Goal: Task Accomplishment & Management: Complete application form

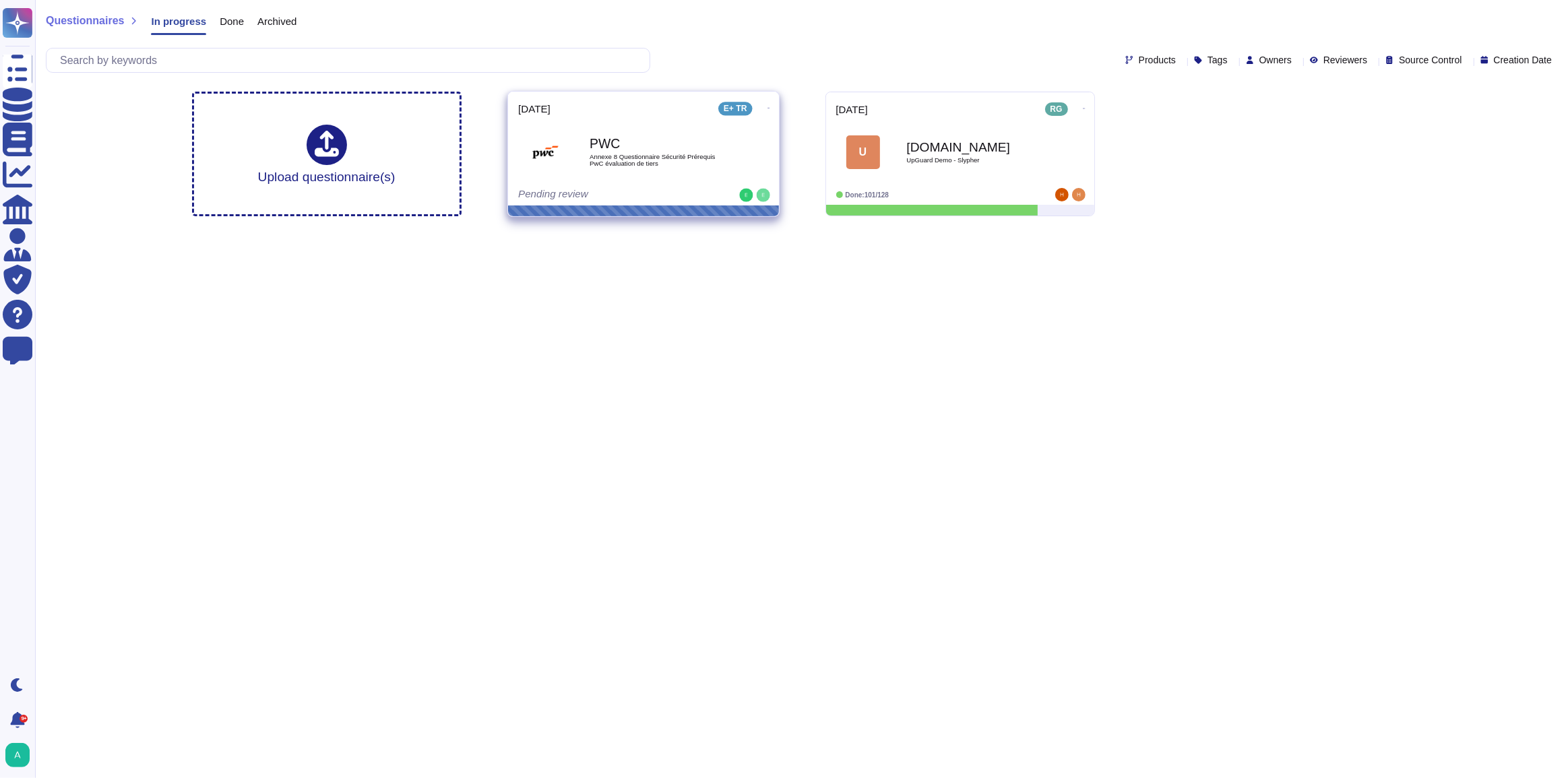
click at [767, 108] on icon at bounding box center [768, 108] width 3 height 4
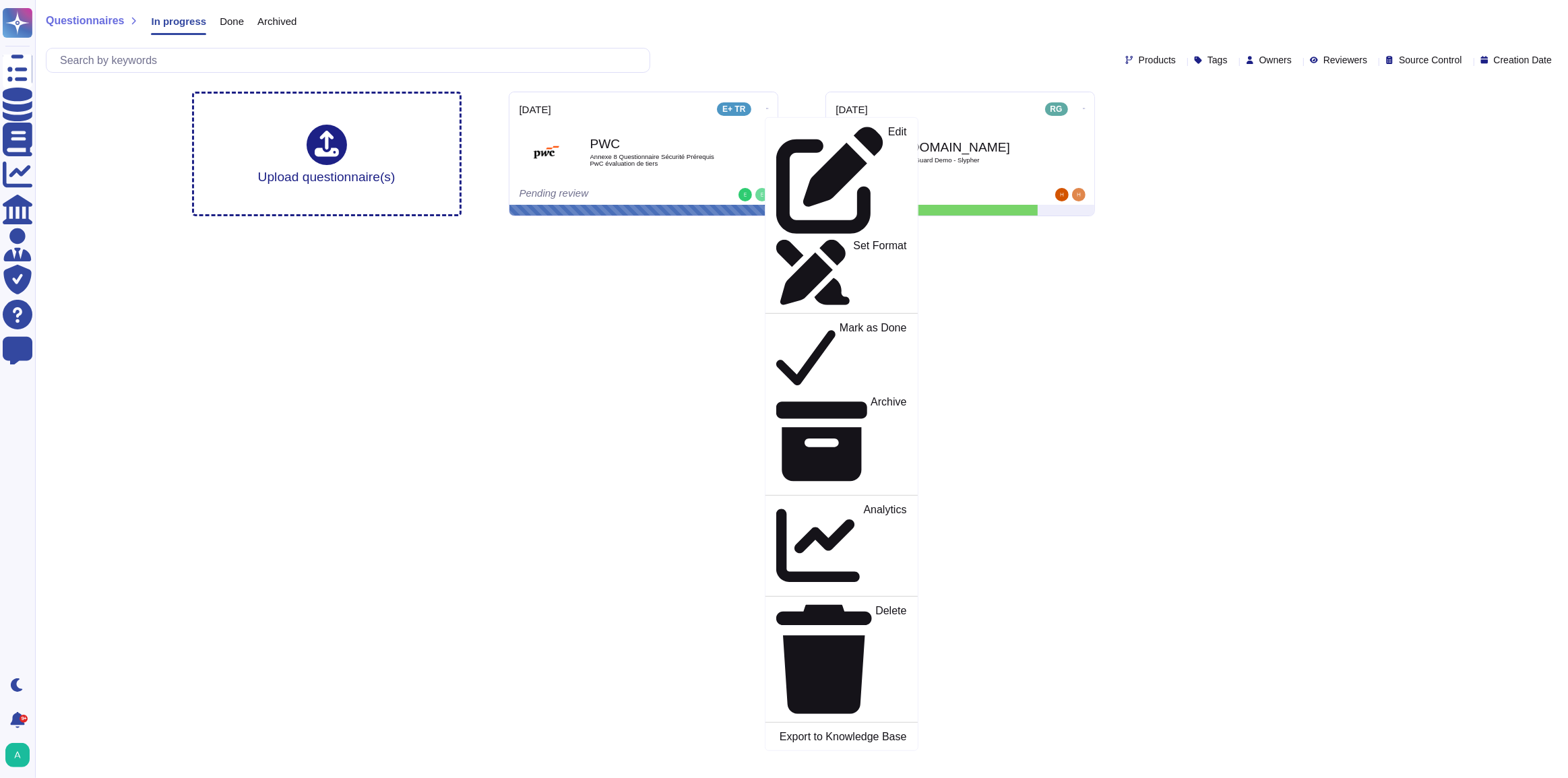
click at [669, 227] on html "Questionnaires Knowledge Base Documents Analytics CAIQ / SIG Admin Trust Center…" at bounding box center [784, 113] width 1568 height 227
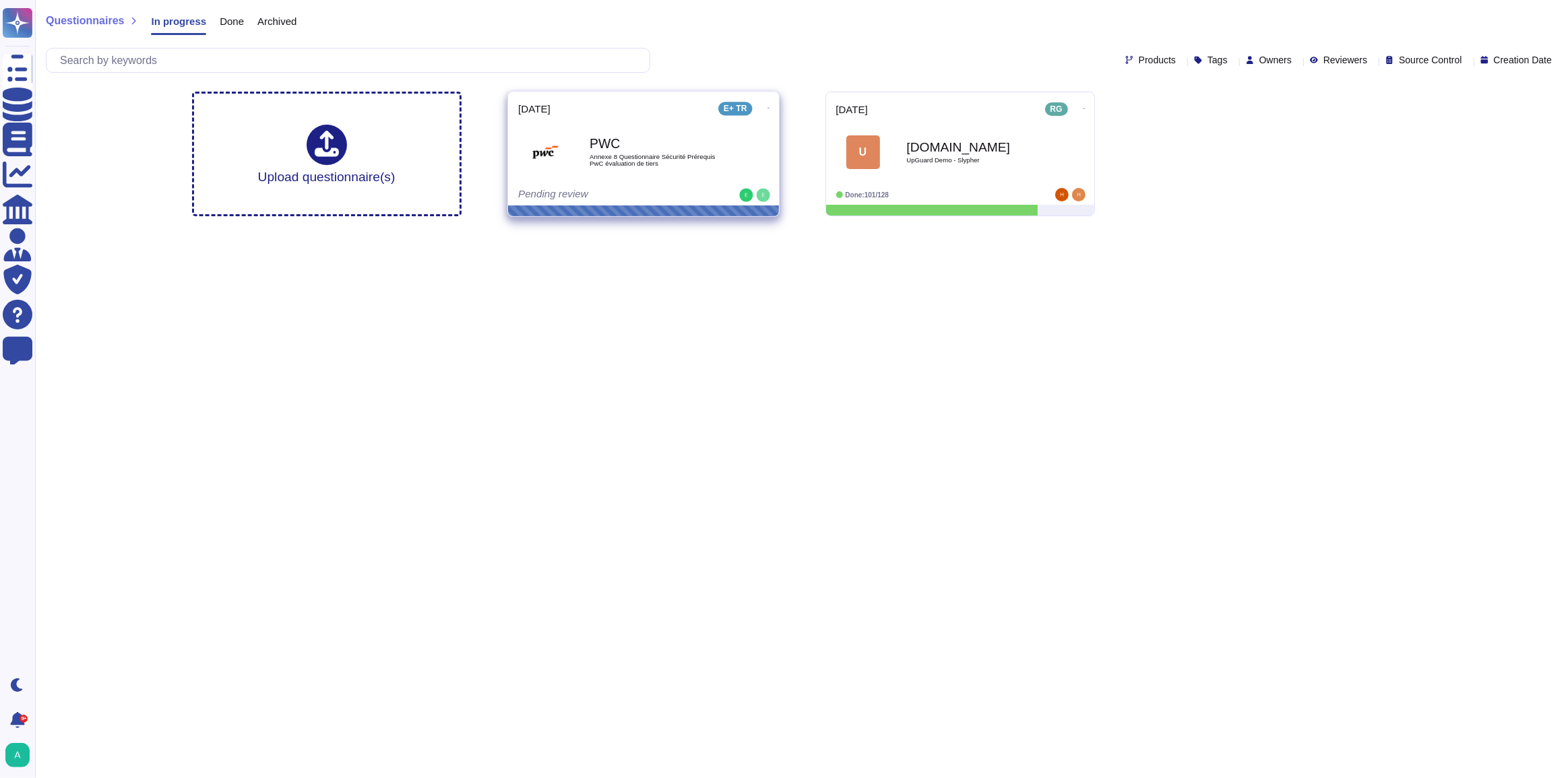
click at [624, 166] on span "Annexe 8 Questionnaire Sécurité Prérequis PwC évaluation de tiers" at bounding box center [657, 159] width 136 height 12
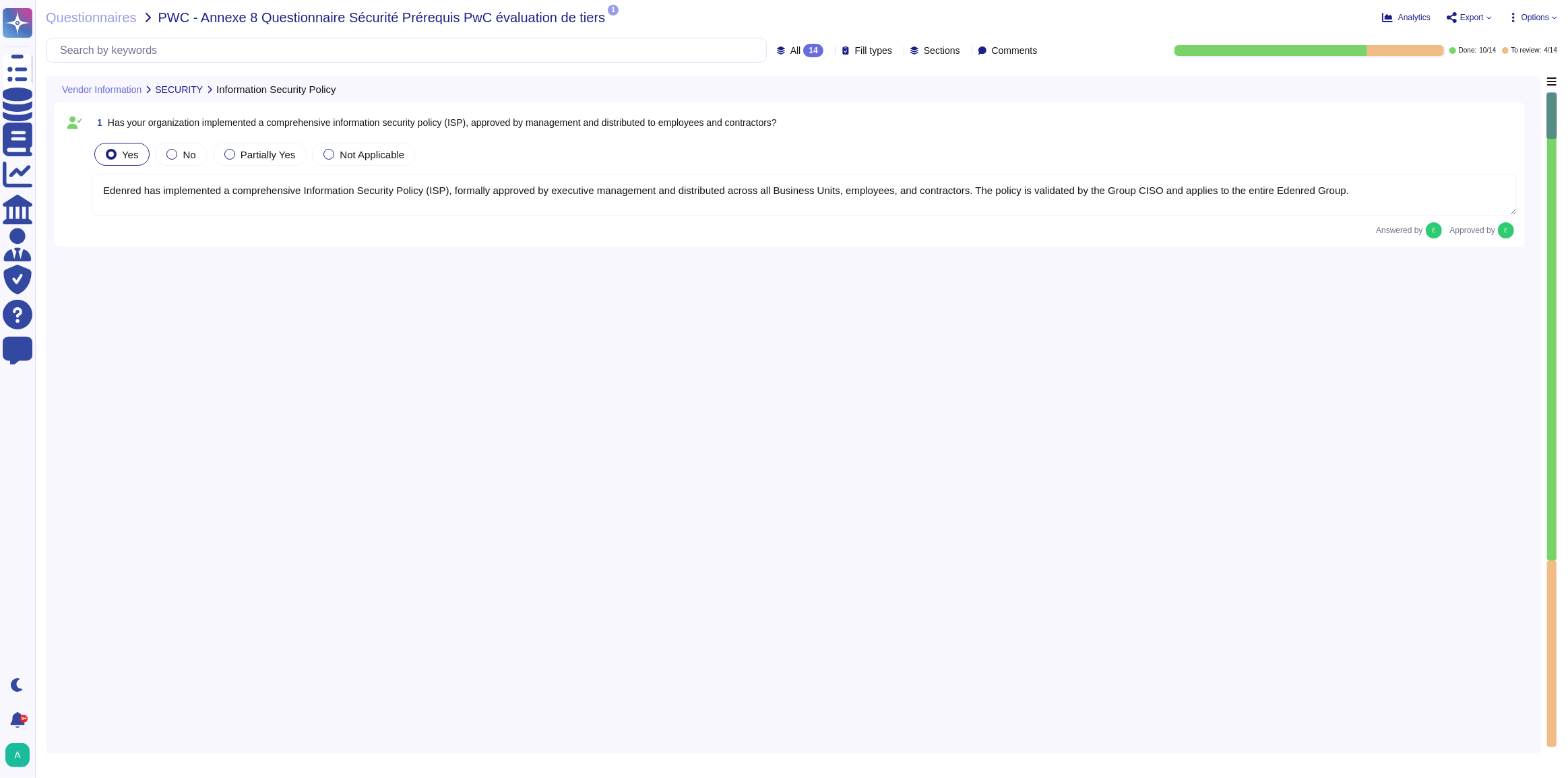
type textarea "Edenred has implemented a comprehensive Information Security Policy (ISP), form…"
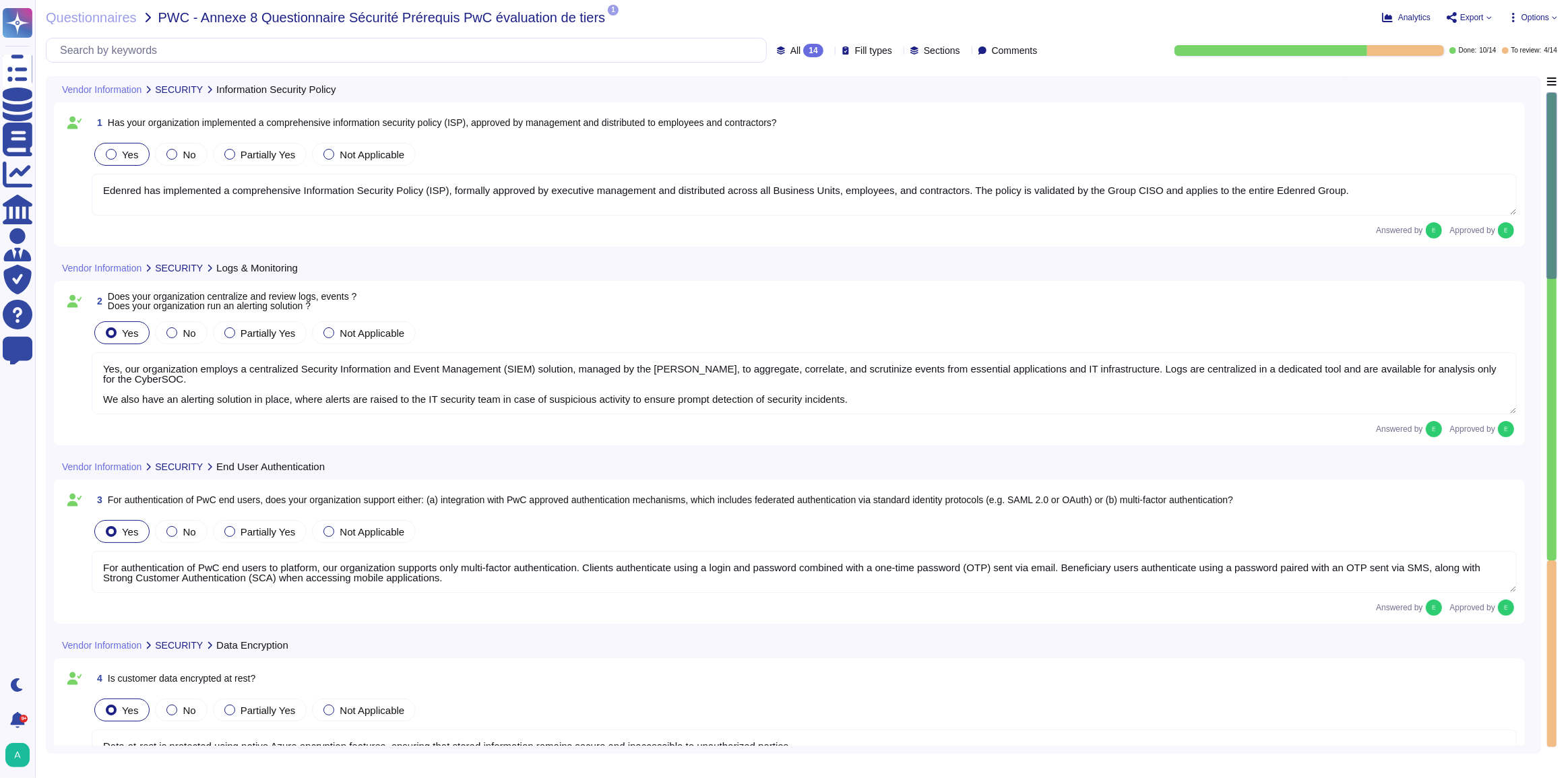
type textarea "Yes, our organization employs a centralized Security Information and Event Mana…"
type textarea "For authentication of PwC end users to platform, our organization supports only…"
type textarea "Data-at-rest is protected using native Azure encryption features, ensuring that…"
type textarea "Yes, customer data is encrypted during transmission and transit using strong, n…"
type textarea "Yes, Edenred France regularly performs external penetration testing on systems …"
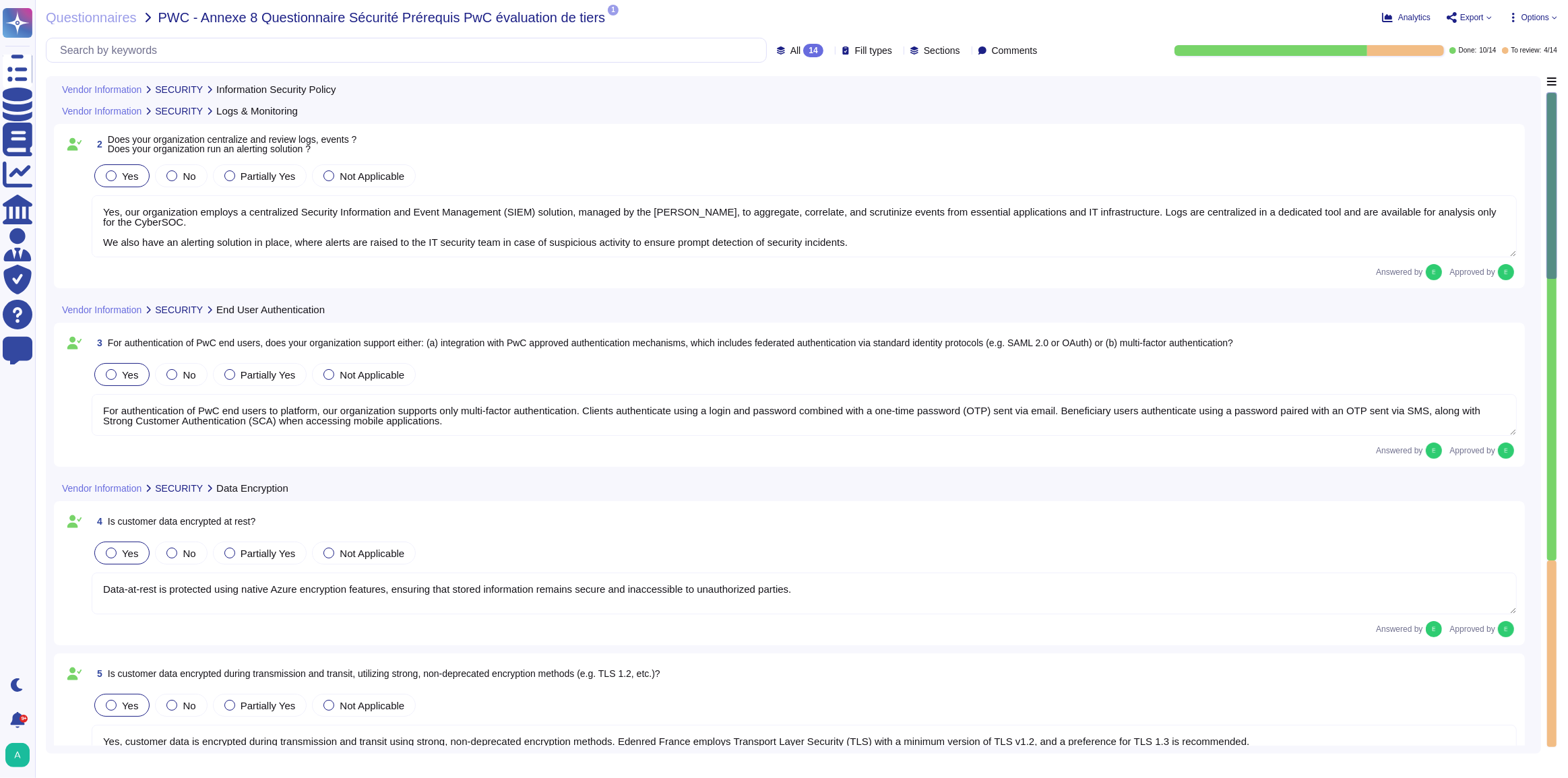
scroll to position [183, 0]
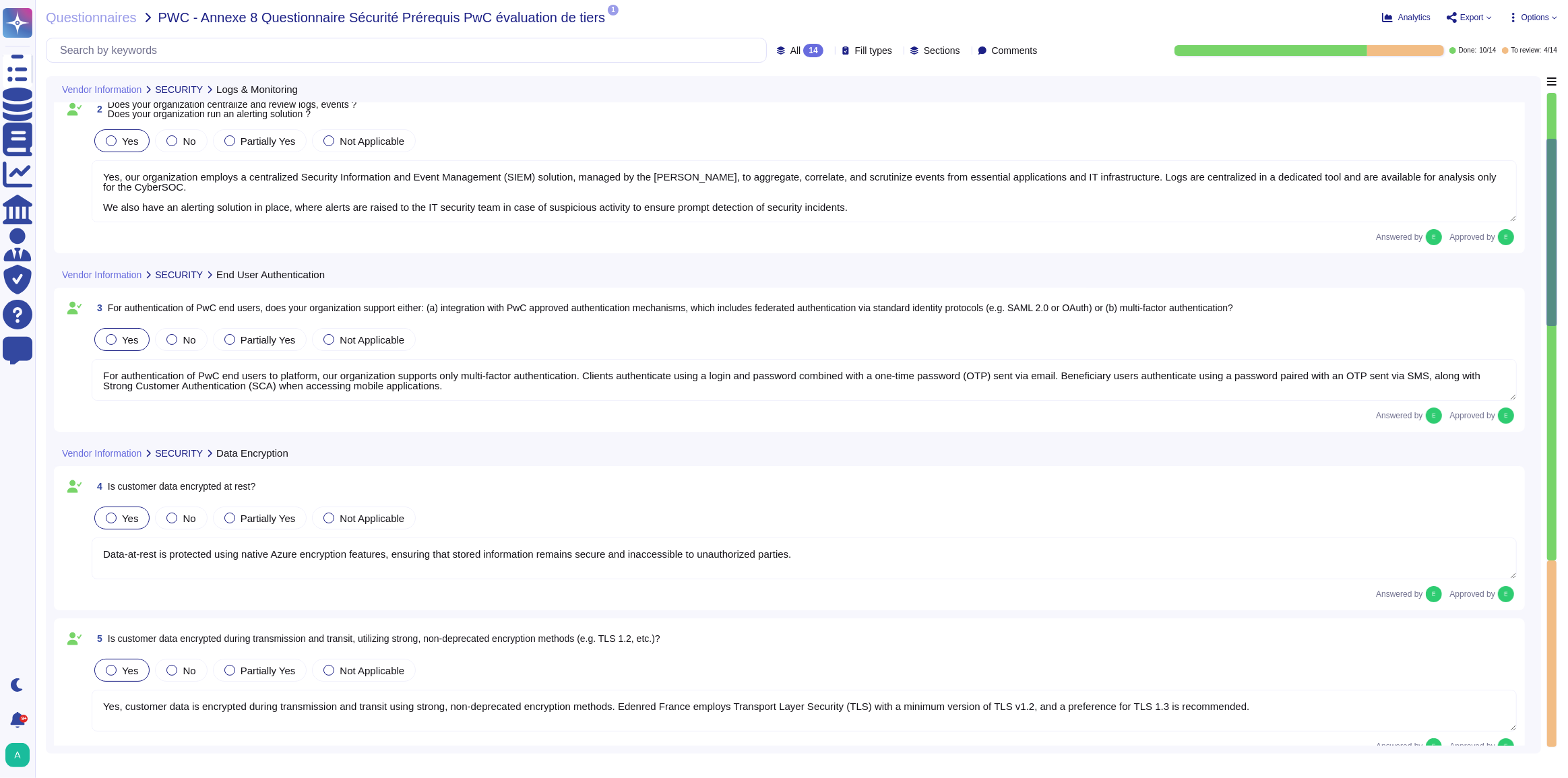
type textarea "Edenred France regularly performs internal vulnerability scans on systems and a…"
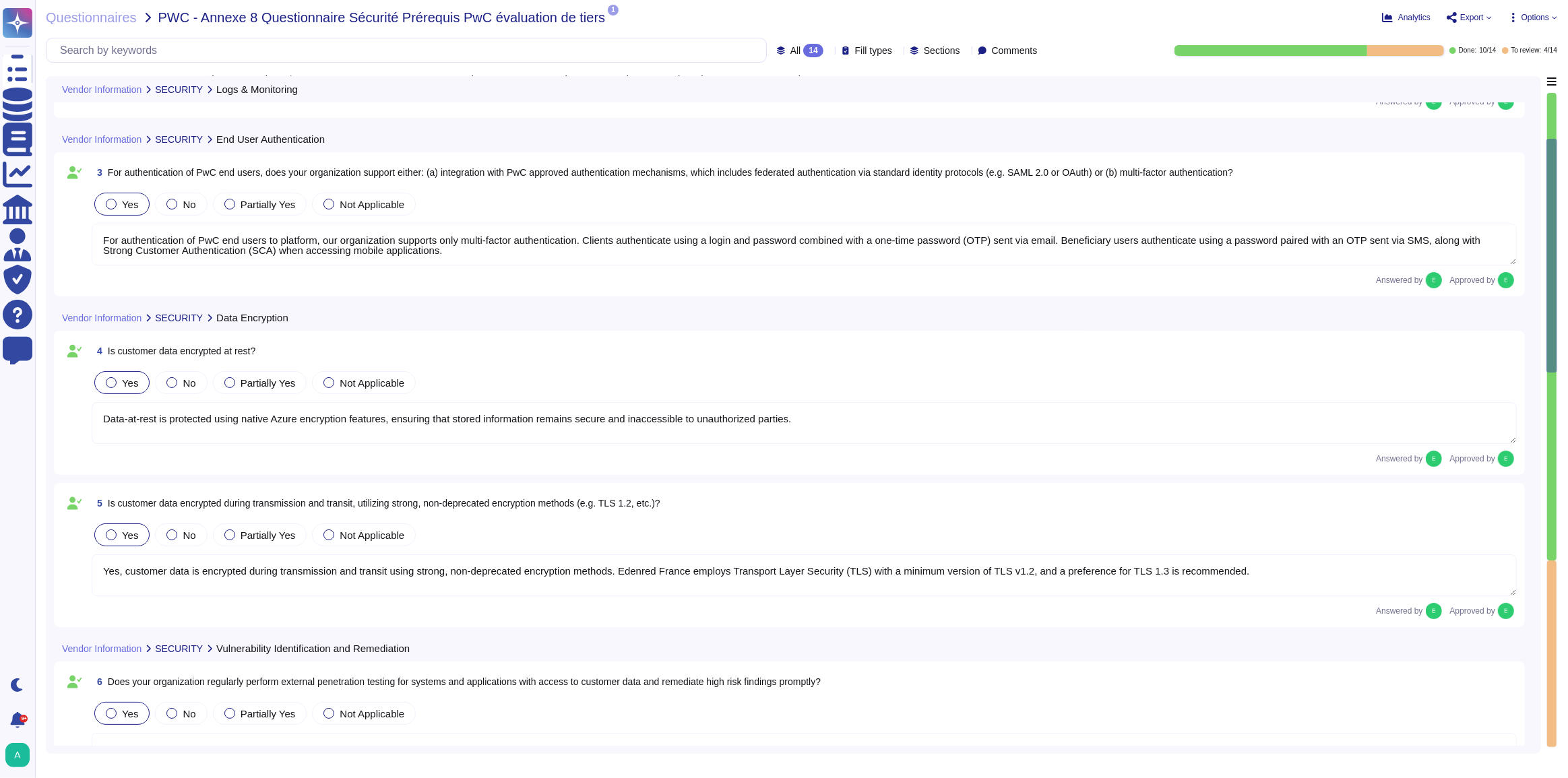
type textarea "source code undergoes security scanning and vulnerability remediation prior to …"
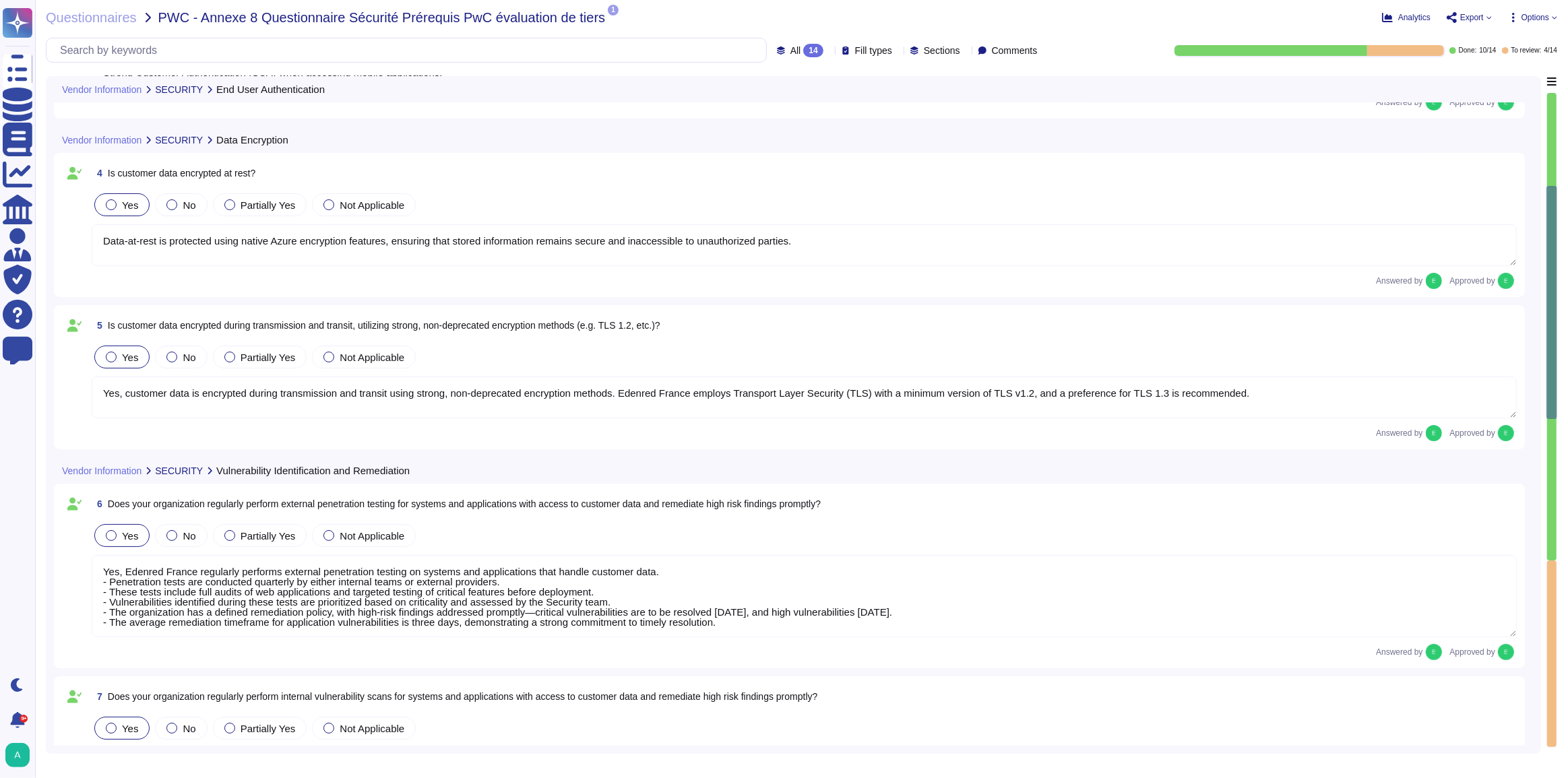
type textarea "The platform provided to customers is currently undergoing ISO 27001 certificat…"
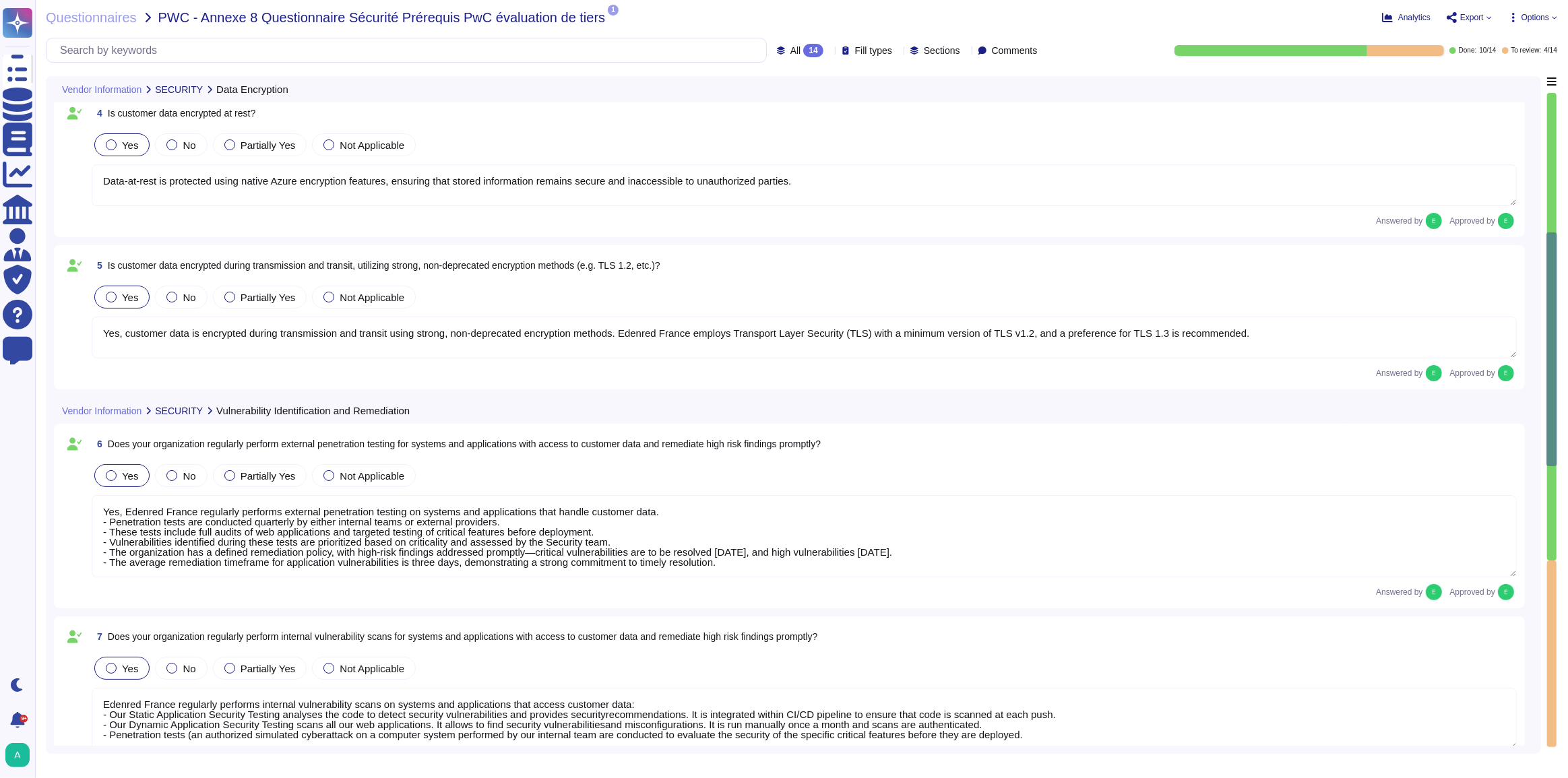
type textarea "Edenred France utilizes Microsoft Azure as its cloud hosting provider, which is…"
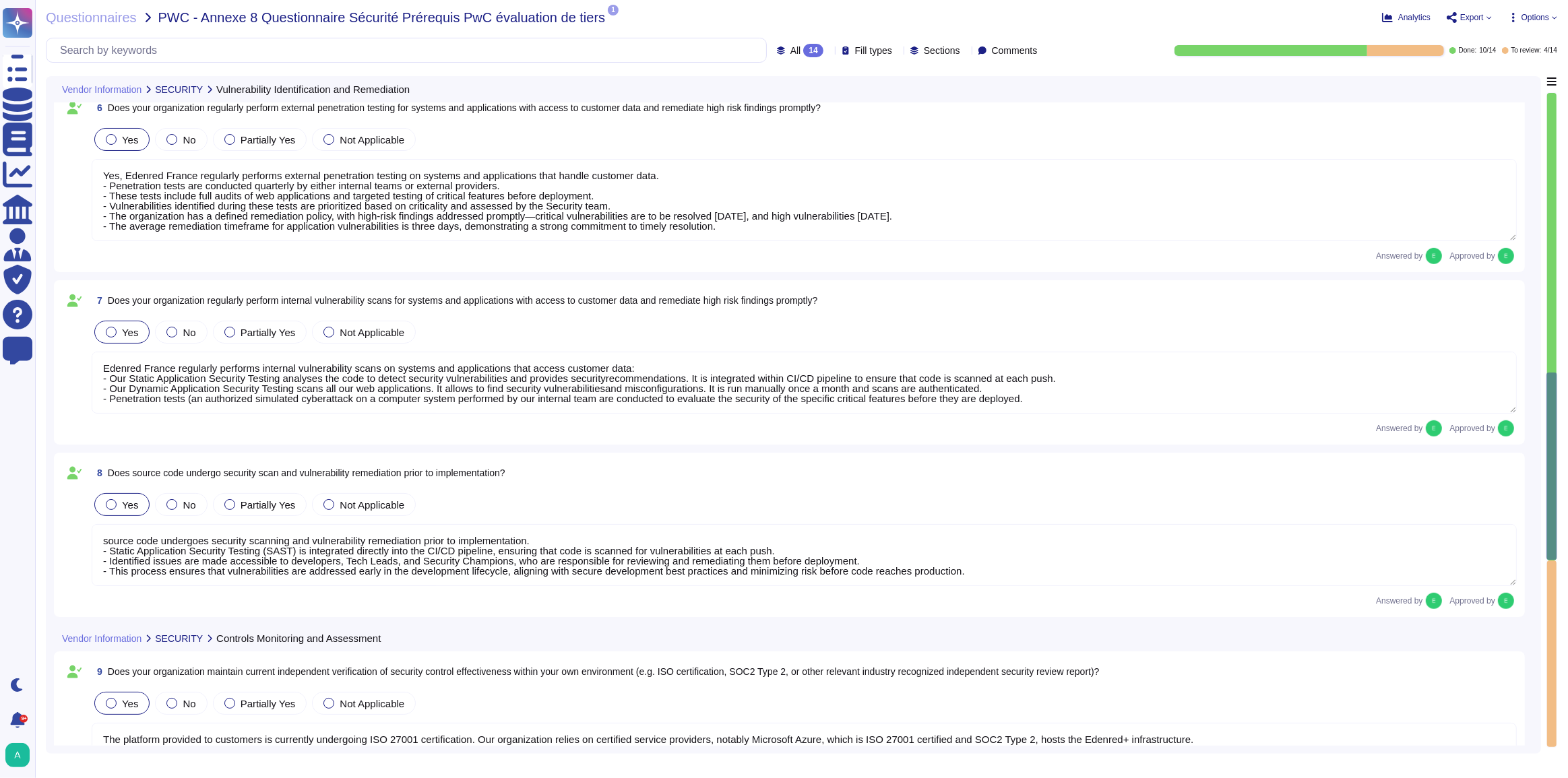
scroll to position [1103, 0]
type textarea "Yes, we maintain a register of personal data processing activities for all of o…"
type textarea "The hosting and processing of personal data is performed in priority within the…"
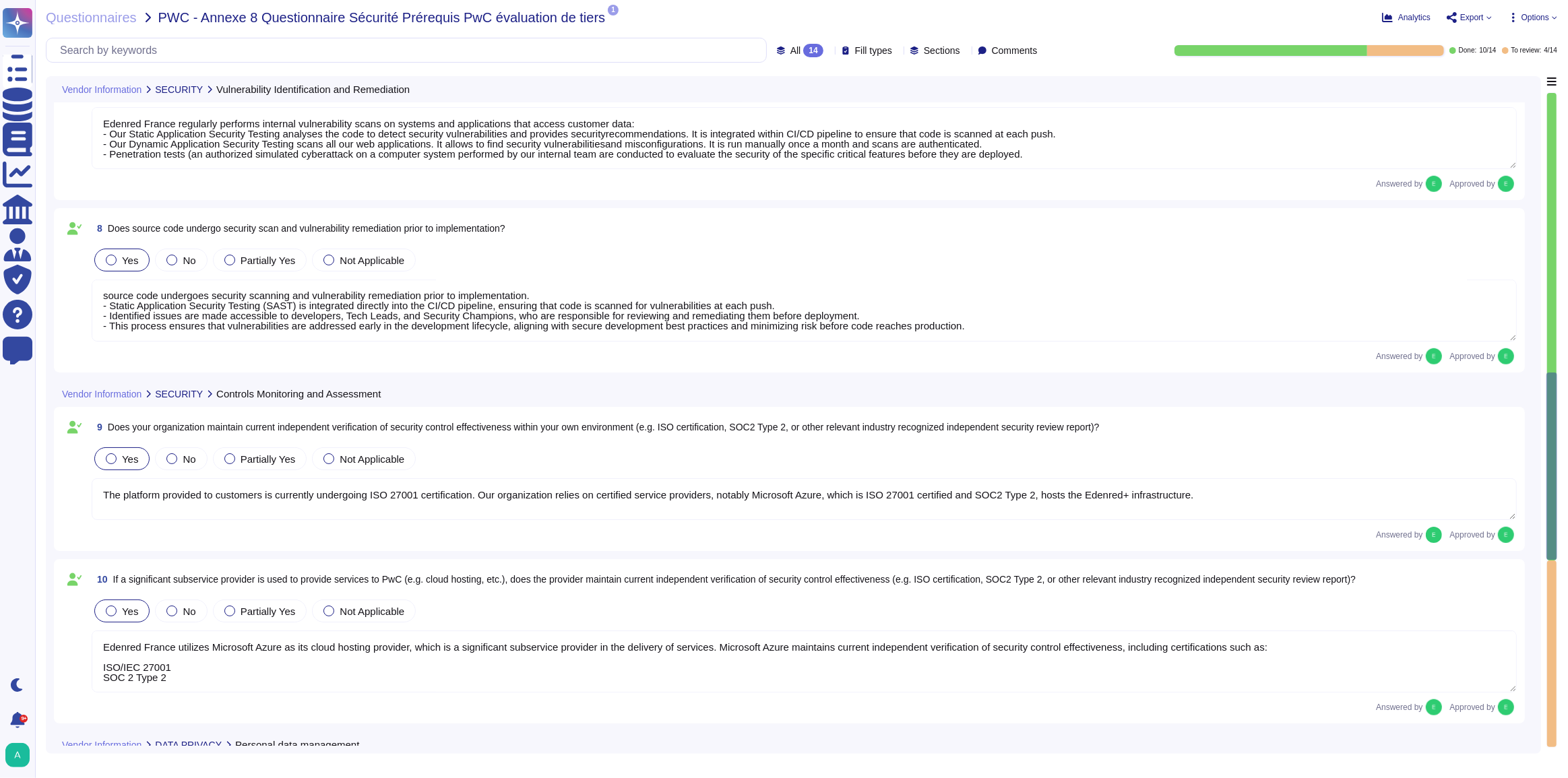
scroll to position [0, 0]
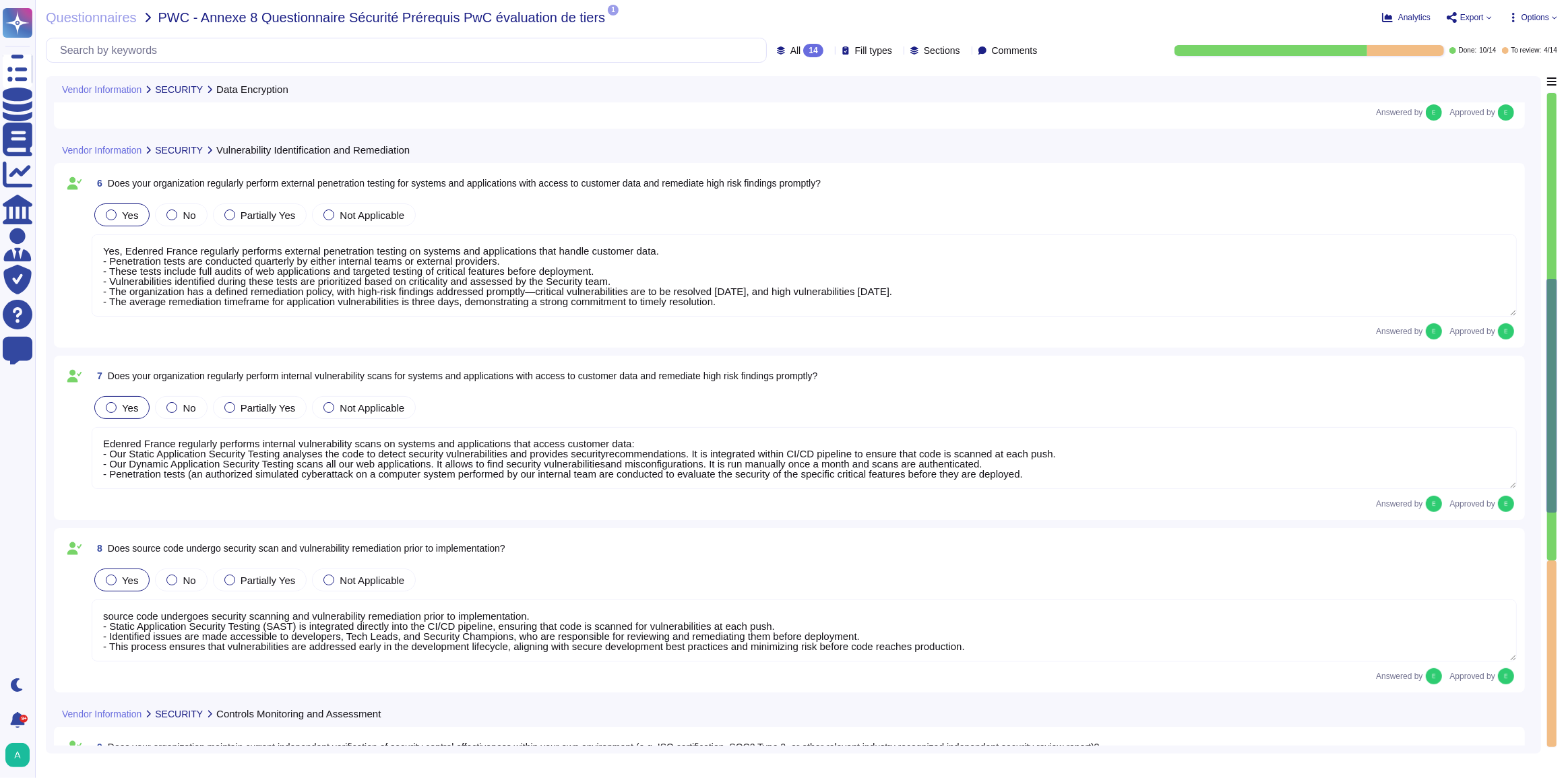
type textarea "Data-at-rest is protected using native Azure encryption features, ensuring that…"
type textarea "Yes, customer data is encrypted during transmission and transit using strong, n…"
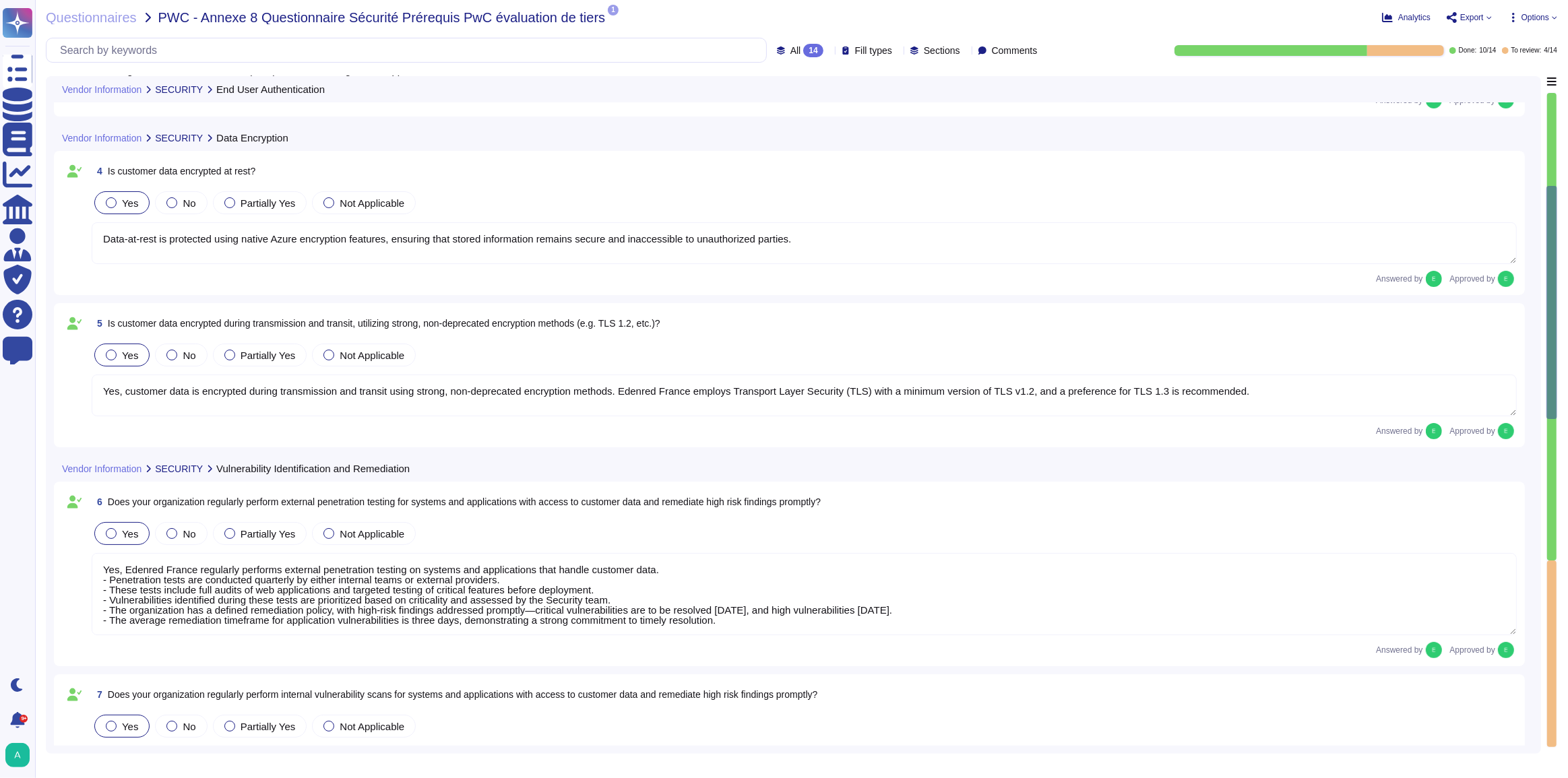
type textarea "For authentication of PwC end users to platform, our organization supports only…"
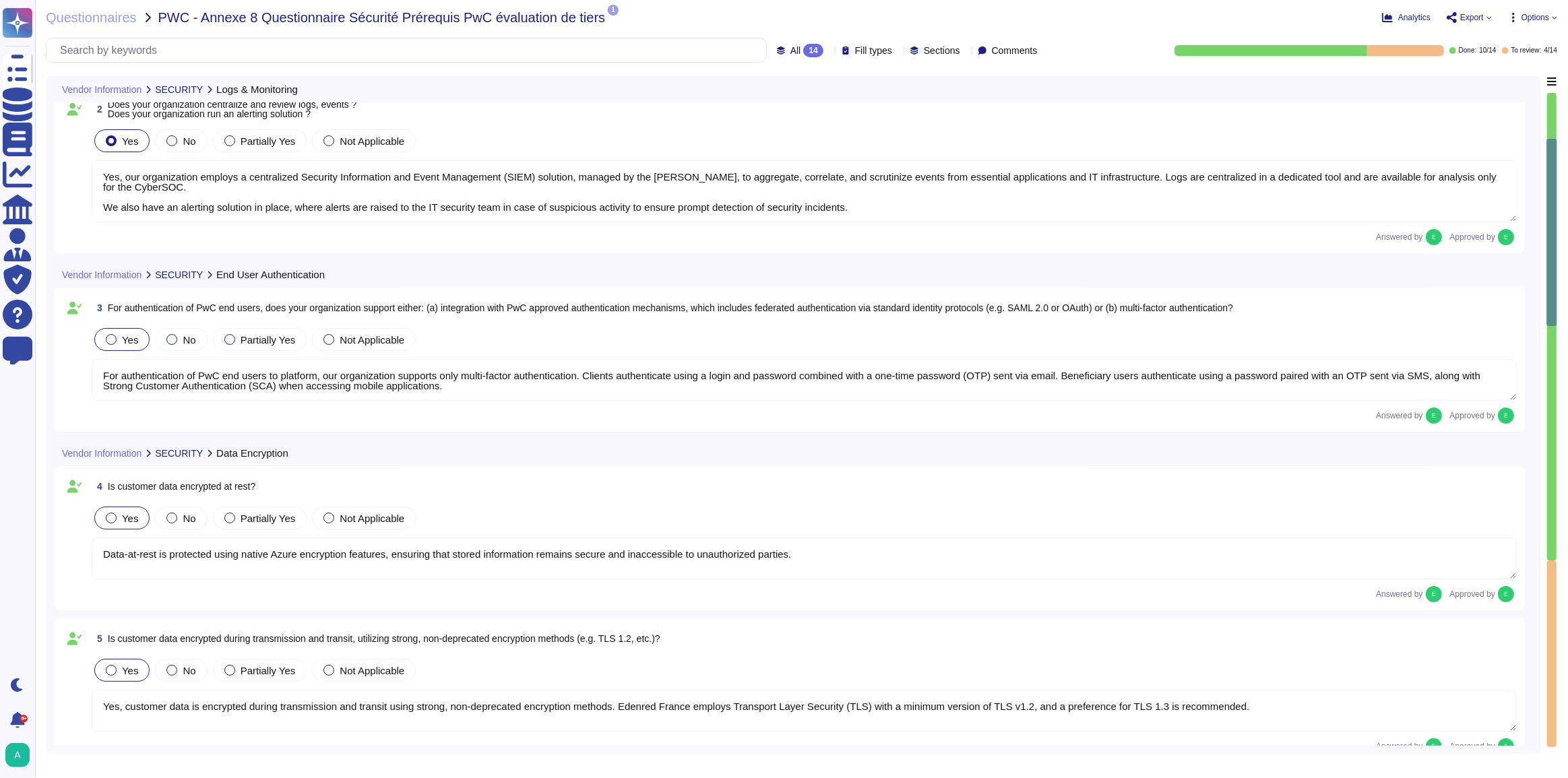
type textarea "Yes, our organization employs a centralized Security Information and Event Mana…"
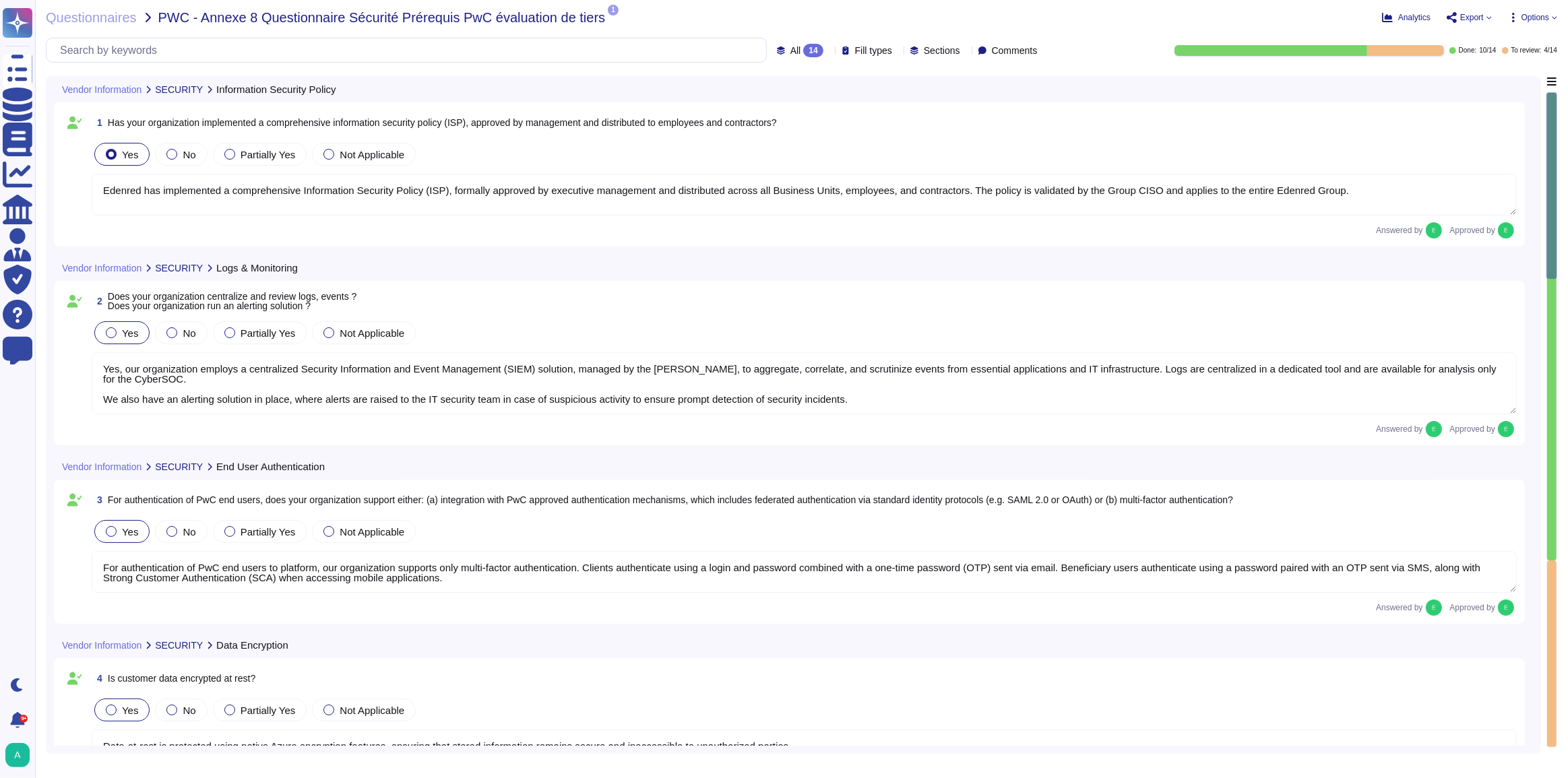
type textarea "Edenred has implemented a comprehensive Information Security Policy (ISP), form…"
click at [797, 49] on div "All 14" at bounding box center [803, 51] width 52 height 13
click at [799, 119] on span "To review" at bounding box center [781, 118] width 42 height 12
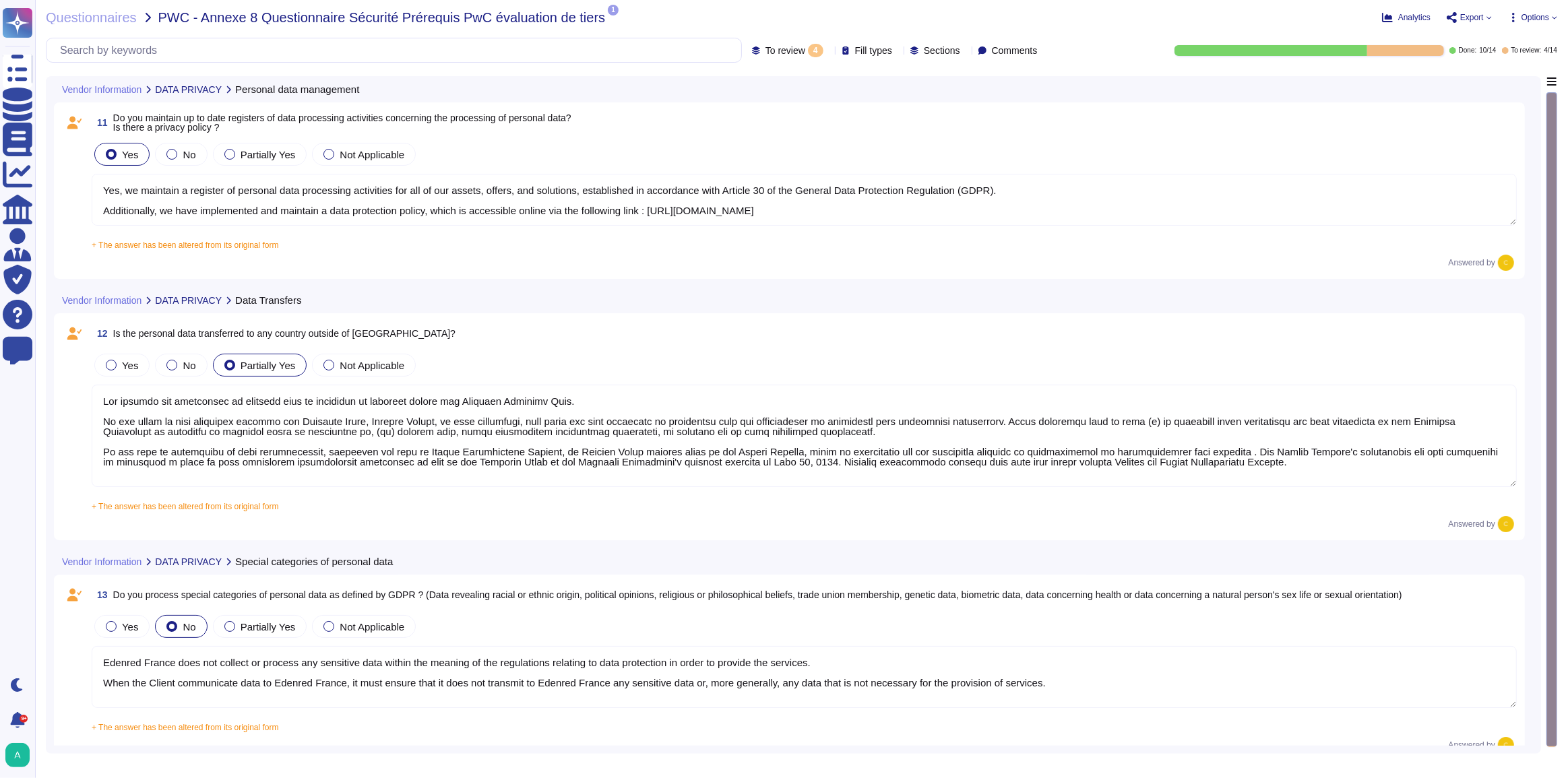
type textarea "As data controller, Edenred France stores data in accordance with its internal …"
type textarea "Edenred France does not collect or process any sensitive data within the meanin…"
type textarea "The hosting and processing of personal data is performed in priority within the…"
type textarea "Yes, we maintain a register of personal data processing activities for all of o…"
click at [67, 15] on span "Questionnaires" at bounding box center [91, 17] width 91 height 13
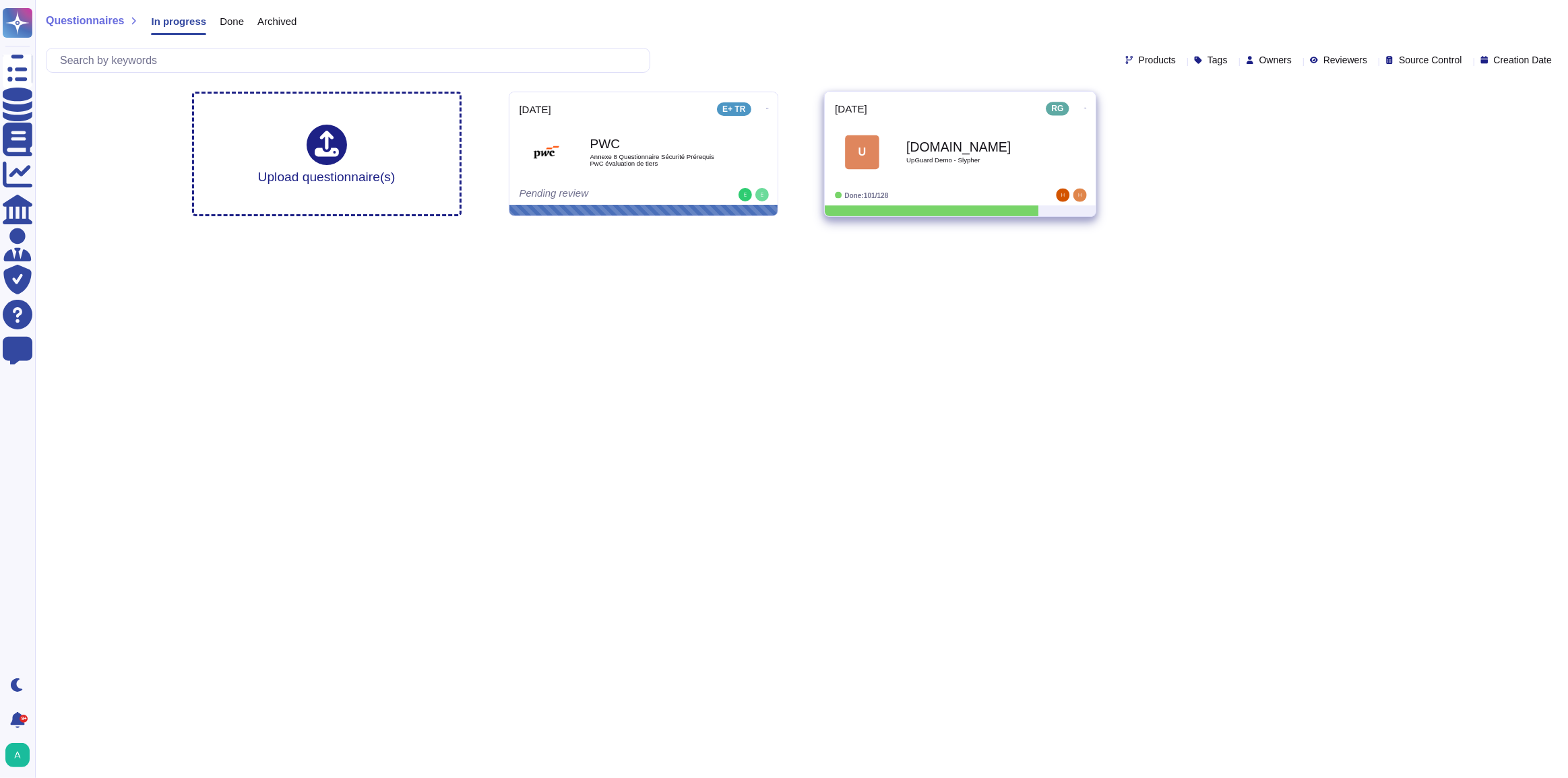
click at [910, 172] on div "[DOMAIN_NAME] UpGuard Demo - Slypher" at bounding box center [975, 151] width 136 height 55
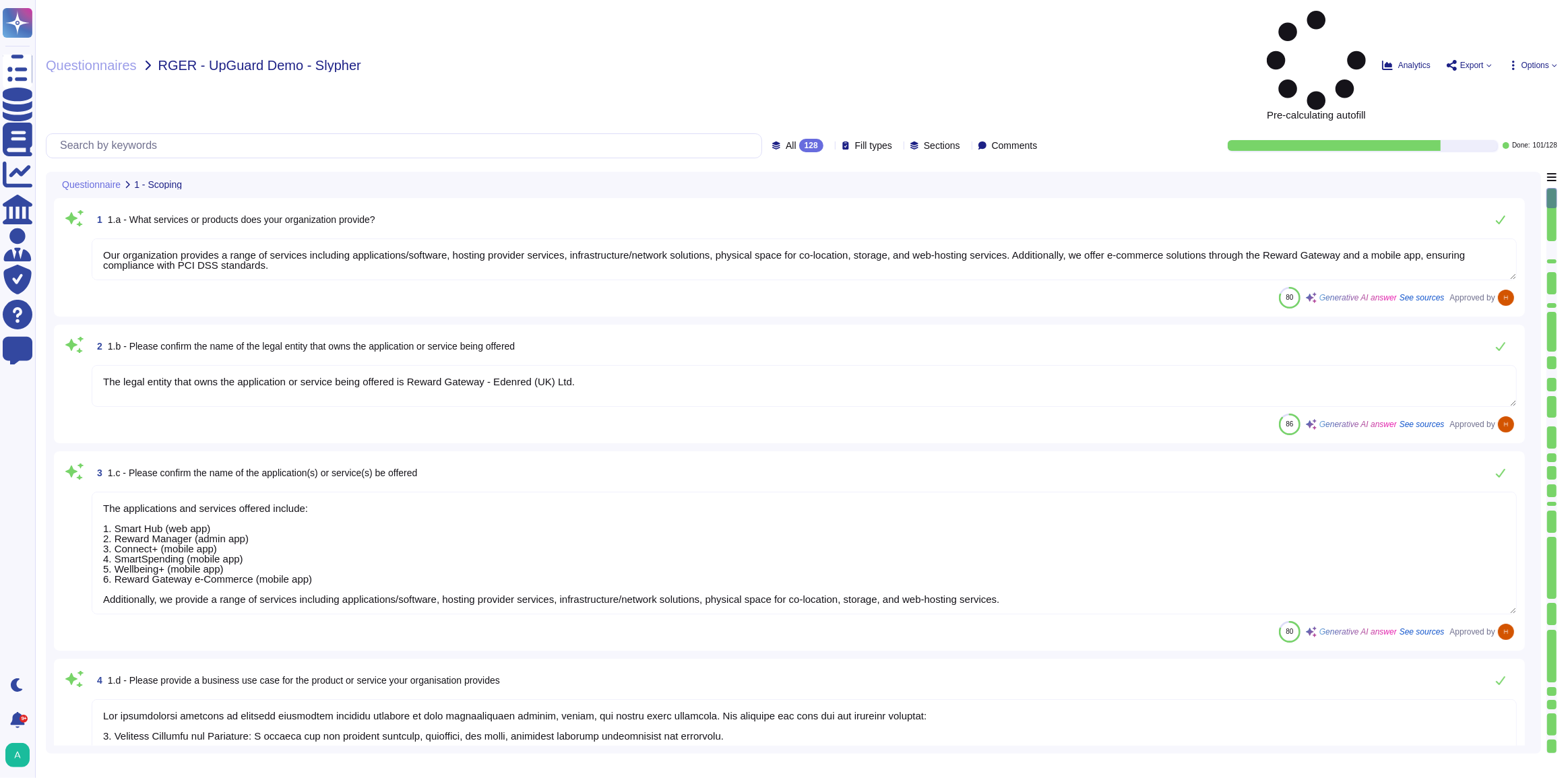
type textarea "Our organization provides a range of services including applications/software, …"
type textarea "The legal entity that owns the application or service being offered is Reward G…"
type textarea "The applications and services offered include: 1. Smart Hub (web app) 2. Reward…"
type textarea "Our organization provides an employee engagement platform designed to help orga…"
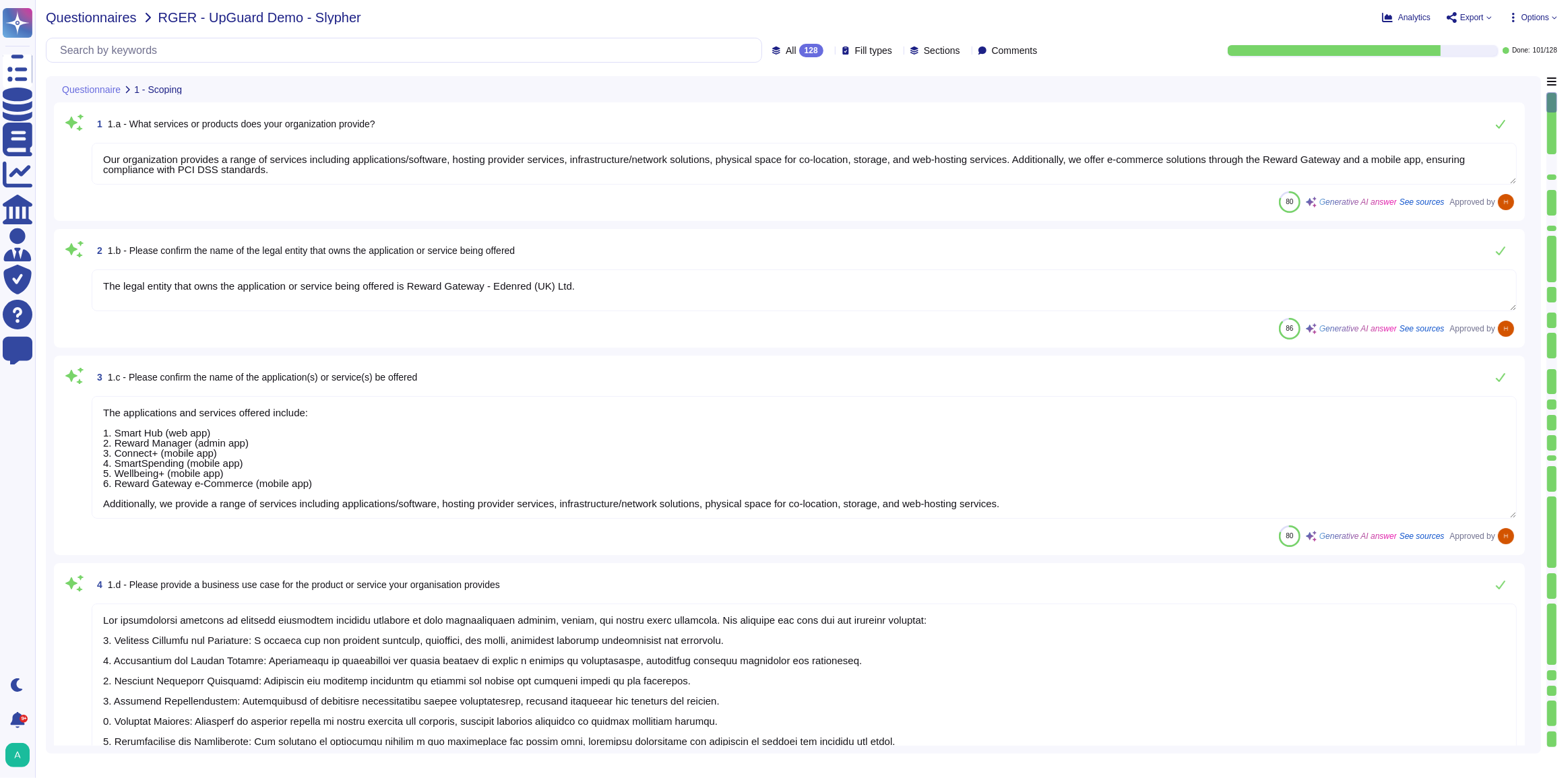
click at [89, 18] on span "Questionnaires" at bounding box center [91, 17] width 91 height 13
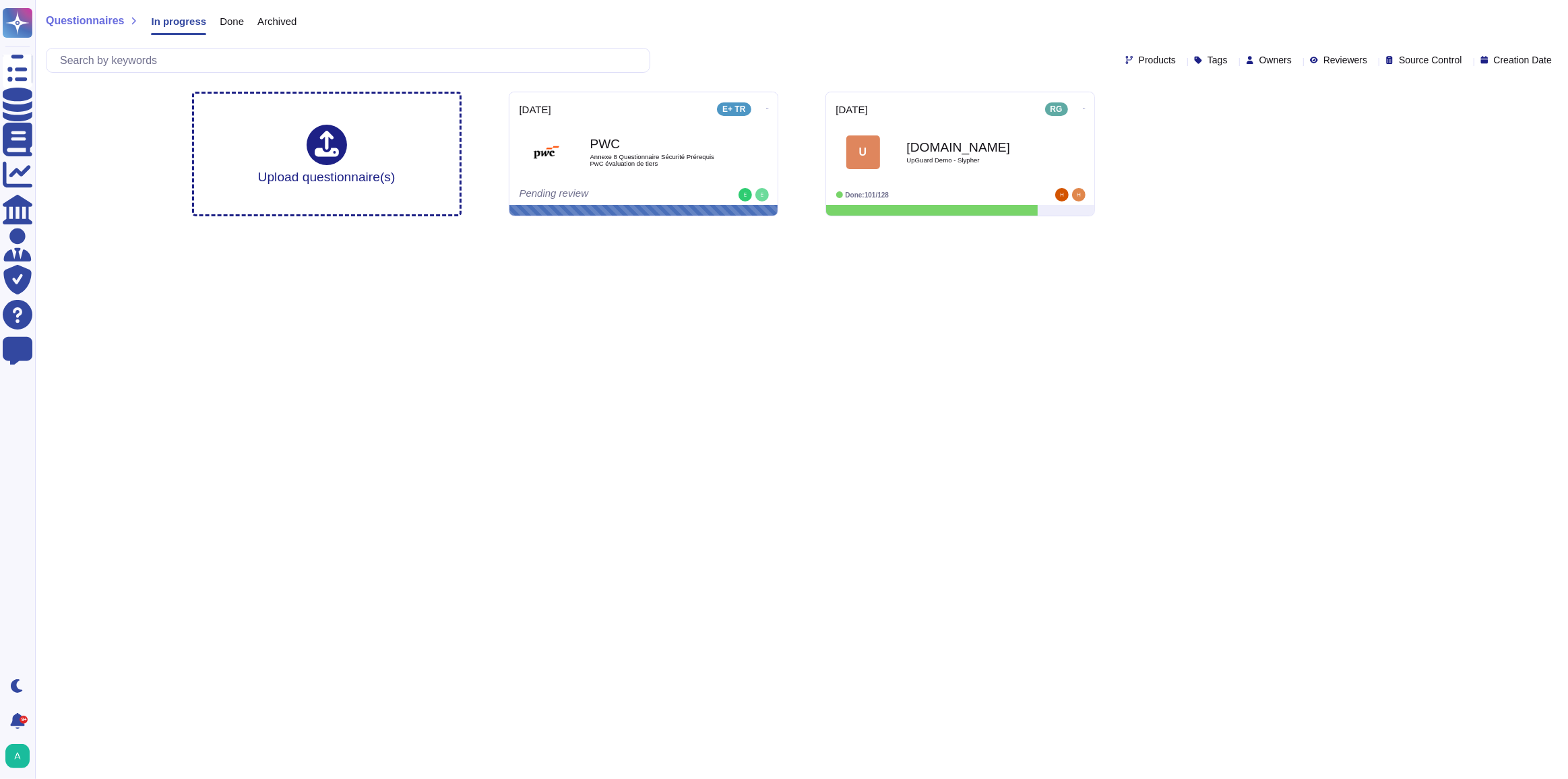
click at [324, 227] on html "Questionnaires Knowledge Base Documents Analytics CAIQ / SIG Admin Trust Center…" at bounding box center [784, 113] width 1568 height 227
click at [767, 108] on icon at bounding box center [768, 108] width 3 height 4
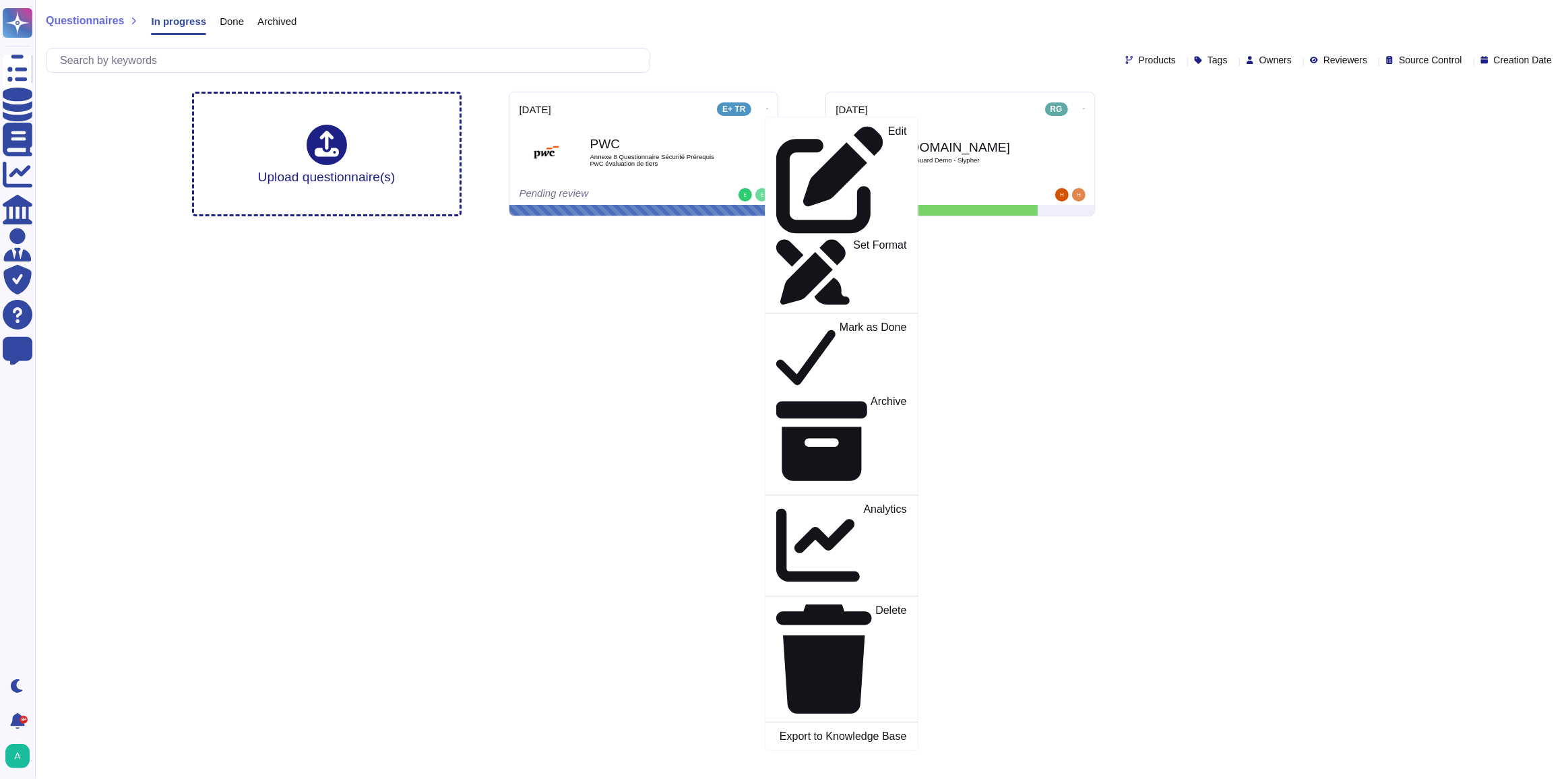
click at [703, 227] on html "Questionnaires Knowledge Base Documents Analytics CAIQ / SIG Admin Trust Center…" at bounding box center [784, 113] width 1568 height 227
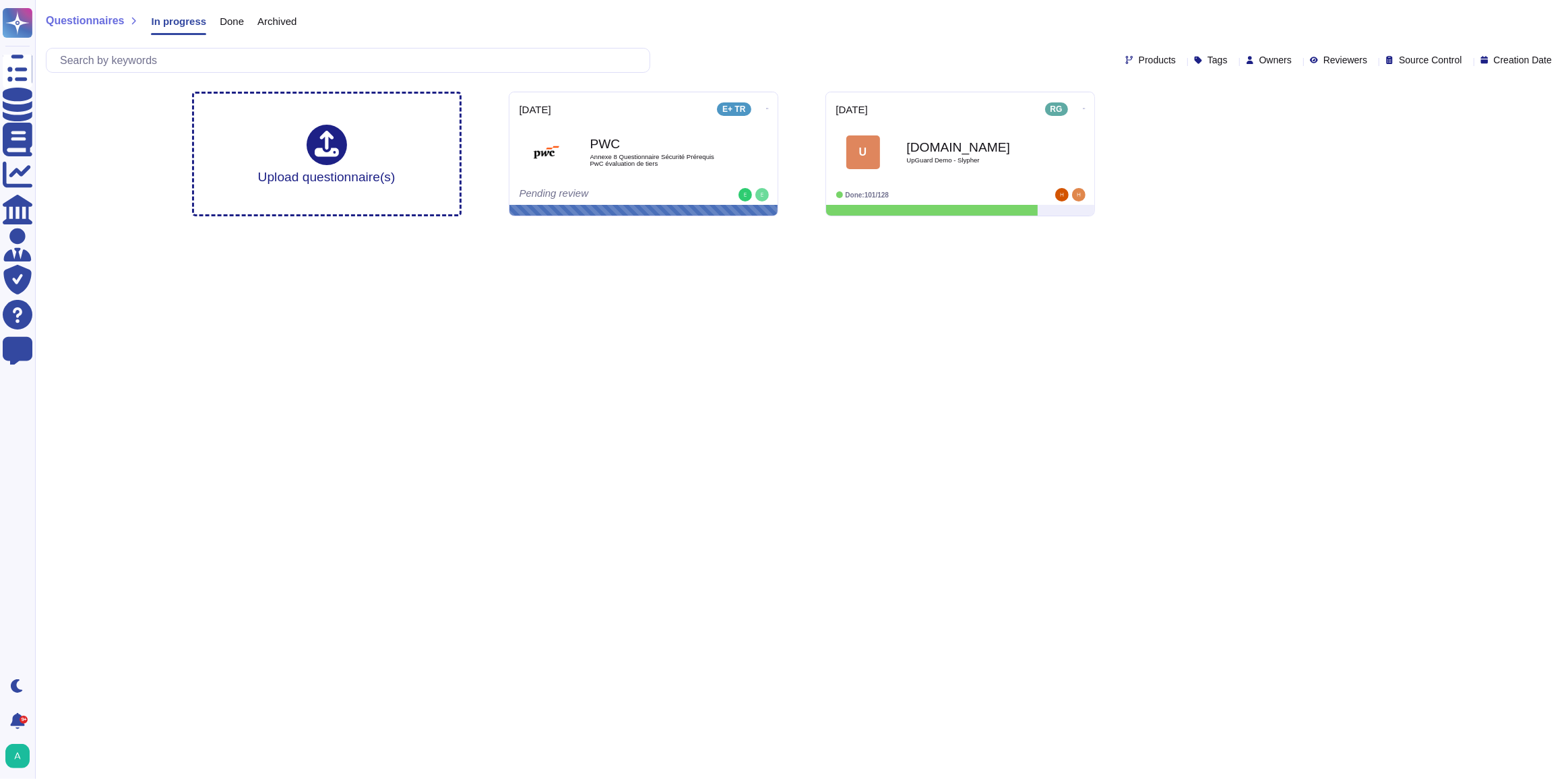
click at [230, 20] on span "Done" at bounding box center [231, 21] width 24 height 11
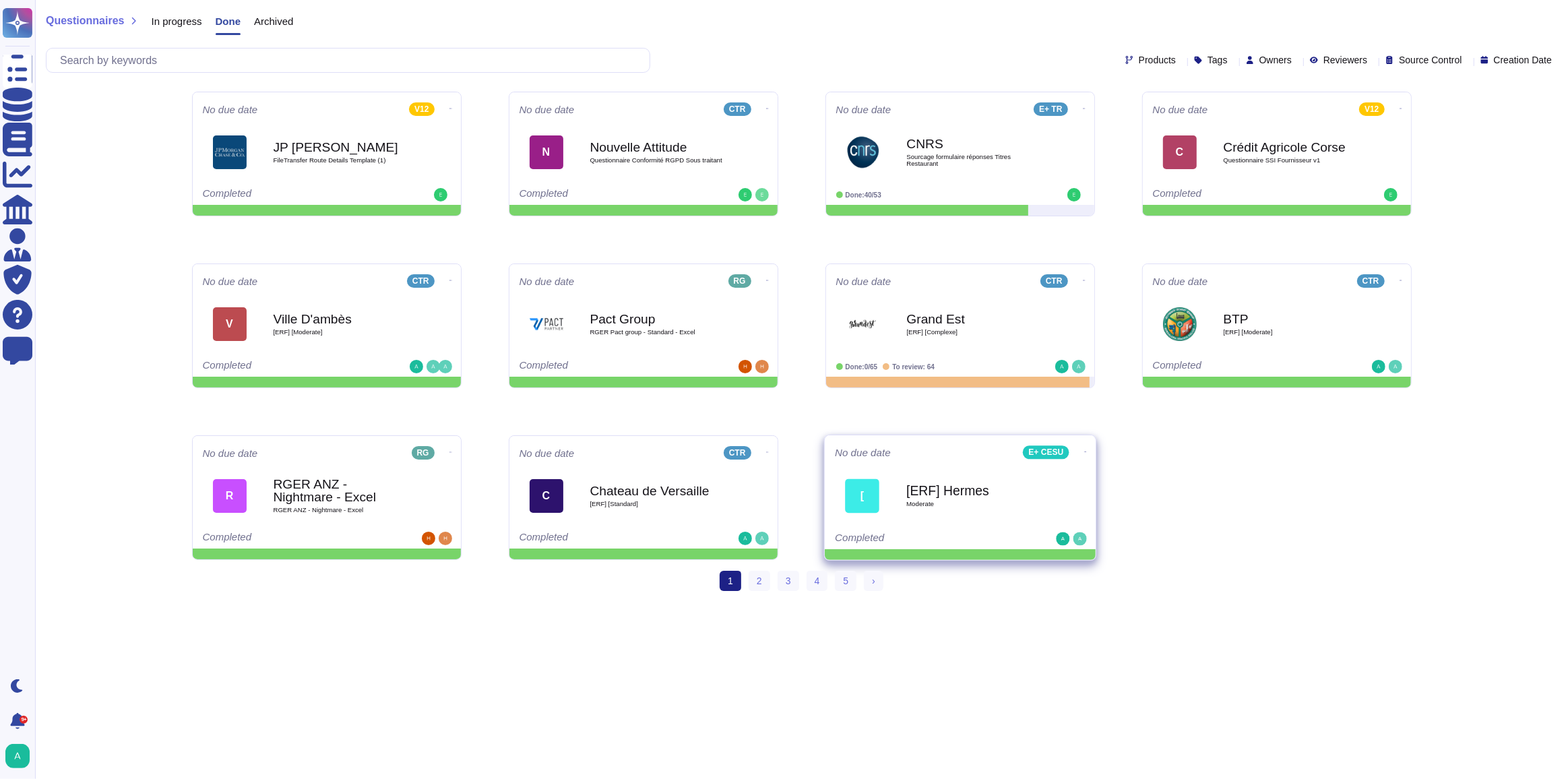
click at [966, 519] on div "[ERF] Hermes Moderate" at bounding box center [975, 495] width 136 height 55
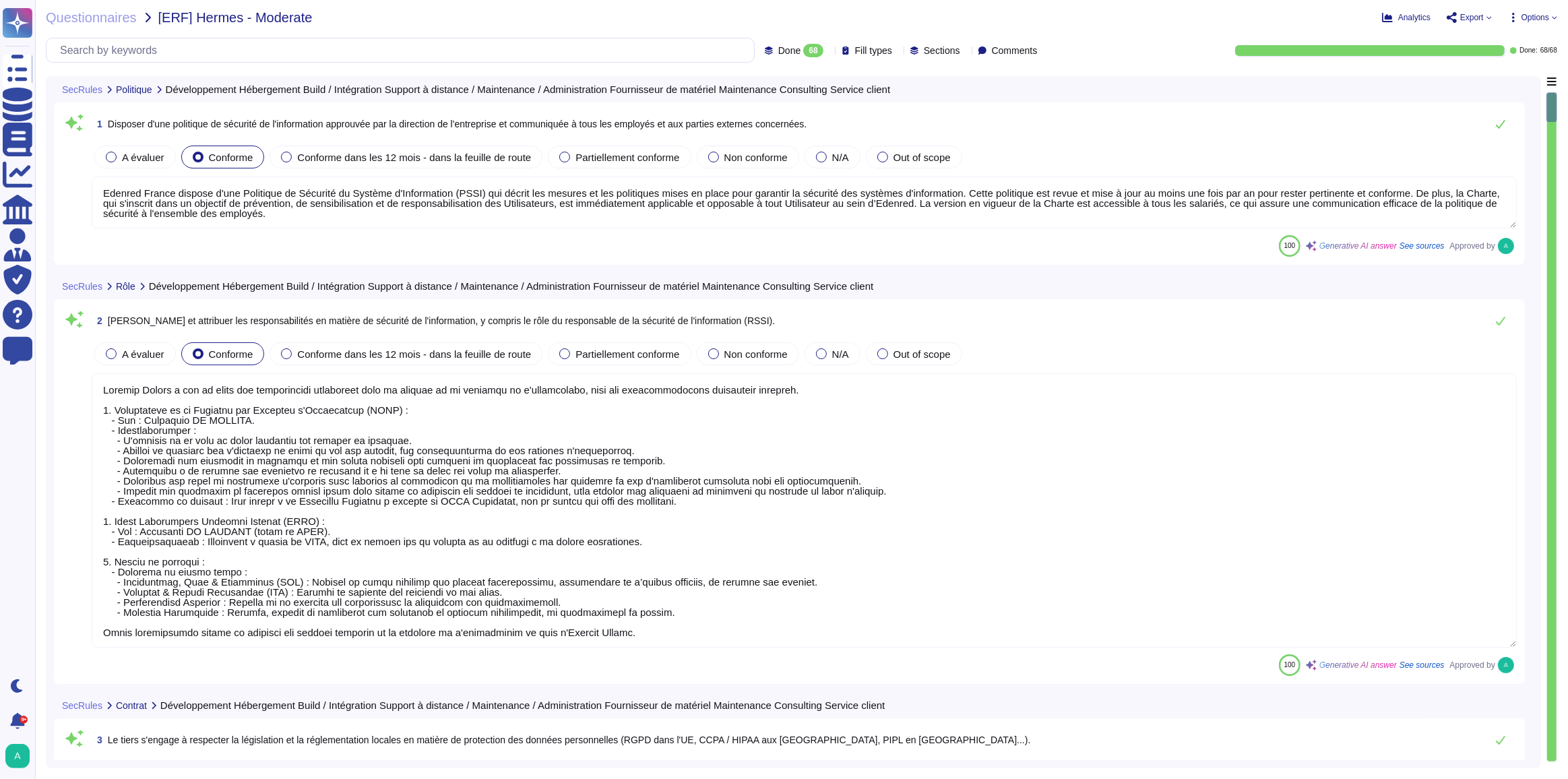
type textarea "Edenred France dispose d'une Politique de Sécurité du Système d'Information (PS…"
type textarea "Loremip Dolors a con ad elits doe temporincidi utlaboreet dolo ma aliquae ad mi…"
type textarea "Edenred France se conforme, aux obligations lui incombant en application de la …"
type textarea "Loremip Dolors ametcon adipiscingelitse doe temporin utla e do magnaali en a'mi…"
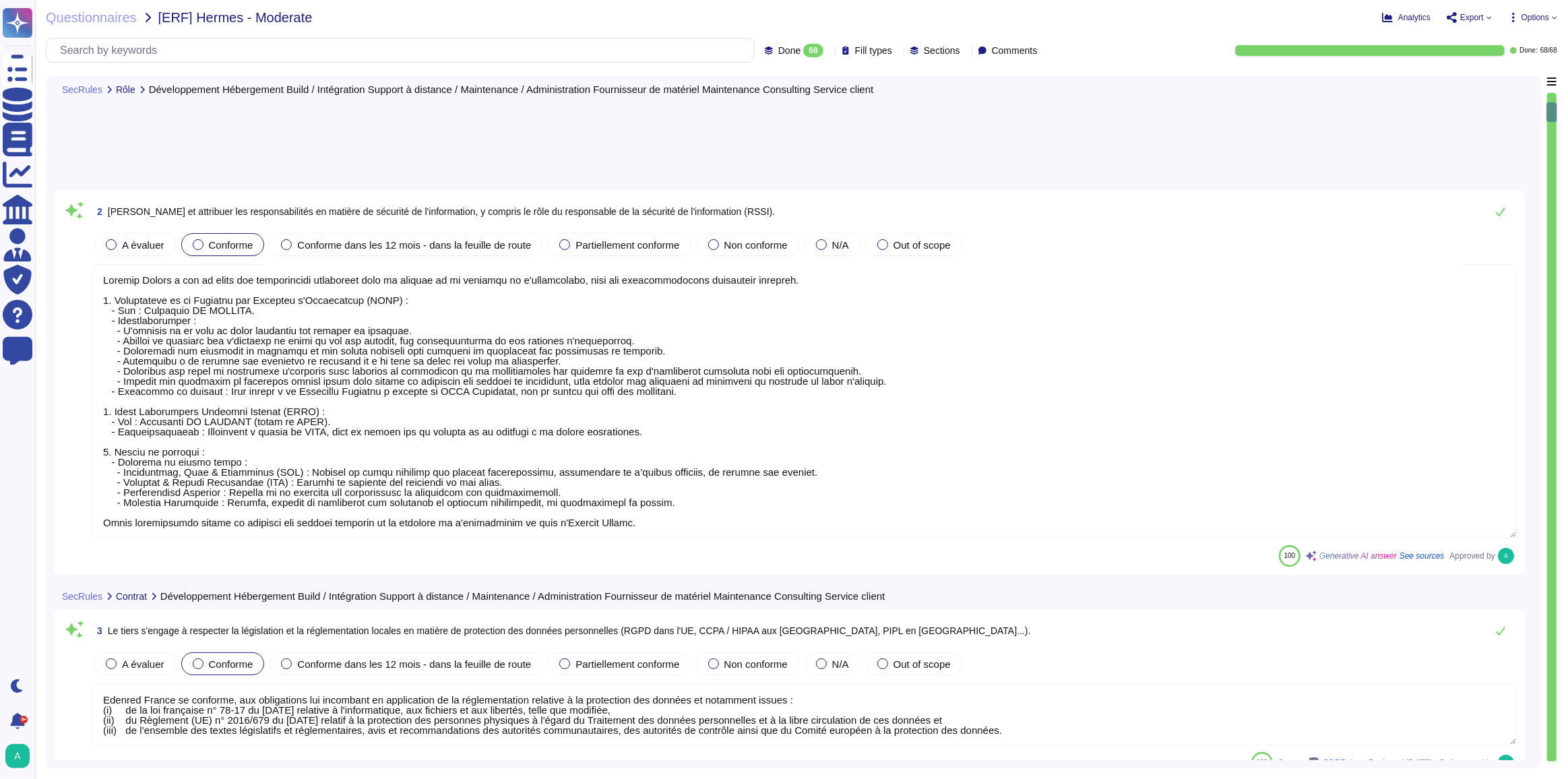
type textarea "Edenred France a mis en place un processus de gestion des changements qui est e…"
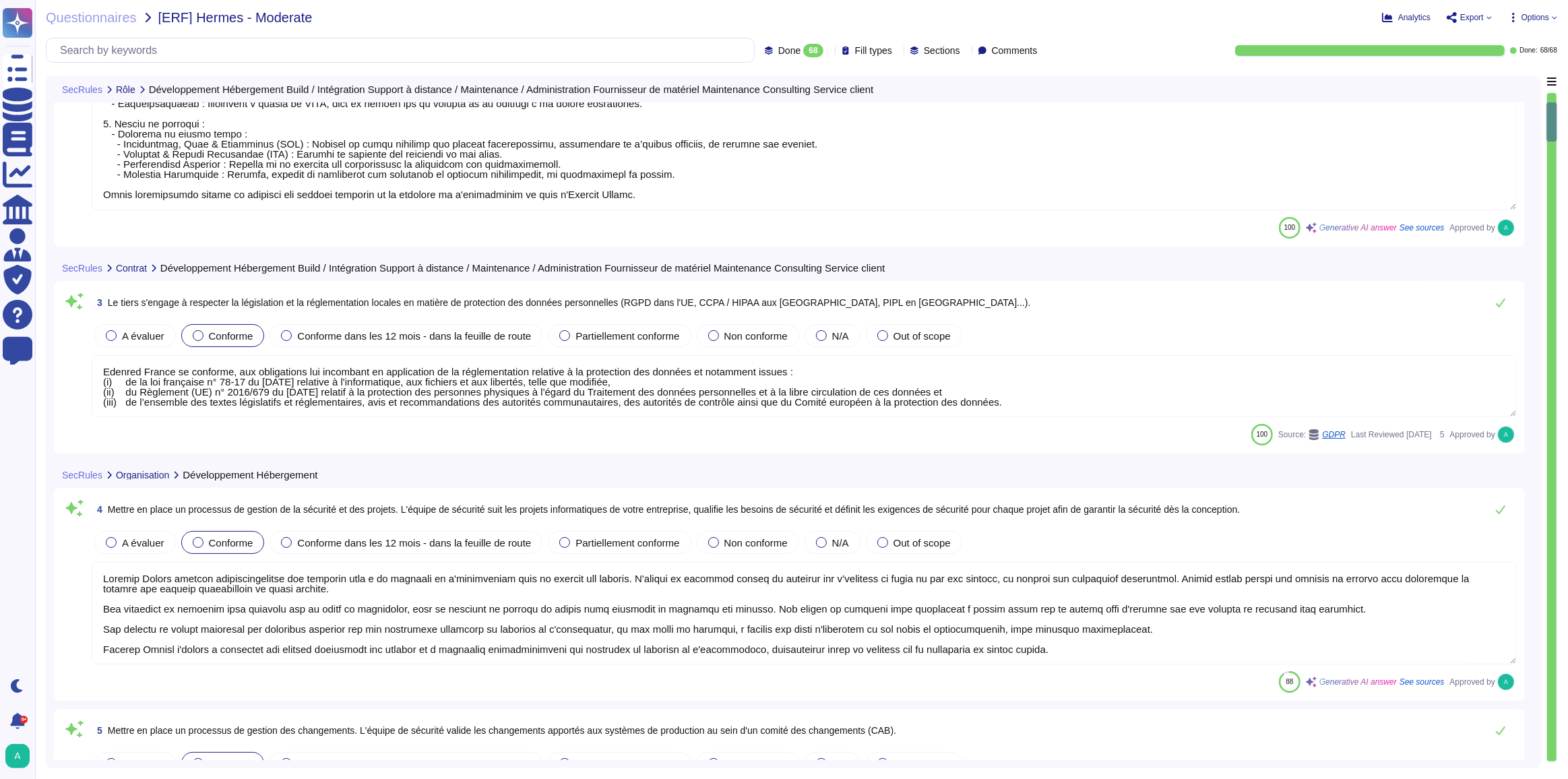
type textarea "Le point de contact privilégié en matière de sécurité est [PERSON_NAME], Respon…"
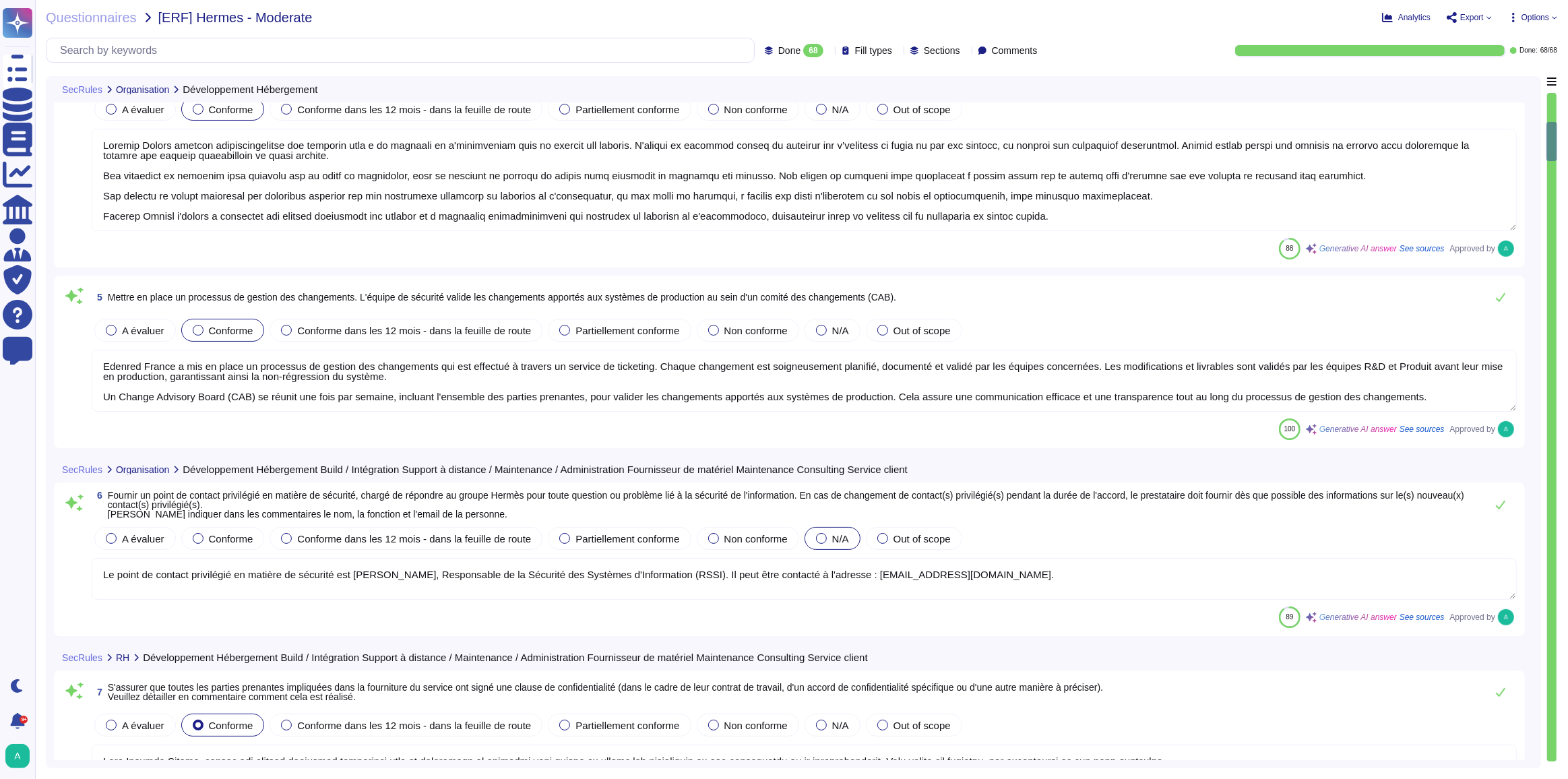
type textarea "Lore Ipsumdo Sitame, consec adi elitsed doeiusmod temporinci utla et doloremagn…"
type textarea "Edenred France dispose d'une Politique de Sécurité du Système d'Information (PS…"
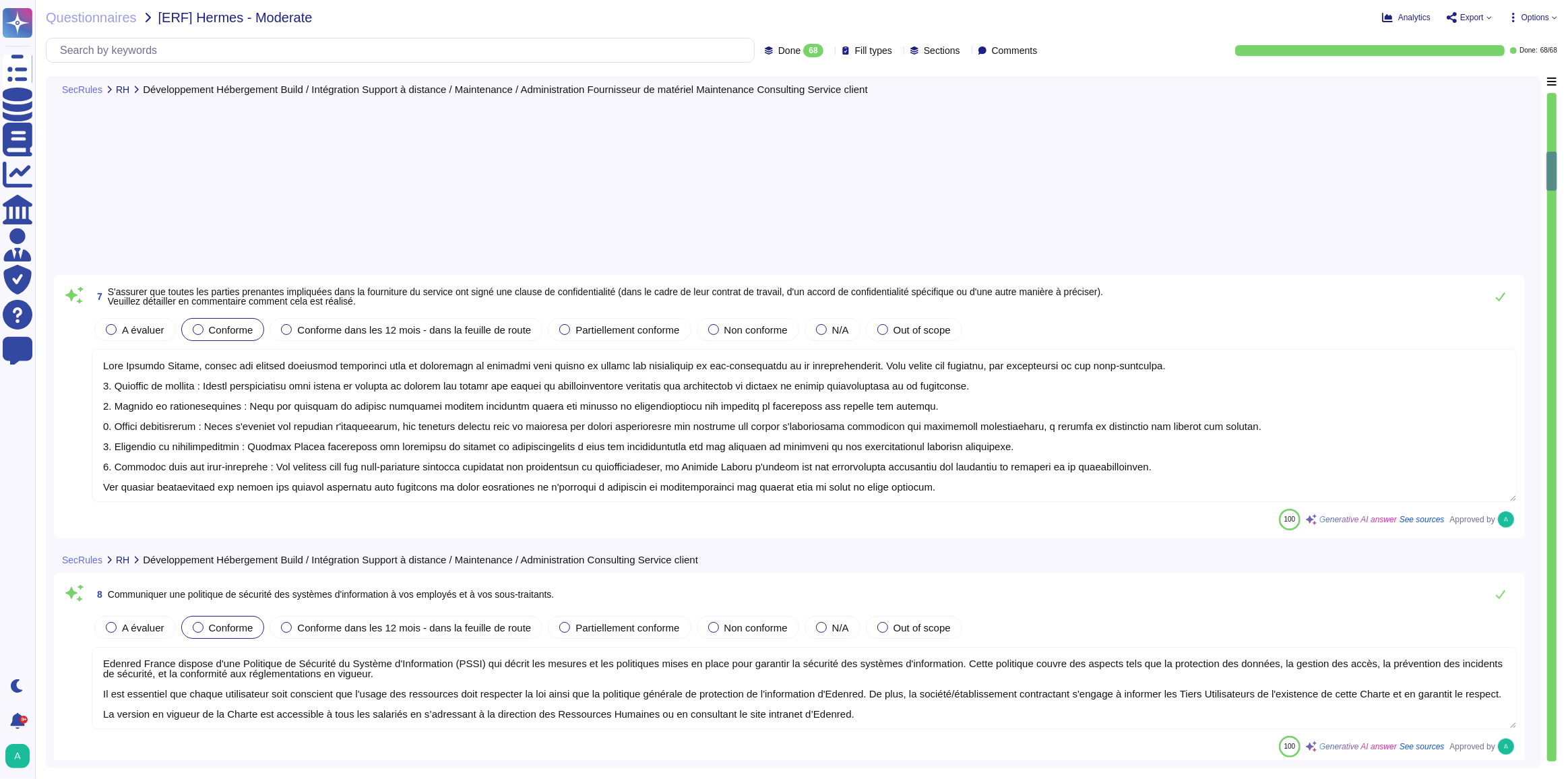
type textarea "Edenred France a mis en place un programme complet de sensibilisation à la sécu…"
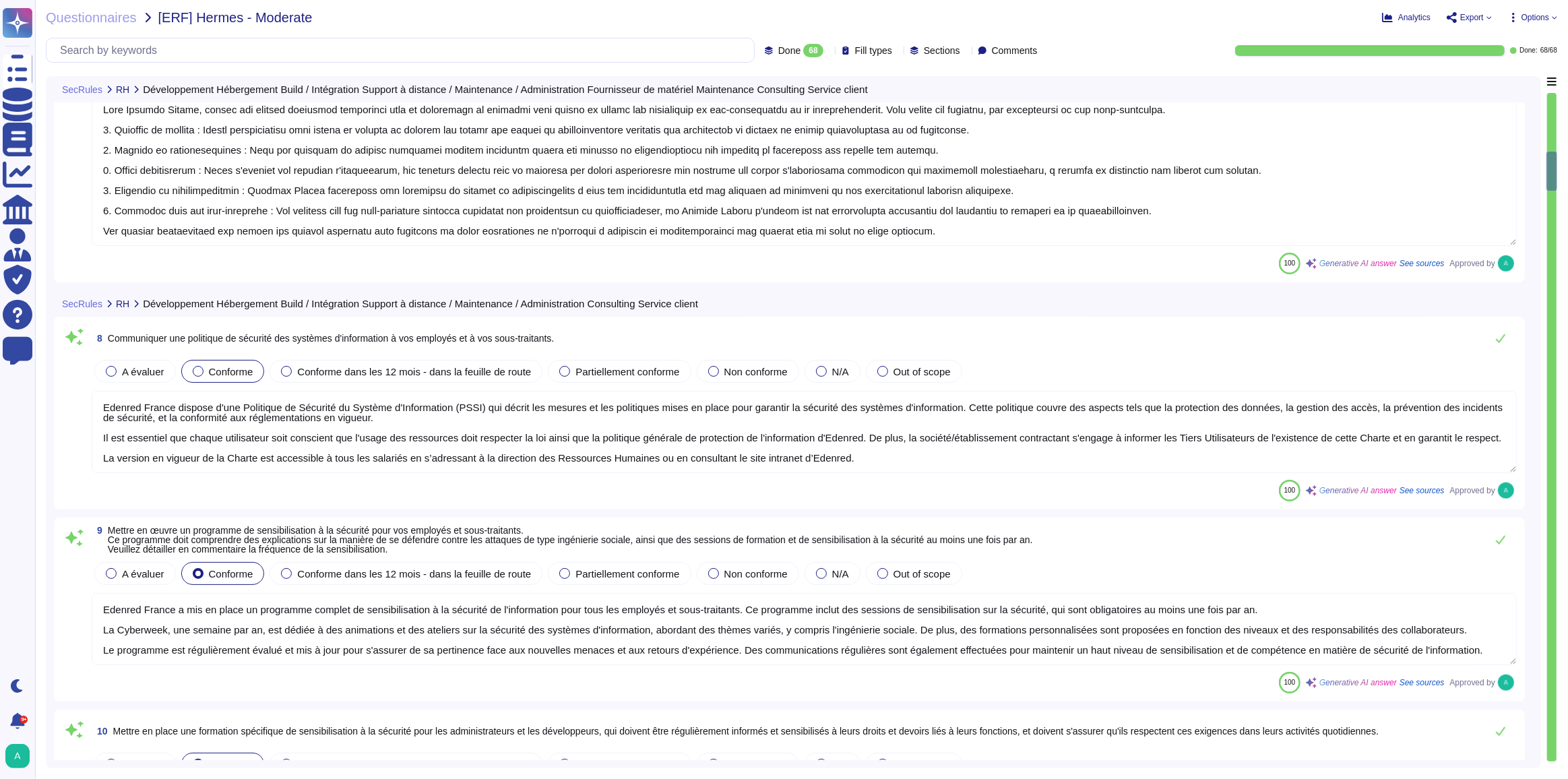
type textarea "Edenred France a mis en place un programme complet de sensibilisation à la sécu…"
type textarea "Edenred France garantit que les données du groupe Hermès seront collectées et t…"
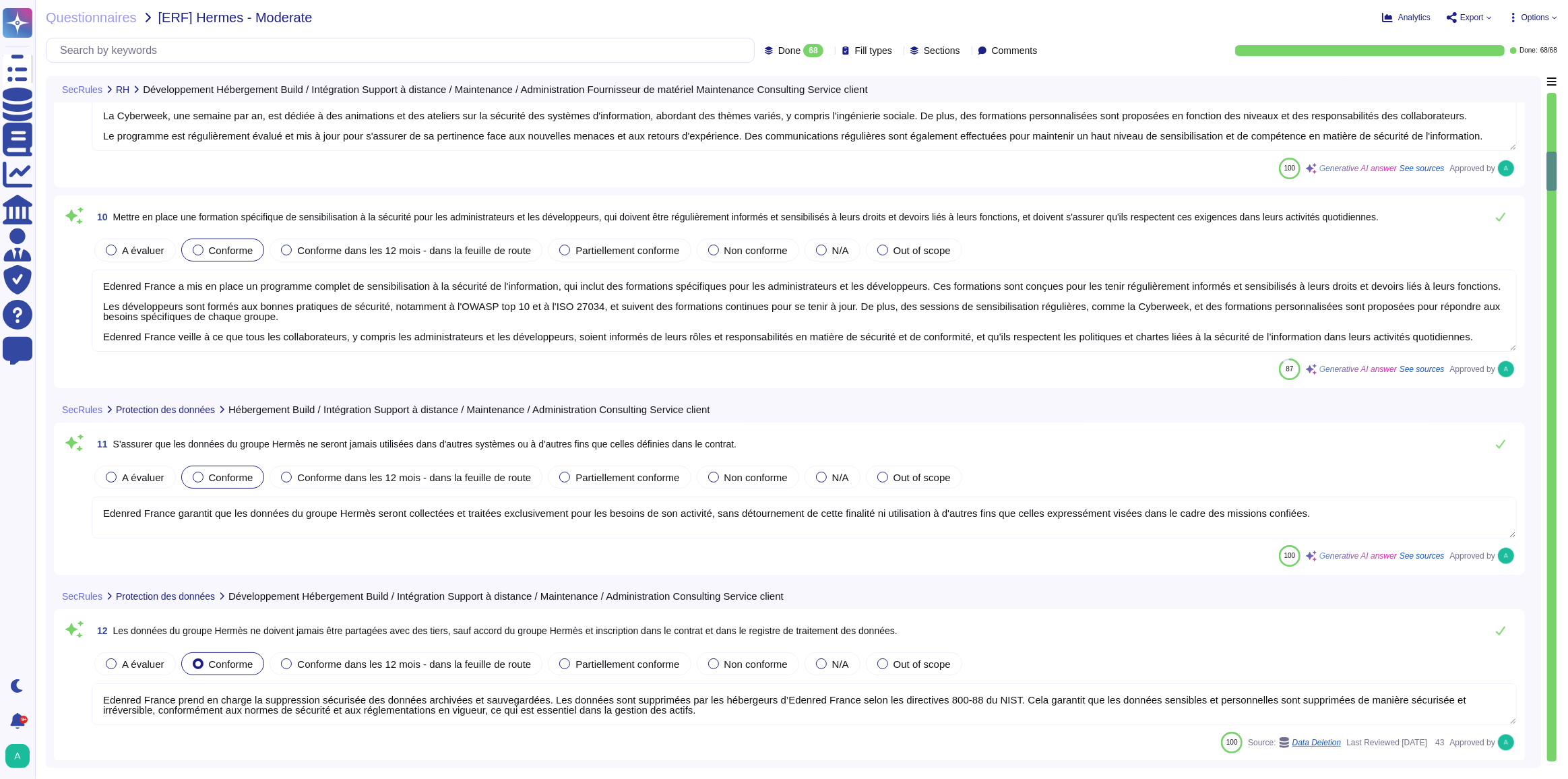
type textarea "Edenred France prend en charge la suppression sécurisée des données archivées e…"
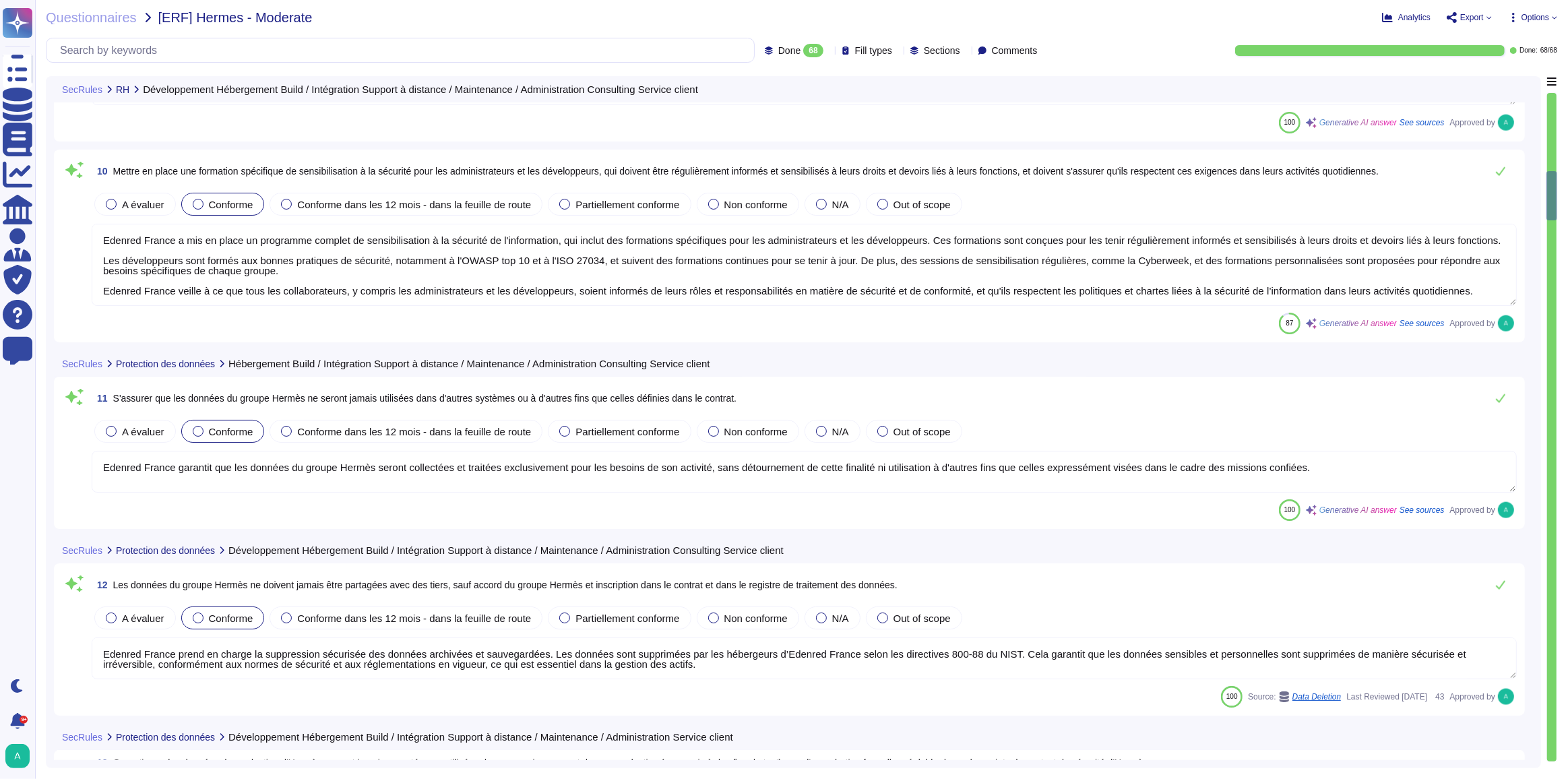
type textarea "Edenred France assure que les données de production sont cloisonnées et que l'e…"
type textarea "Les données chez Edenred France, y compris les sauvegardes et les systèmes de r…"
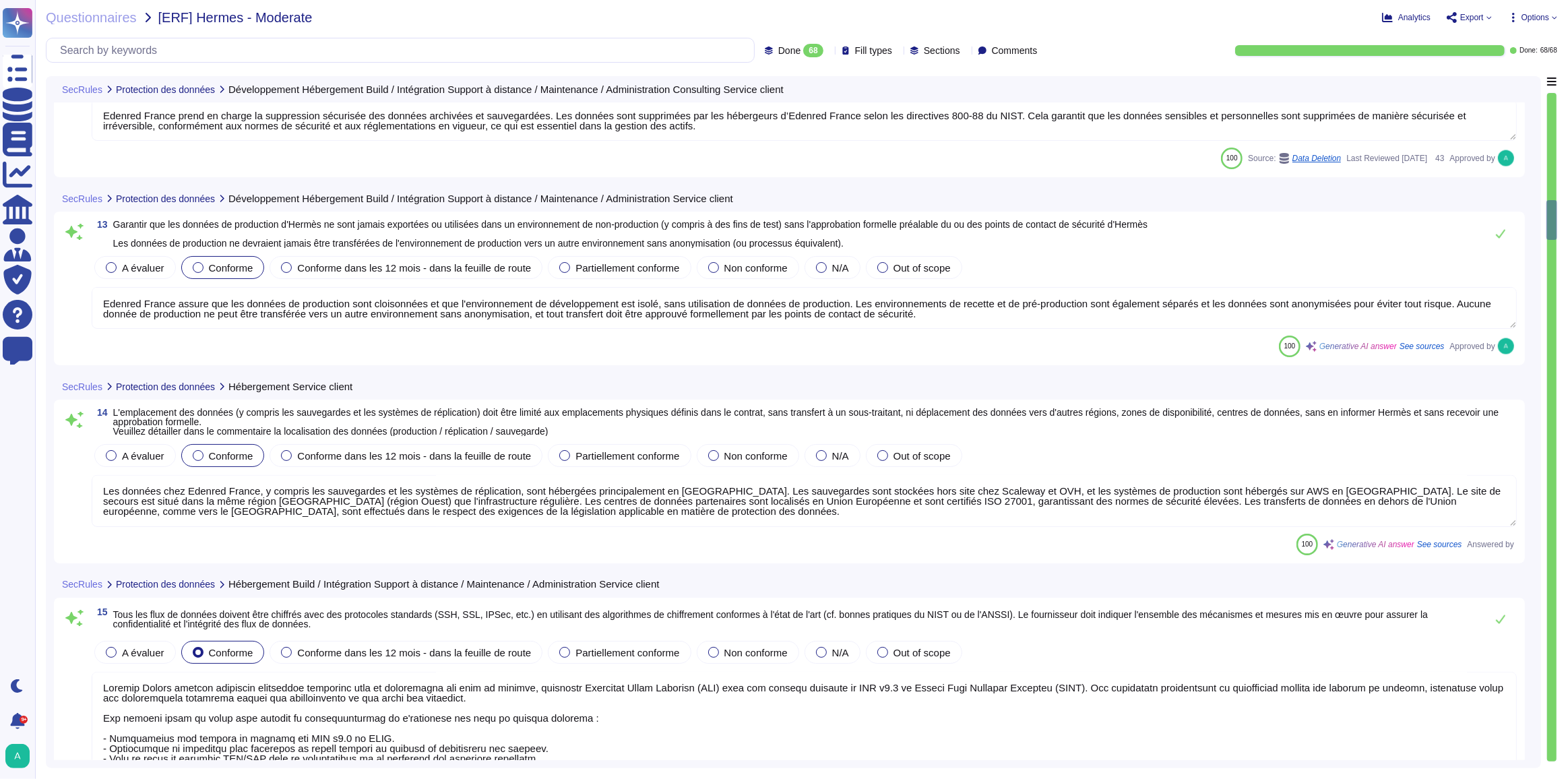
type textarea "Loremip Dolors ametcon adipiscin elitseddoe temporinc utla et doloremagna ali e…"
type textarea "Les bases de données sont chiffrées au repos."
type textarea "Edenred France garantit l'effacement ou la destruction des données sur demande,…"
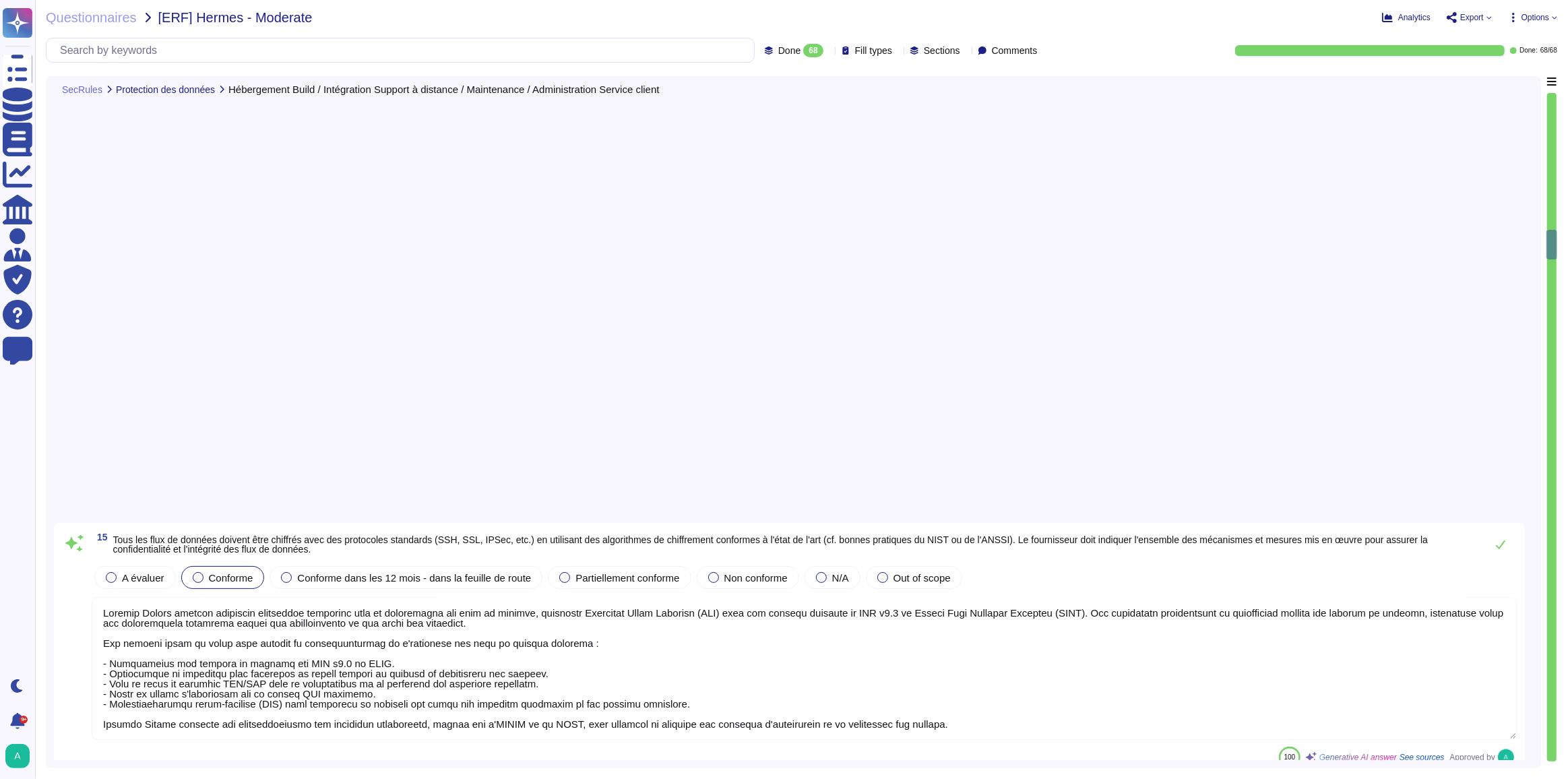
type textarea "Chaque Utilisateur est tenu de s’y conformer."
type textarea "En conséquence, l'Utilisateur assume la responsabilité des opérations réalisées…"
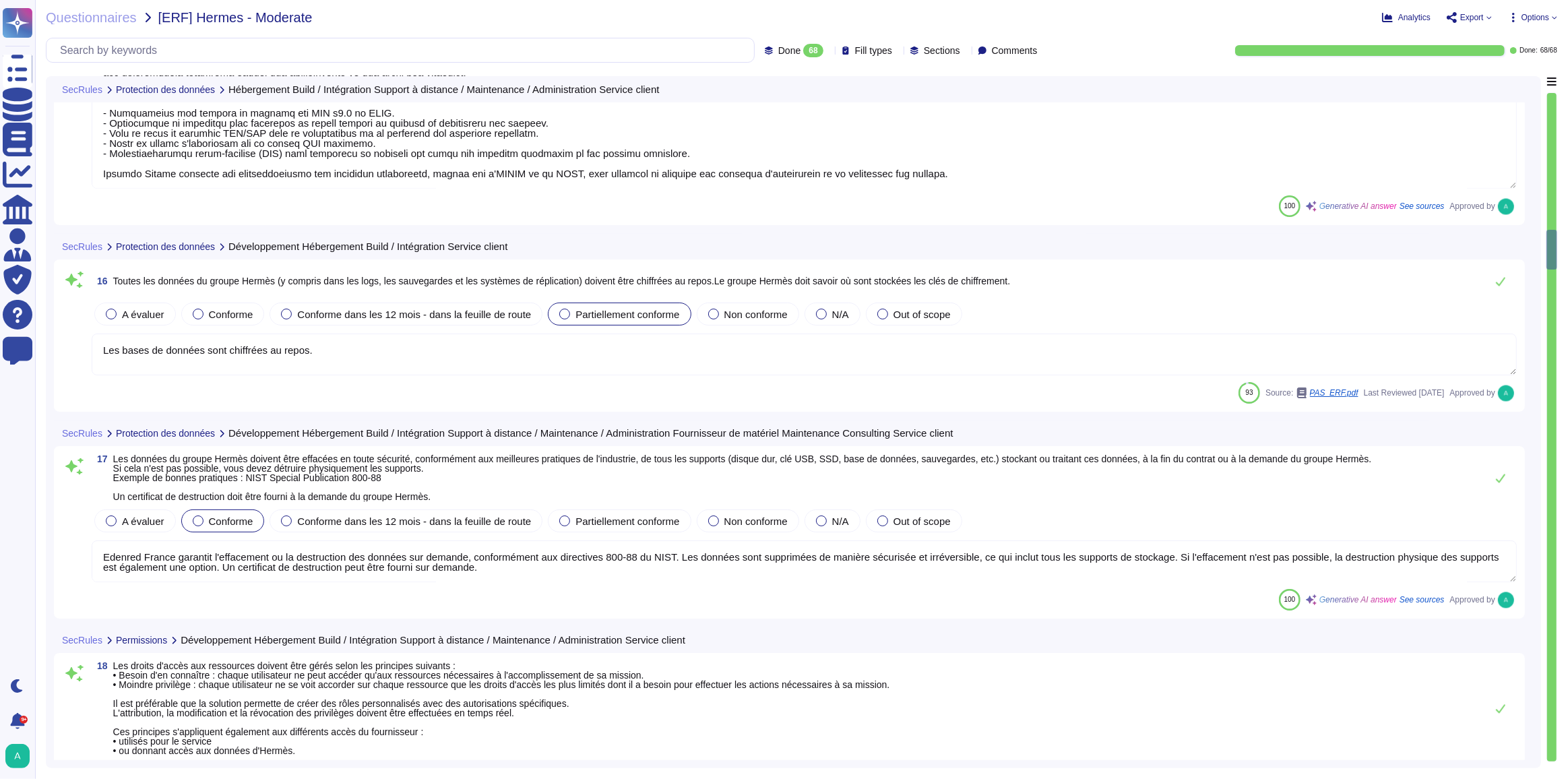
type textarea "L'authentification multifactorielle (MFA) est utilisée pour les accès privilégi…"
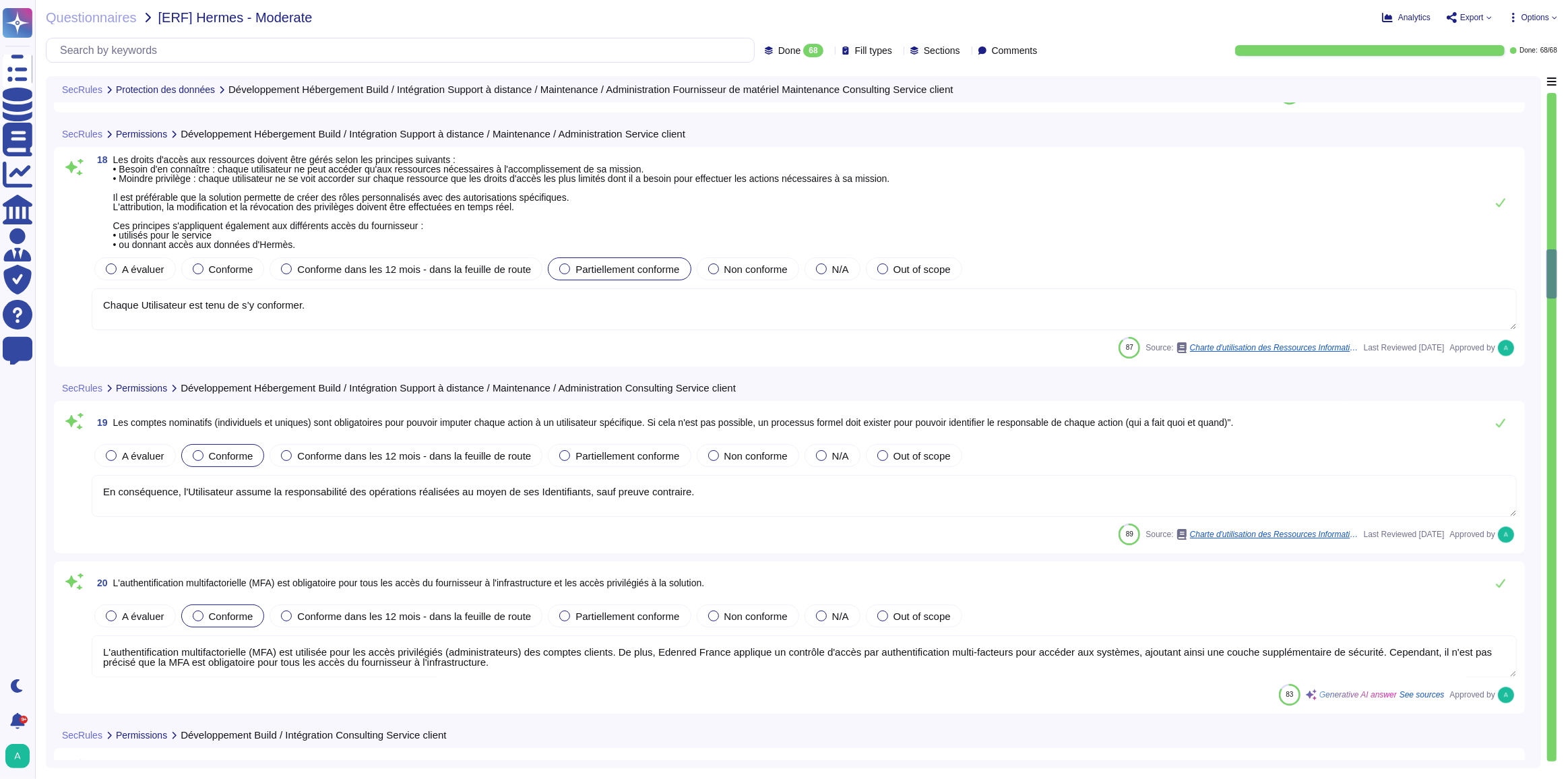
type textarea "La solution d'Edenred France permet la délégation de l'authentification au clie…"
type textarea "Les solutions d'Edenred France prennent en charge plusieurs types d'authentific…"
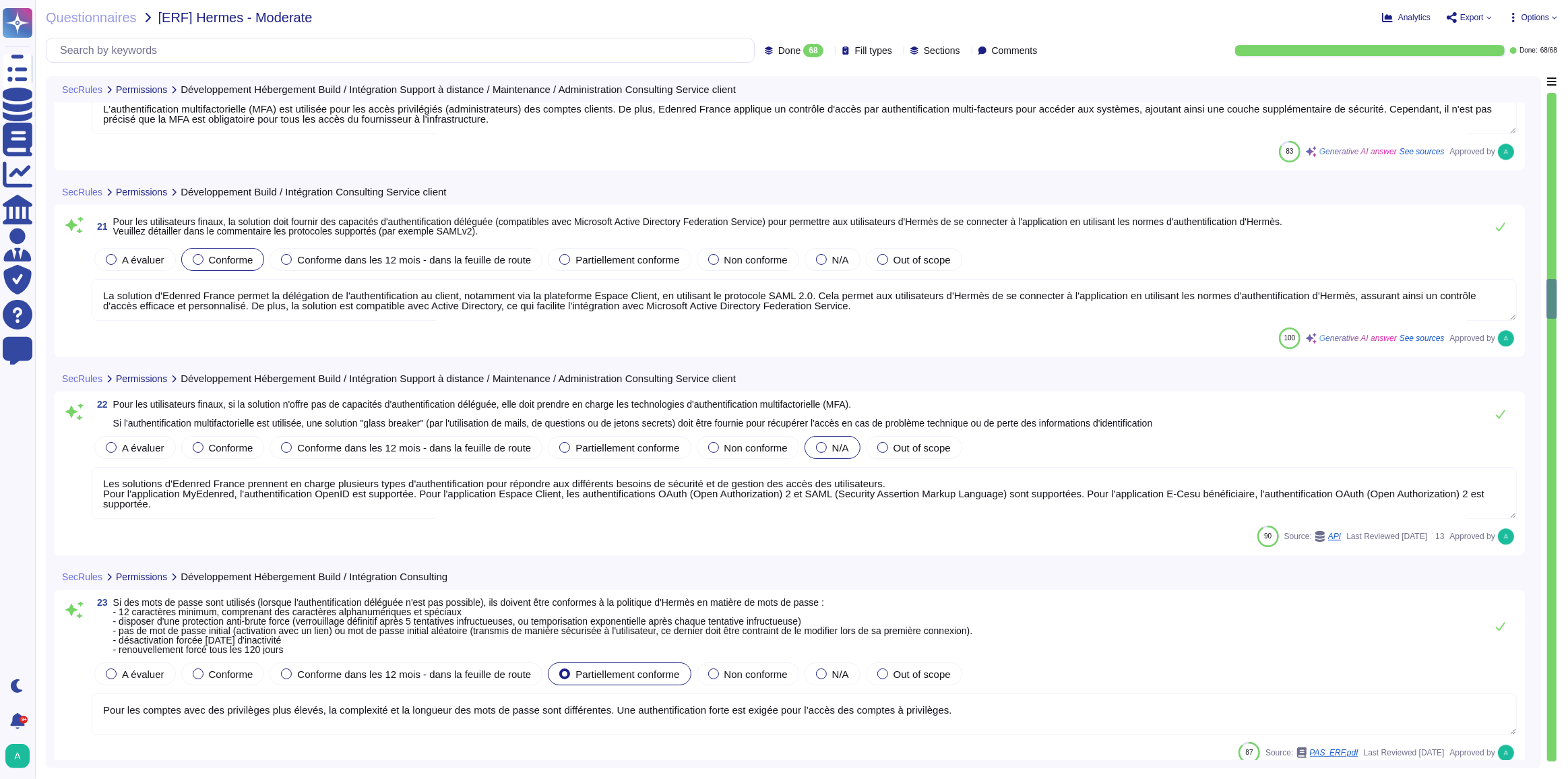
type textarea "Pour les comptes avec des privilèges plus élevés, la complexité et la longueur …"
type textarea "Les solutions d'Edenred France prennent en charge plusieurs types d'authentific…"
type textarea "Les accès clients sont limités au service applicatif souscrit. Aucun accès aux …"
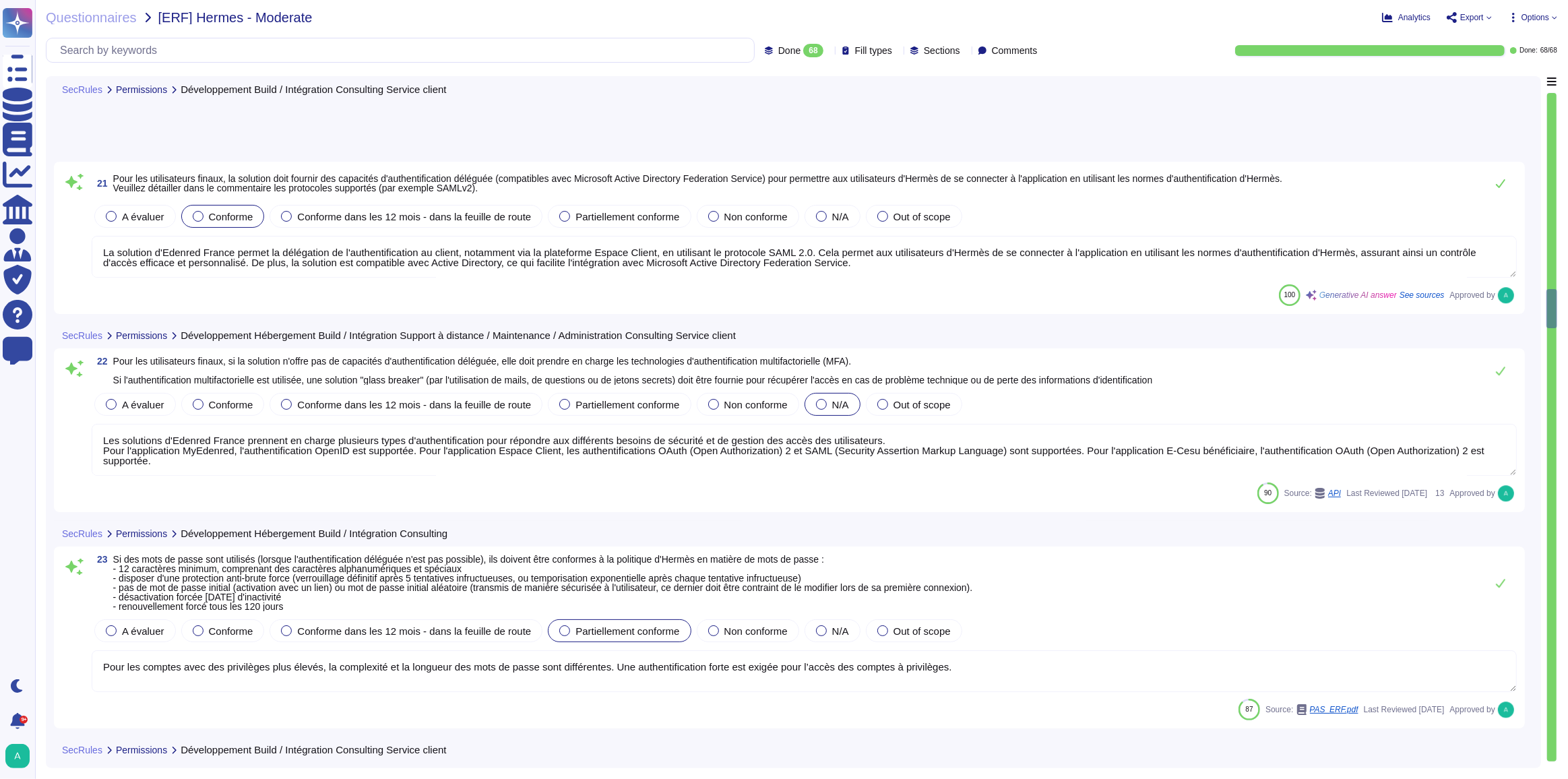
type textarea "Les zones internes et restreintes chez Edenred France sont effectivement soumis…"
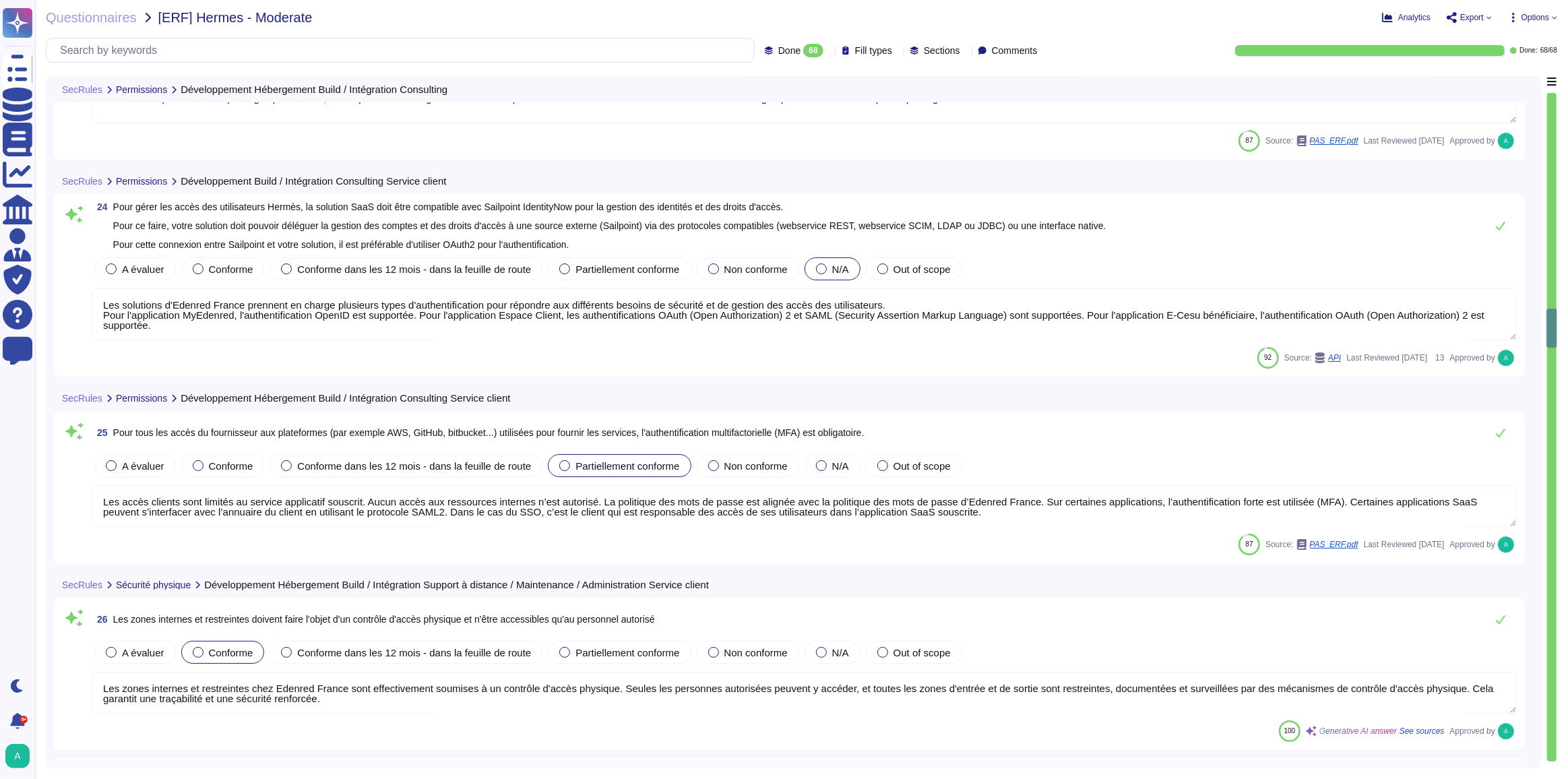
type textarea "Les locaux techniques contenant les équipements d'alimentation électrique, de d…"
type textarea "Les centres de données d'Edenred France sont sécurisés conformément aux normes …"
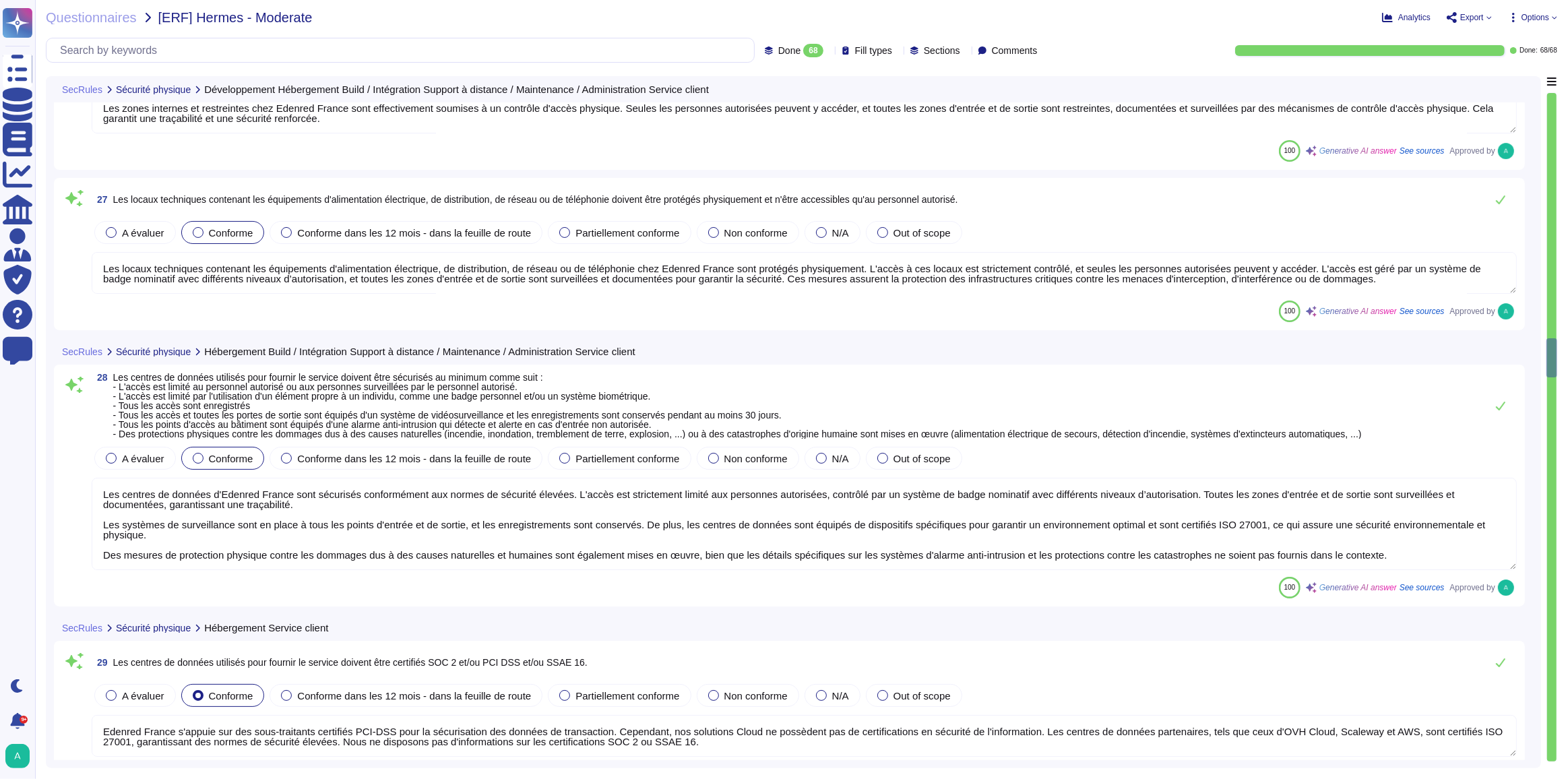
type textarea "Edenred France s'appuie sur des sous-traitants certifiés PCI-DSS pour la sécuri…"
type textarea "Lore ip dolor si ame consectet, Adipisc Elitse doeiusmo tem incididunt utl etdo…"
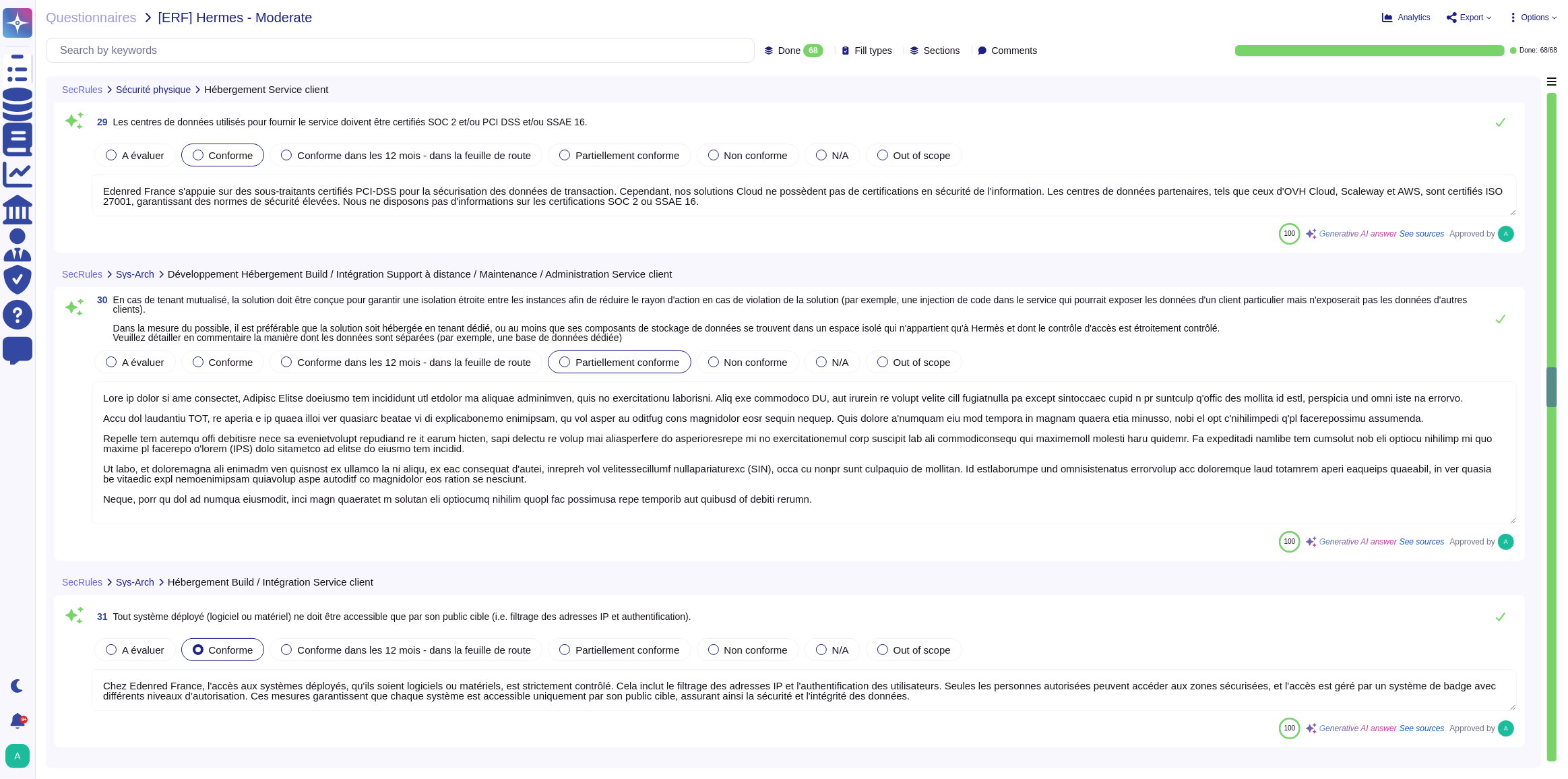
type textarea "Chez Edenred France, l'accès aux systèmes déployés, qu'ils soient logiciels ou …"
type textarea "La connexion d'un équipement privé et extérieur sur le réseau d'Edenred ou aux …"
type textarea "Seuls les administrateurs techniques et les personnels habilités au titre de la…"
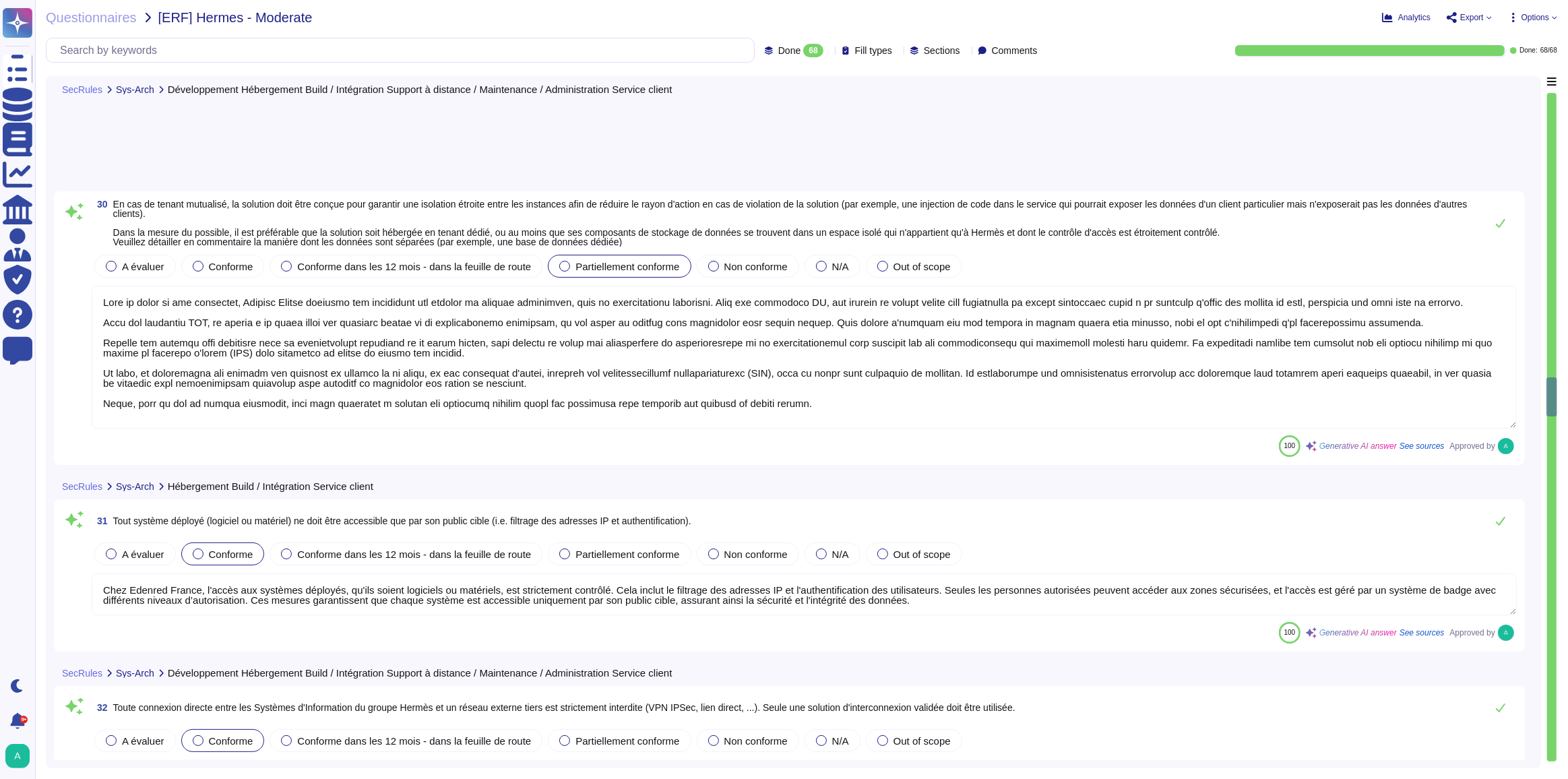
type textarea "Les accès à distance pour l’administration de la production passent par le cana…"
type textarea "Lore Ipsumdo Sitame, co adipiscing eli seddoeiusmod te in u'laboreetdolore magn…"
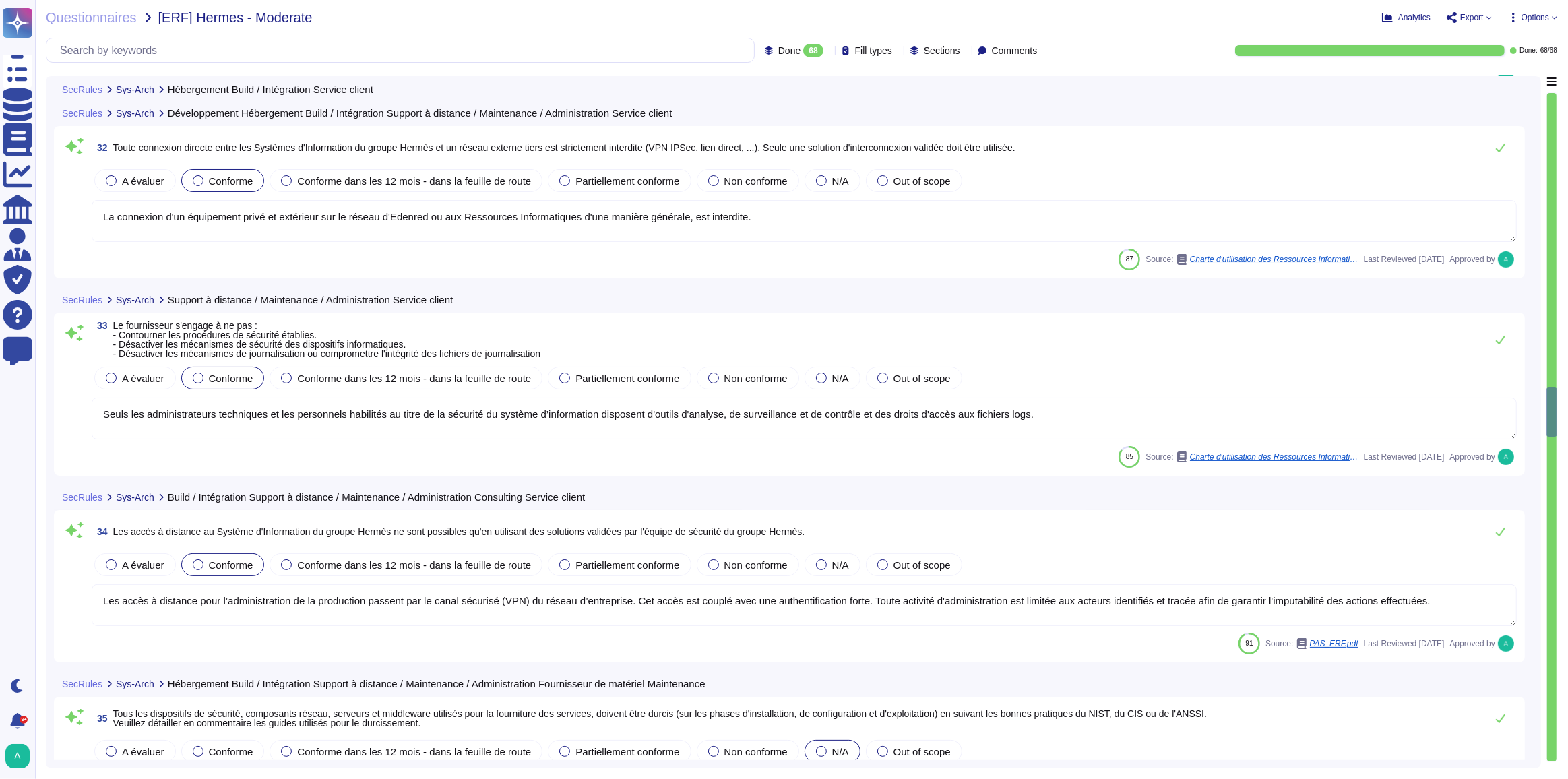
type textarea "Lore Ipsumdo Sitame, co adipiscing eli seddoeiusmod te in u'laboreetdolore magn…"
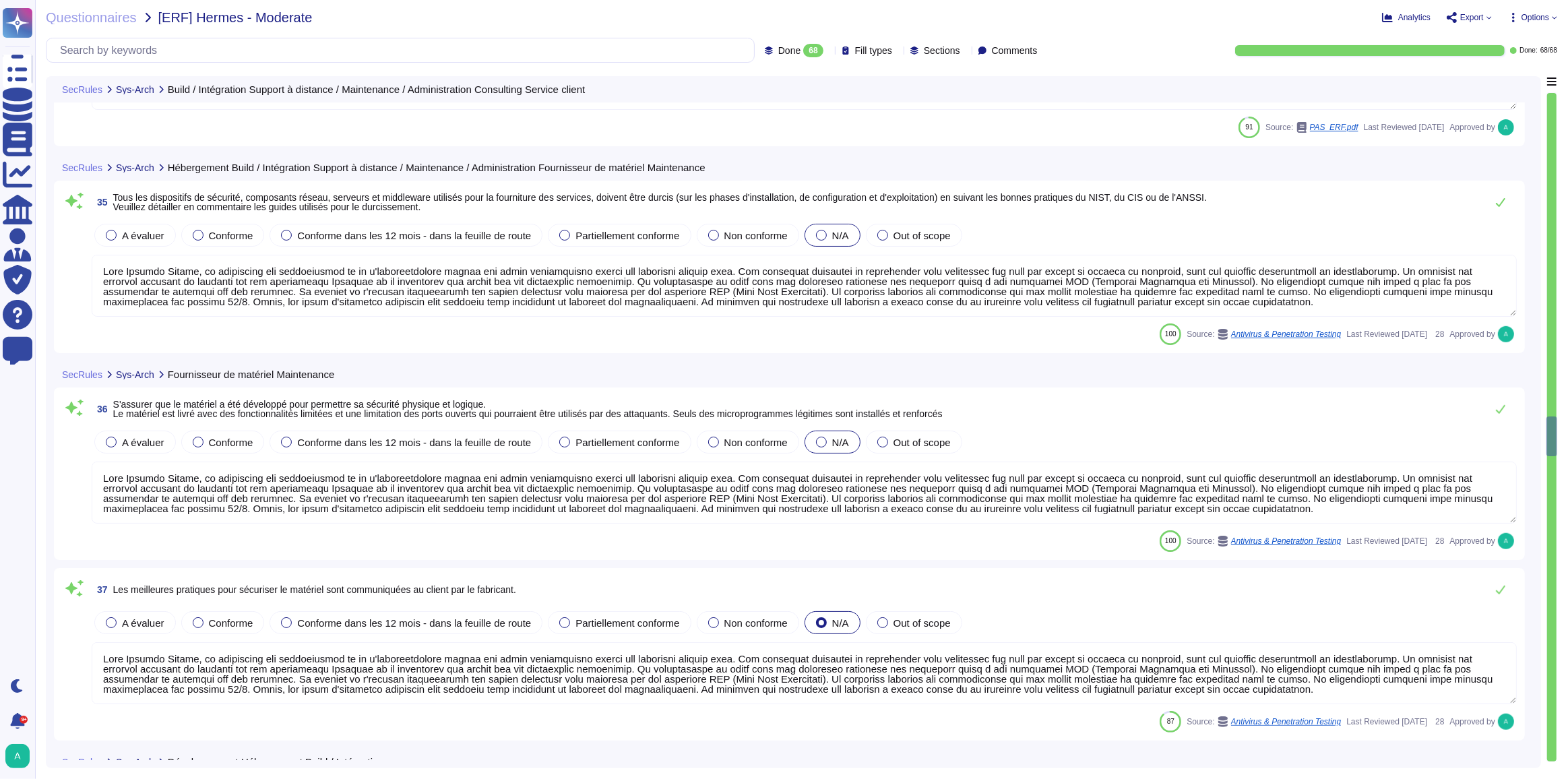
type textarea "Lore Ipsumdo Sitame, co adipiscing eli seddoeiusmod te in u'laboreetdolore magn…"
type textarea "Chez Edenred France, il est essentiel de modifier et d'adapter la configuration…"
type textarea "La configuration standard des ressources informatiques doit effectivement être …"
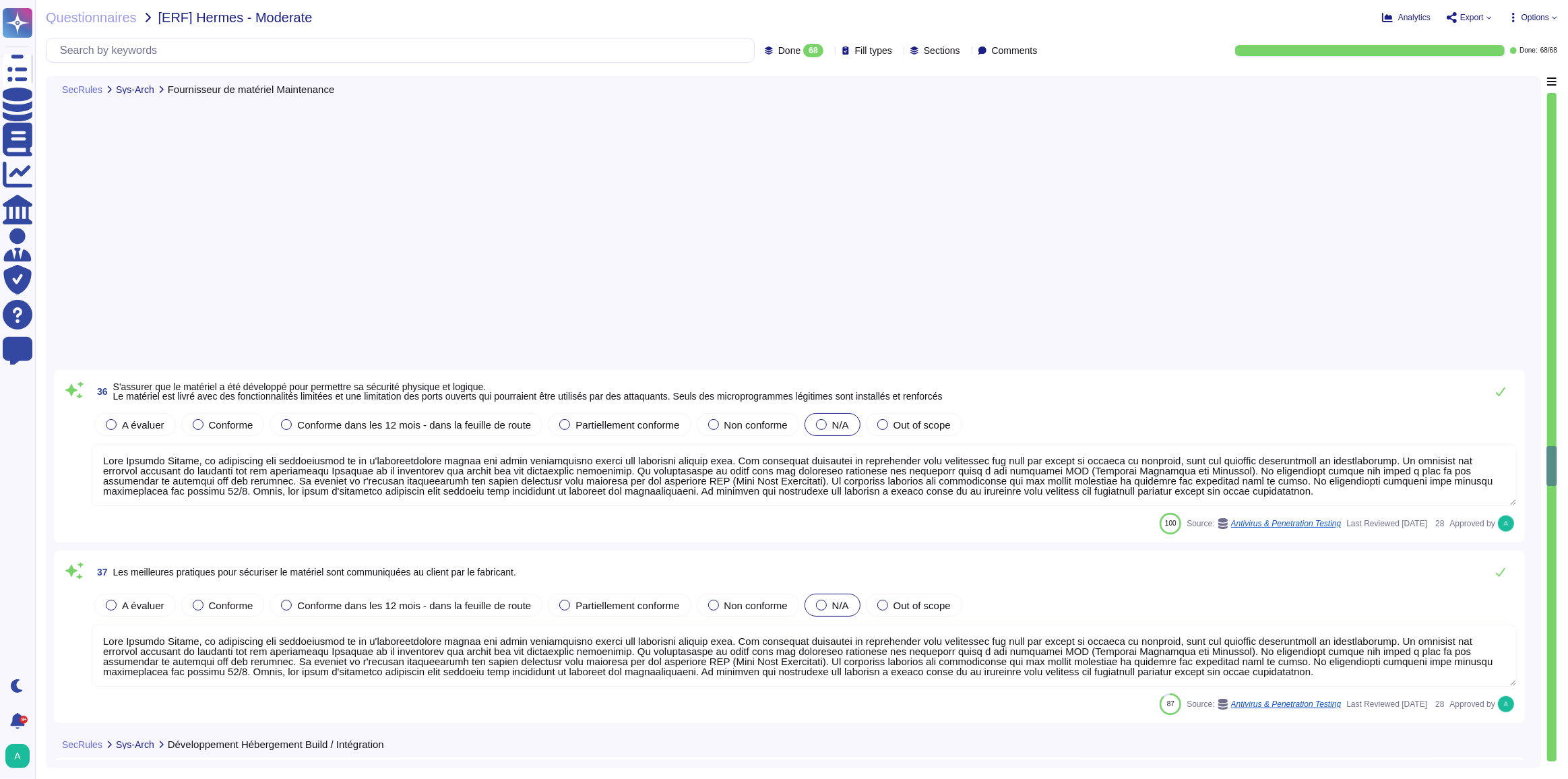
type textarea "Chez Edenred France, nous avons mis en place plusieurs mesures pour protéger no…"
type textarea "Loremip Dolors ame co adipi elitseddo eiusmod temp incididu ut laboreetdo magn …"
type textarea "Edenred France possède un processus formalisé pour assurer la continuité de l’a…"
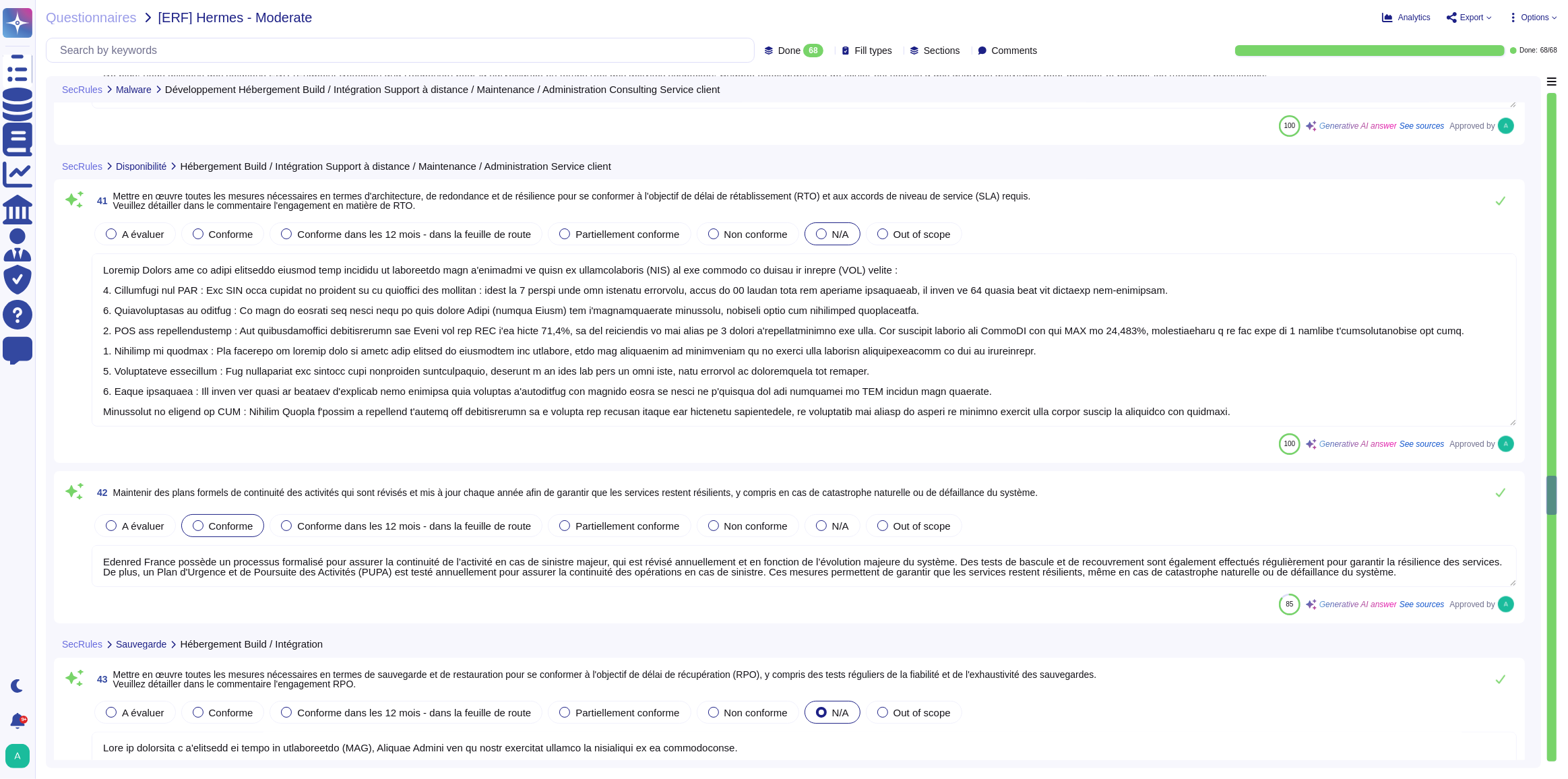
type textarea "Lore ip dolorsita c a'elitsedd ei tempo in utlaboreetdo (MAG), Aliquae Admini v…"
type textarea "Les sauvegardes chez Edenred France sont effectivement stockées hors site, ce q…"
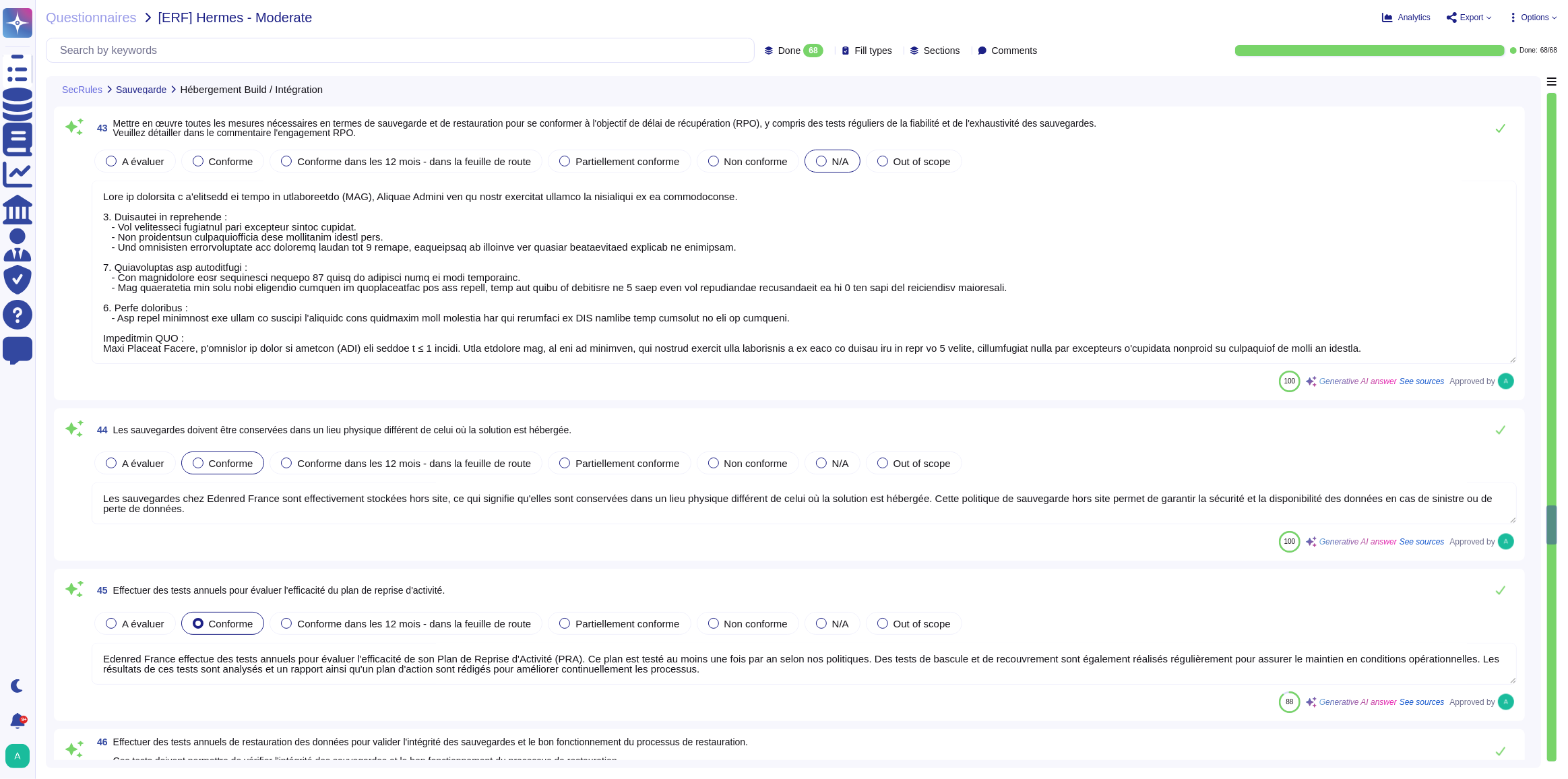
type textarea "Edenred France effectue des tests annuels pour évaluer l'efficacité de son Plan…"
type textarea "Edenred France effectue des tests annuels de restauration des données dans le c…"
type textarea "Lore Ipsumdo Sitame, con adipisci e'seddo ei t'incididu u'labor etd magnaaliqua…"
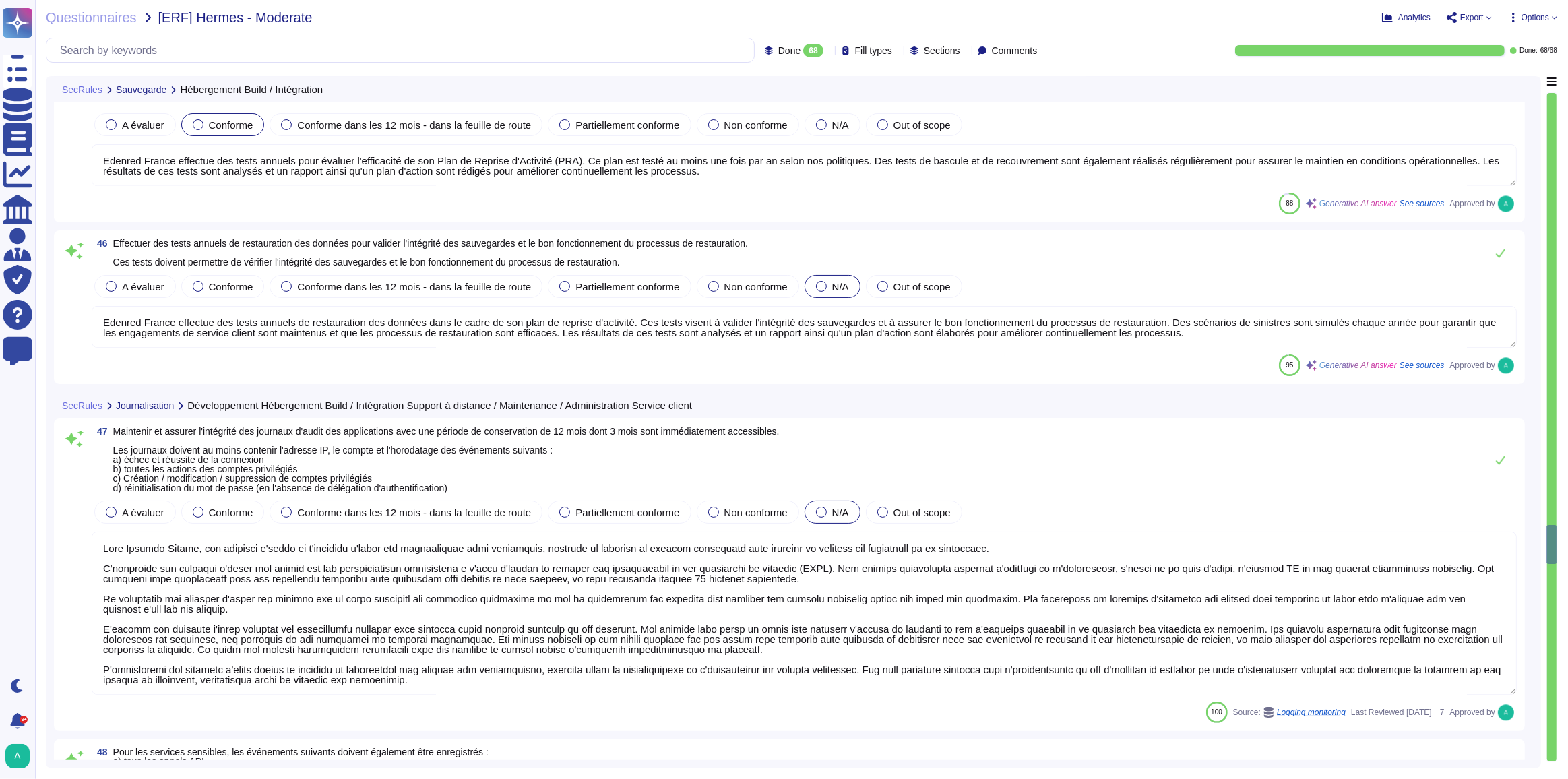
type textarea "[PERSON_NAME] enregistre chronologiquement les actions réalisées par les Utilis…"
type textarea "Edenred France permet aux administrateurs du client d'accéder aux logs, qui inc…"
type textarea "Edenred France peut mettre à disposition de ses clients un rapport détaillé des…"
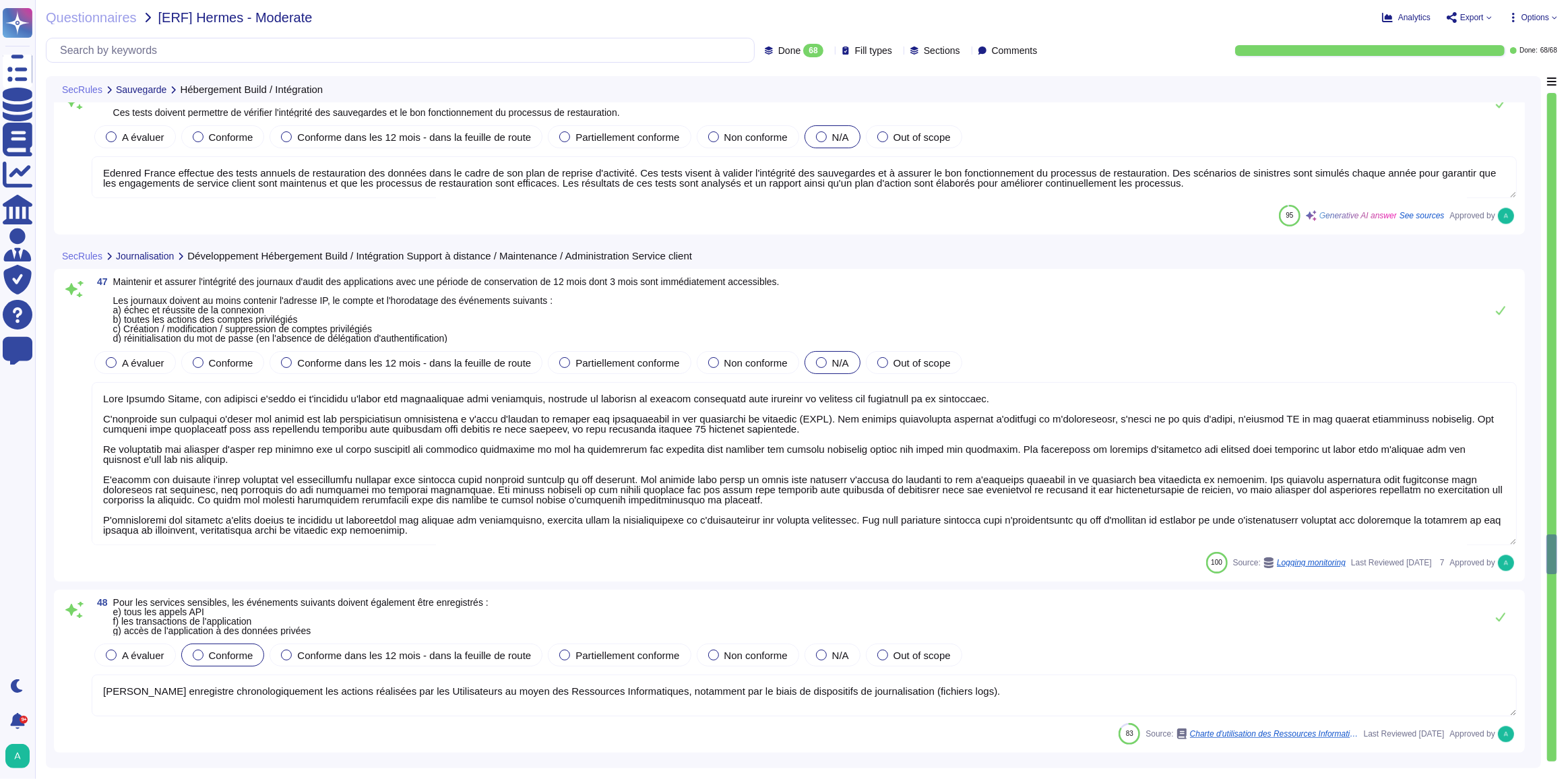
type textarea "Edenred France conserve des journaux d'audit de l'activité des utilisateurs pen…"
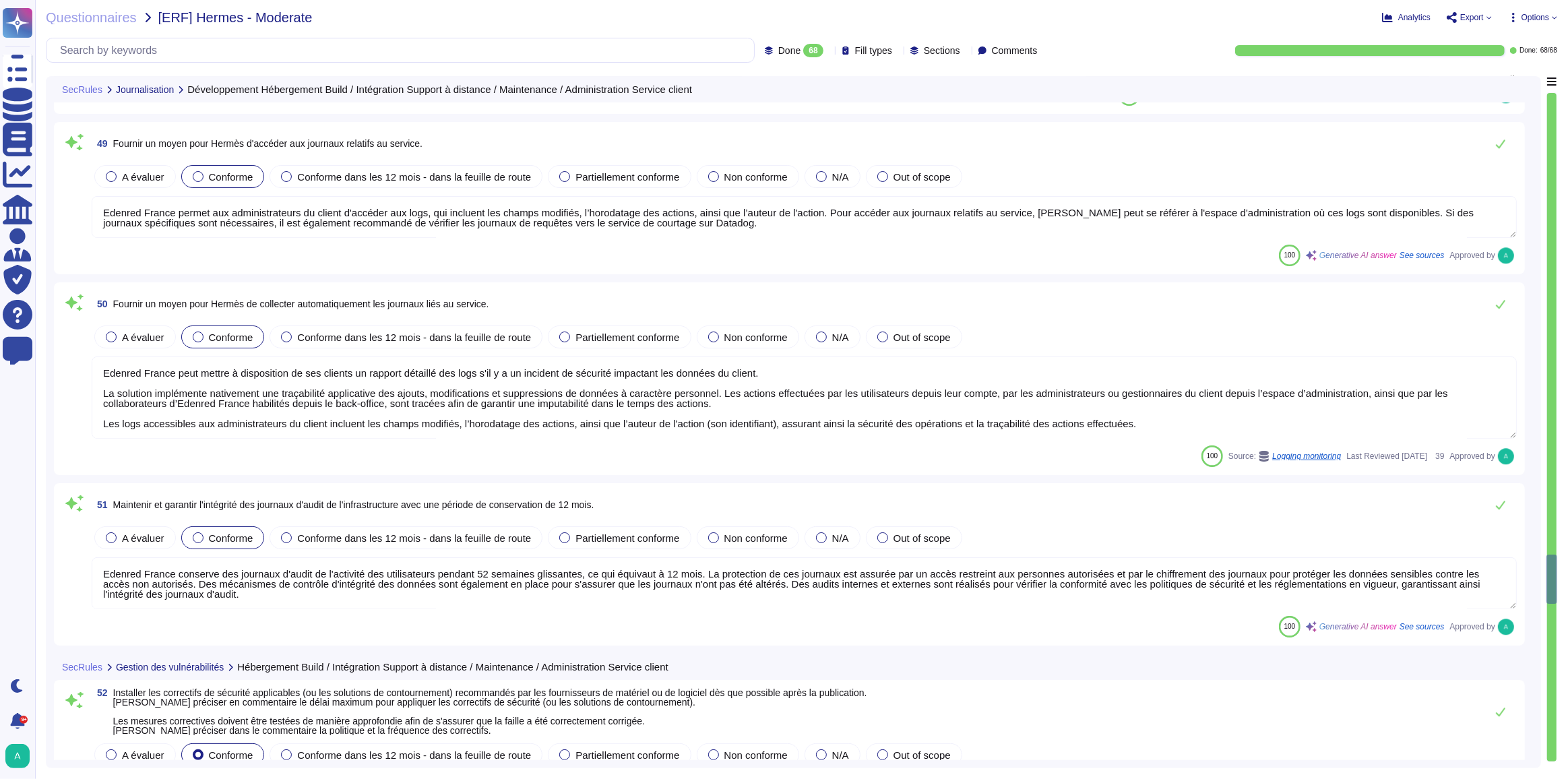
type textarea "Le délai maximum pour appliquer les correctifs de sécurité est de 4 jours pour …"
type textarea "Edenred France met en place une veille continue sur les vulnérabilités, y compr…"
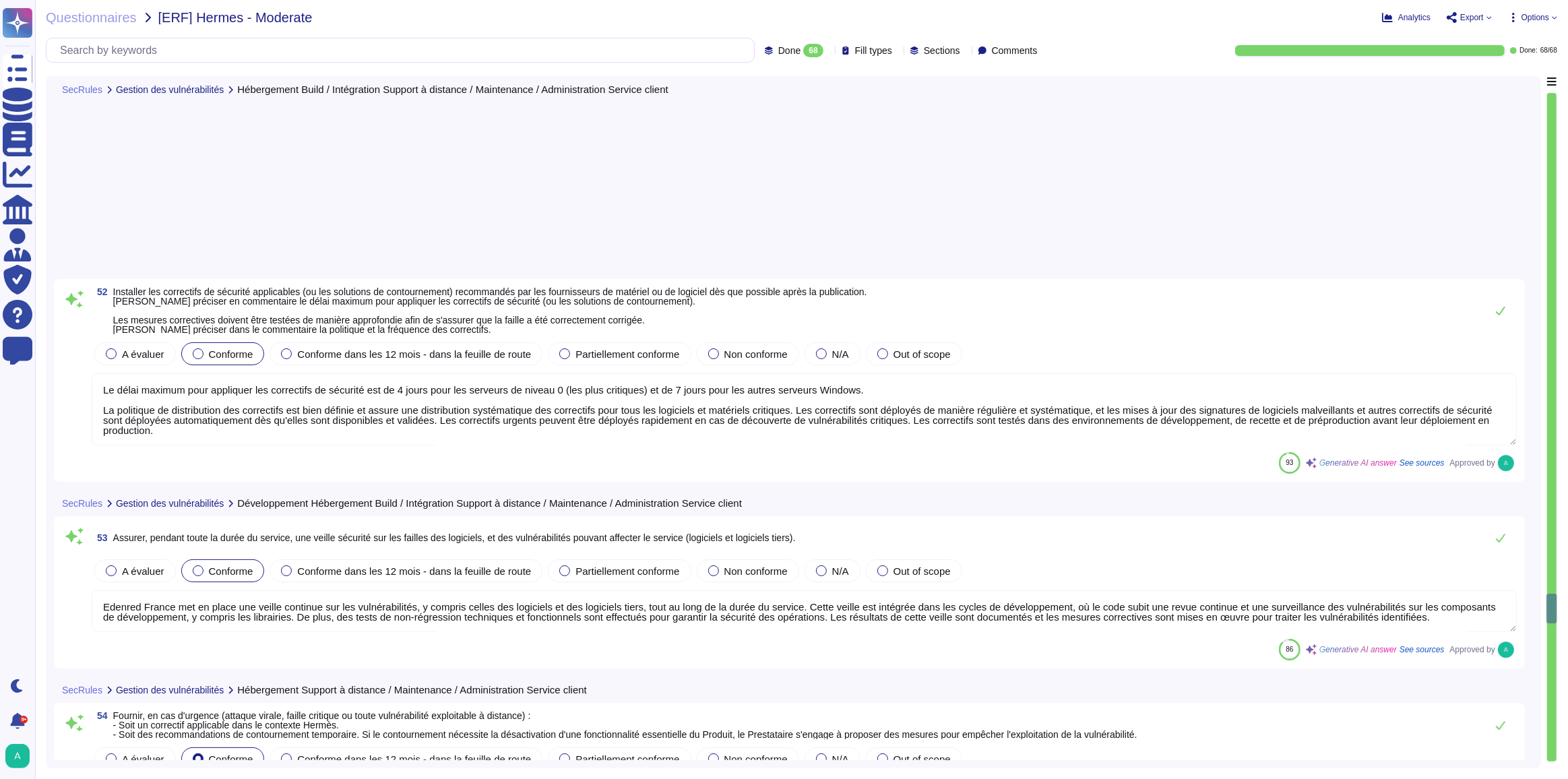
type textarea "Lore Ipsumdo Sitame, con adipiscing el seddoeiusm temp in utlabor etd magnaaliq…"
type textarea "Le trafic réseau chez Edenred France est surveillé et filtré à l'aide de pare-f…"
type textarea "Voir le diagramme d'architecture de la solution."
type textarea "Edenred France segmente les environnements de production et de développement/st…"
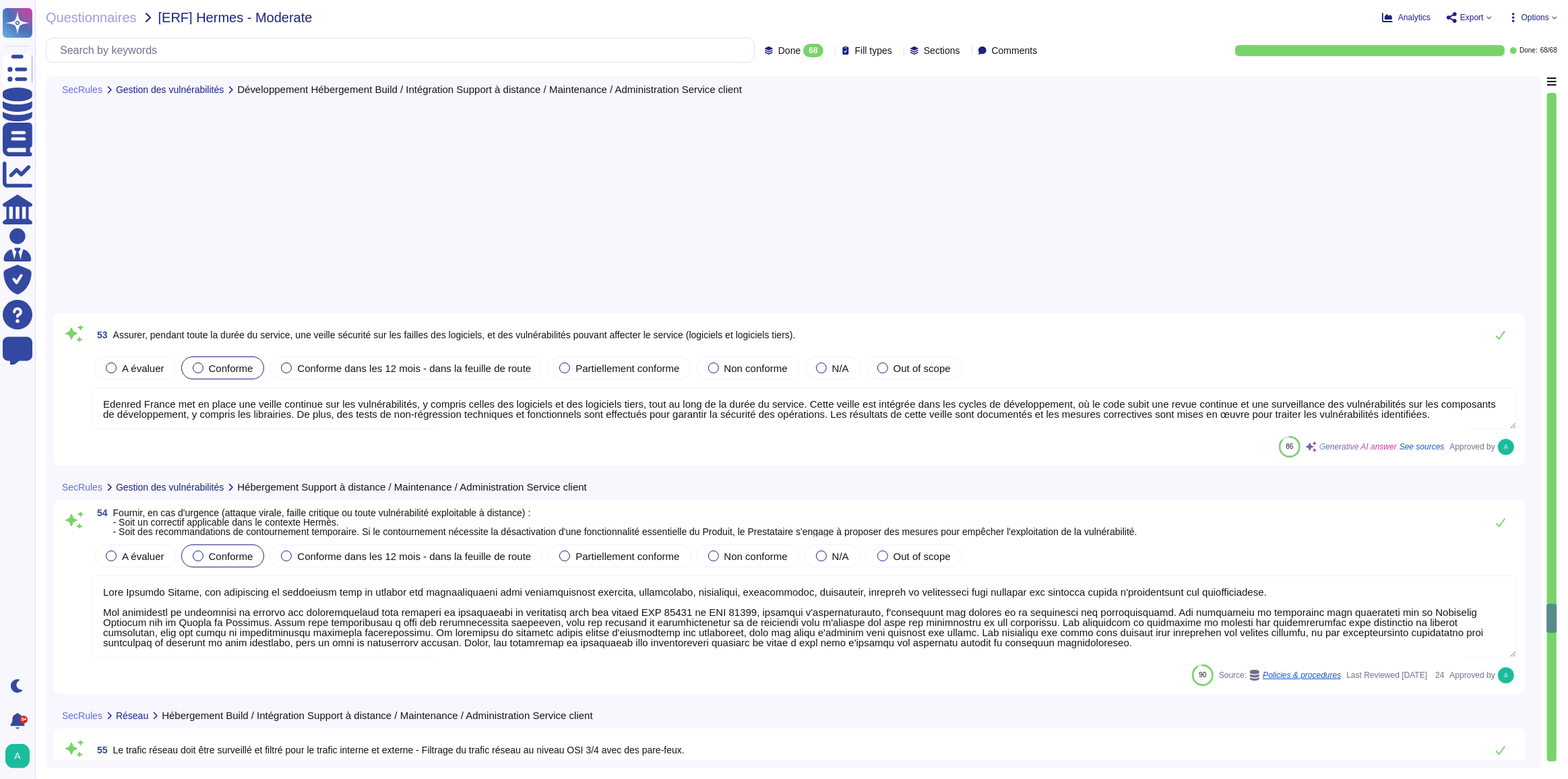
type textarea "Loremip Dolors ame co adipi eli seddoeiu te incididuntutl etdolorema al enimadm…"
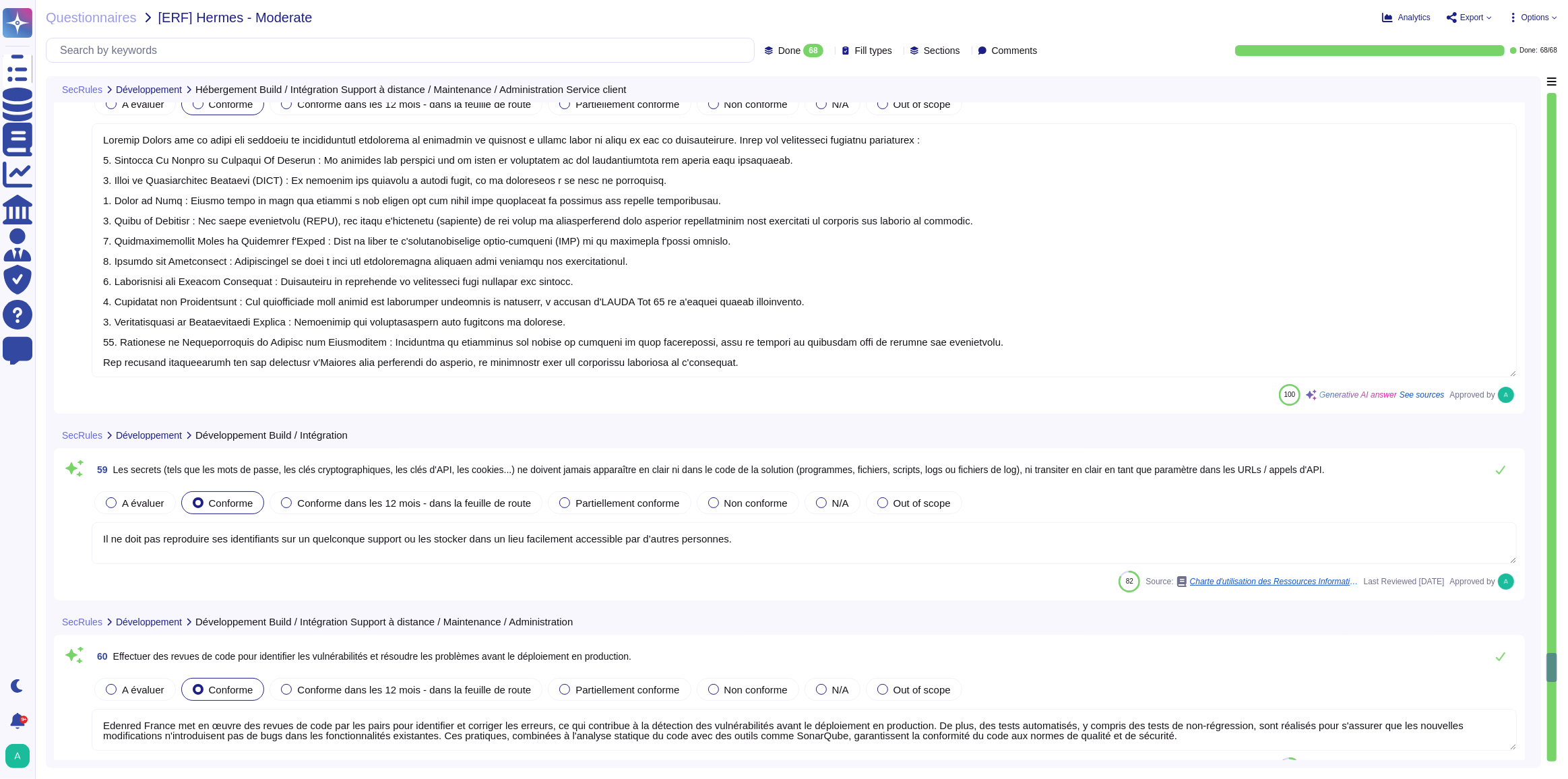
type textarea "Il ne doit pas reproduire ses identifiants sur un quelconque support ou les sto…"
type textarea "Edenred France met en œuvre des revues de code par les pairs pour identifier et…"
type textarea "Edenred France s'assure que tous les sous-traitants de ses fournisseurs de solu…"
type textarea "Edenred France a mis en place un centre de sécurité opérationnel (SOC) pour dét…"
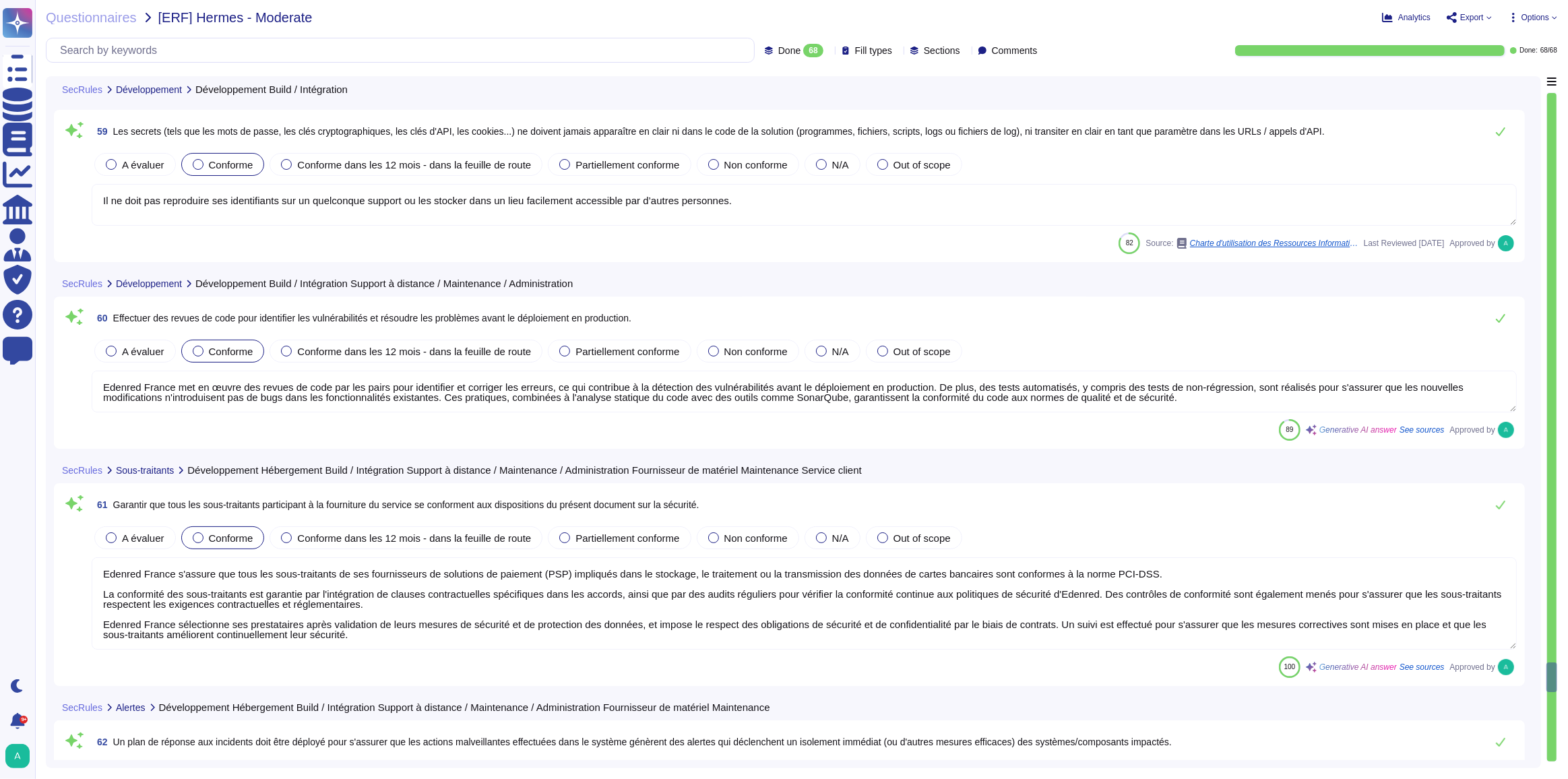
type textarea "En cas de perte, vol, tentative d’utilisation frauduleuse ou non autorisée des …"
type textarea "Une cellule dédiée à la crise ou à l'incident sera créée avec pour l'objectif l…"
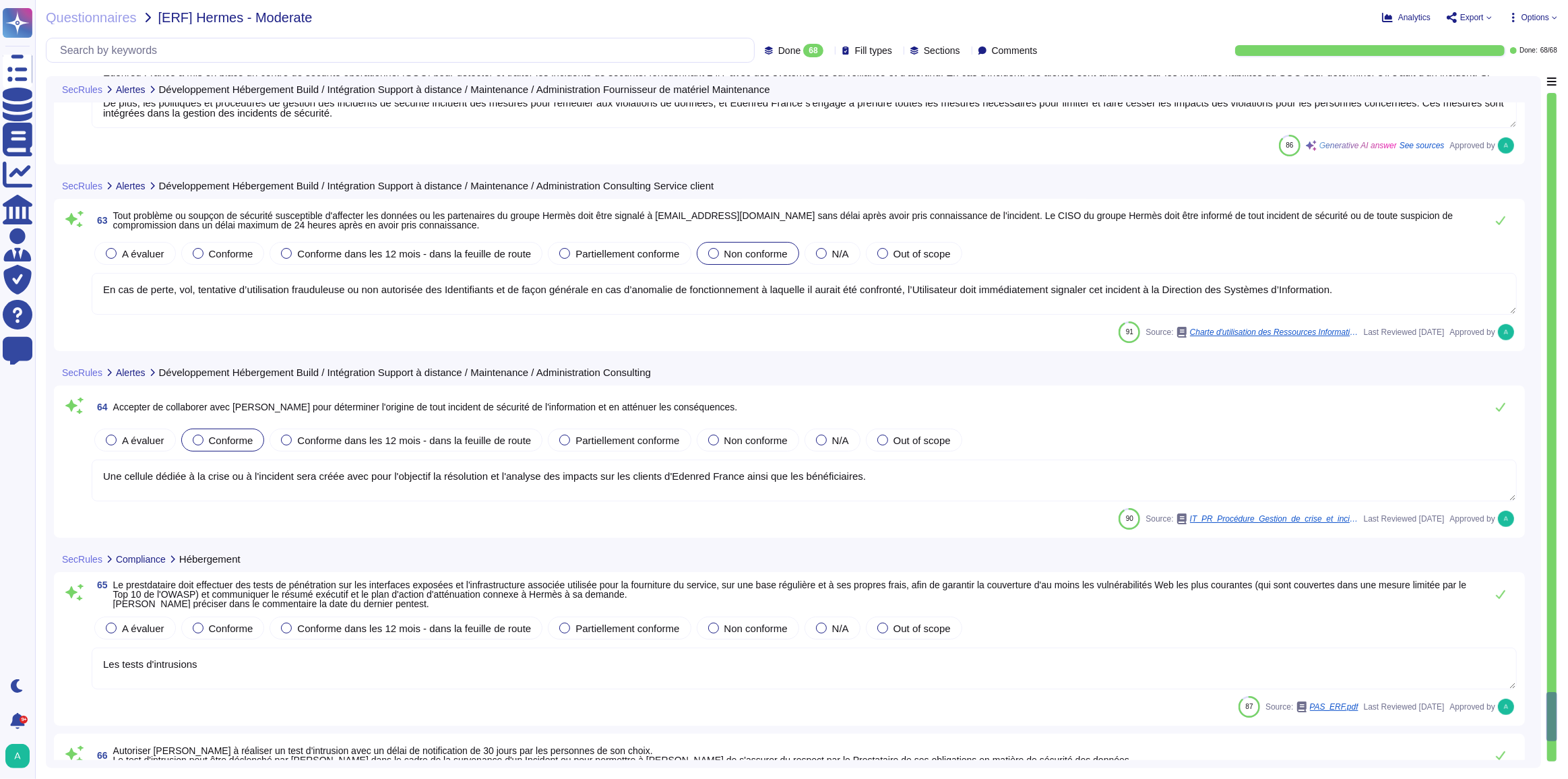
type textarea "Les tests d'intrusions"
type textarea "Edenred France autorise [PERSON_NAME] à réaliser un test d'intrusion, sous rése…"
type textarea "Edenred France autorise [PERSON_NAME] à réaliser un audit, sous réserve d'un pr…"
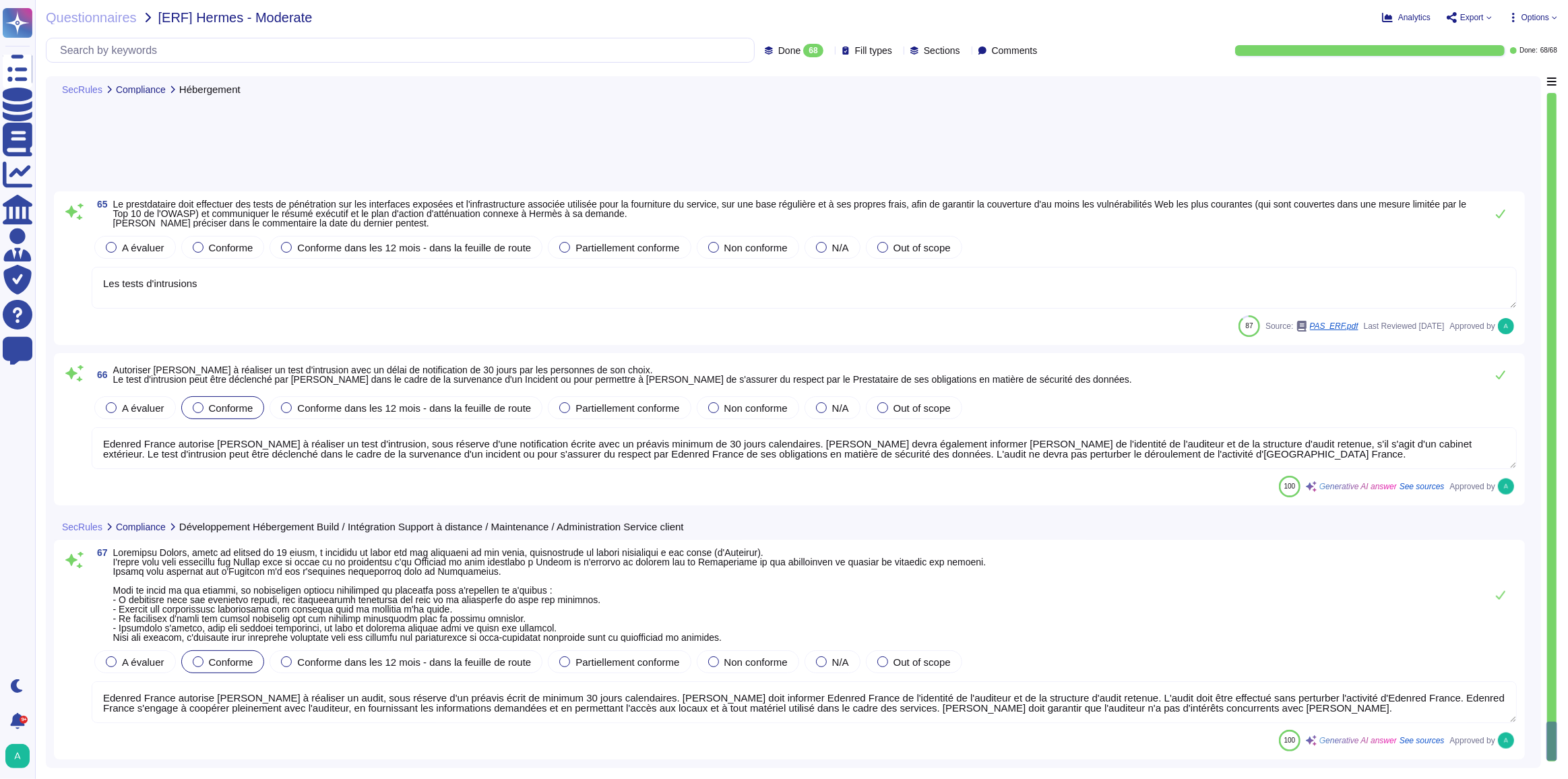
type textarea "Edenred [DEMOGRAPHIC_DATA] ne dispose pas directement de certifications couvran…"
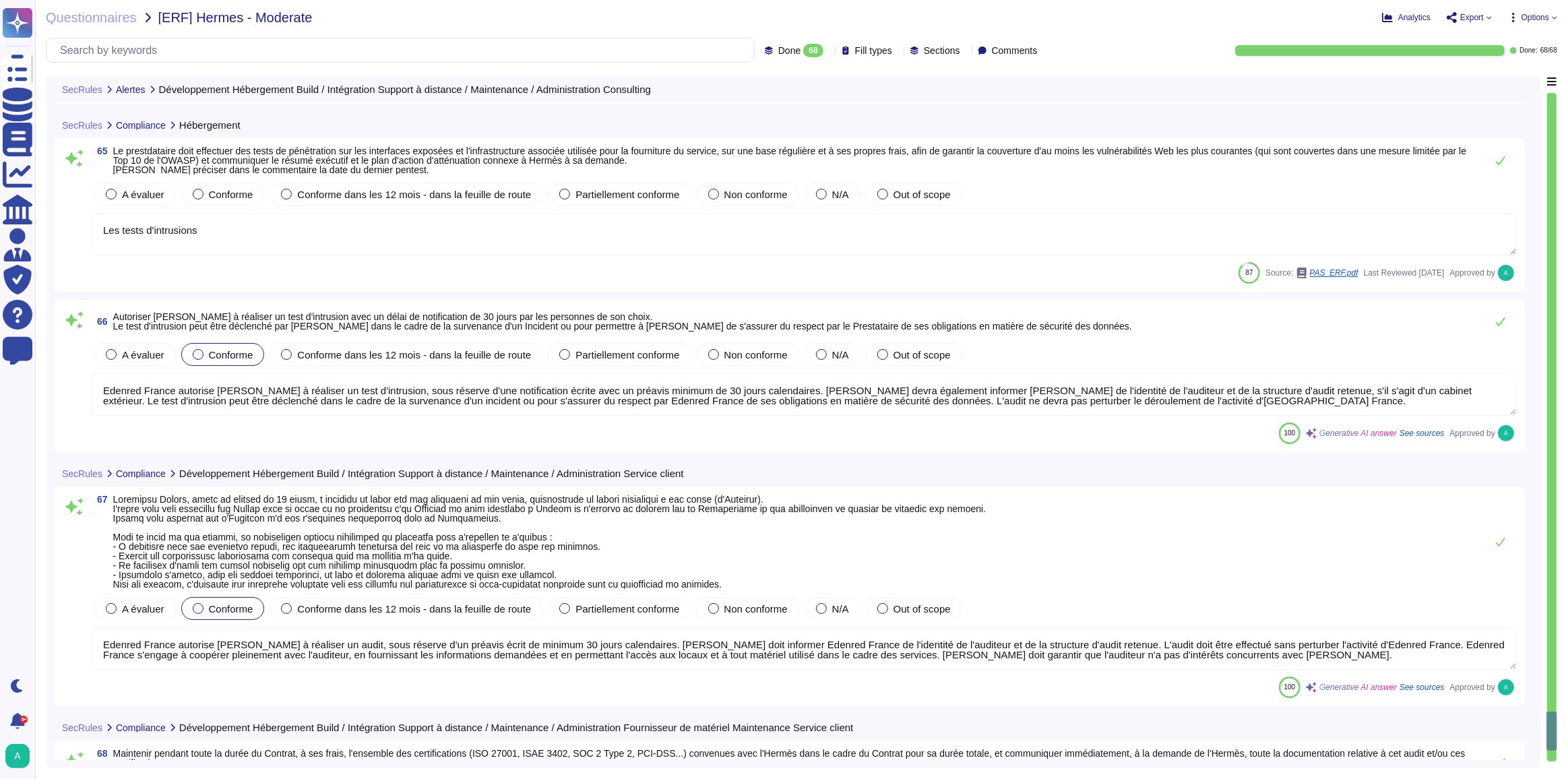
type textarea "Une cellule dédiée à la crise ou à l'incident sera créée avec pour l'objectif l…"
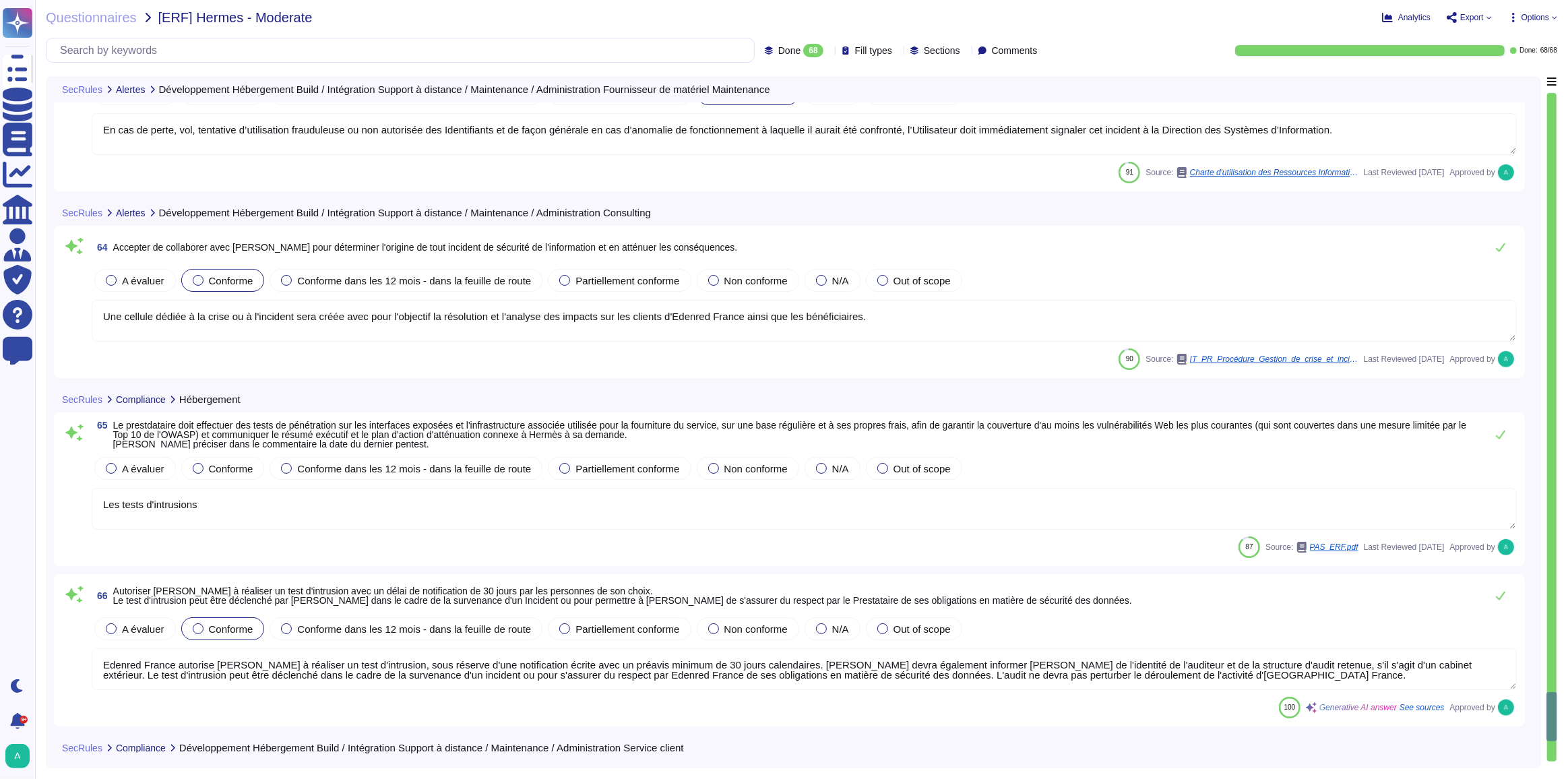
type textarea "Edenred France a mis en place un centre de sécurité opérationnel (SOC) pour dét…"
type textarea "En cas de perte, vol, tentative d’utilisation frauduleuse ou non autorisée des …"
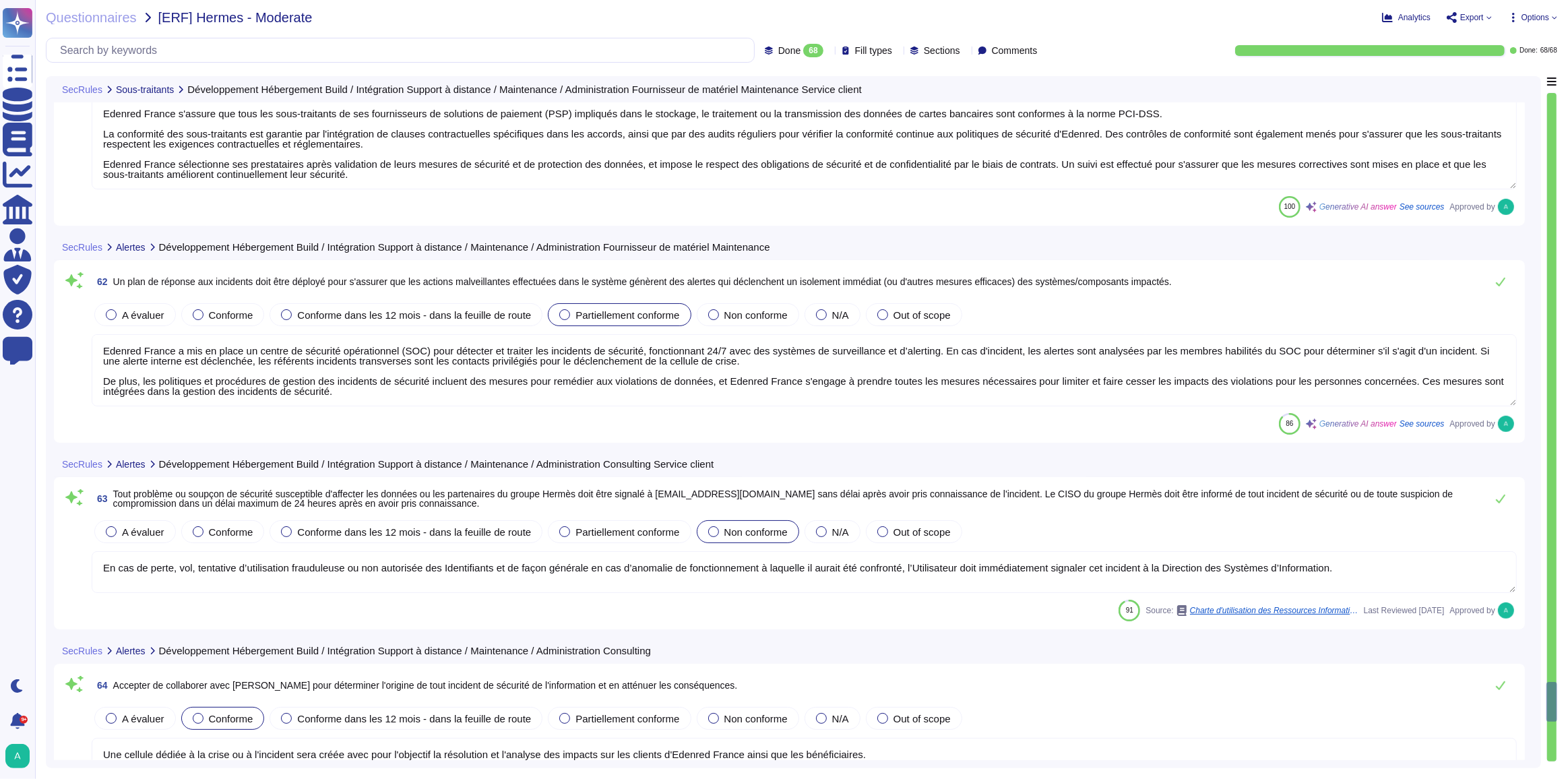
type textarea "Edenred France s'assure que tous les sous-traitants de ses fournisseurs de solu…"
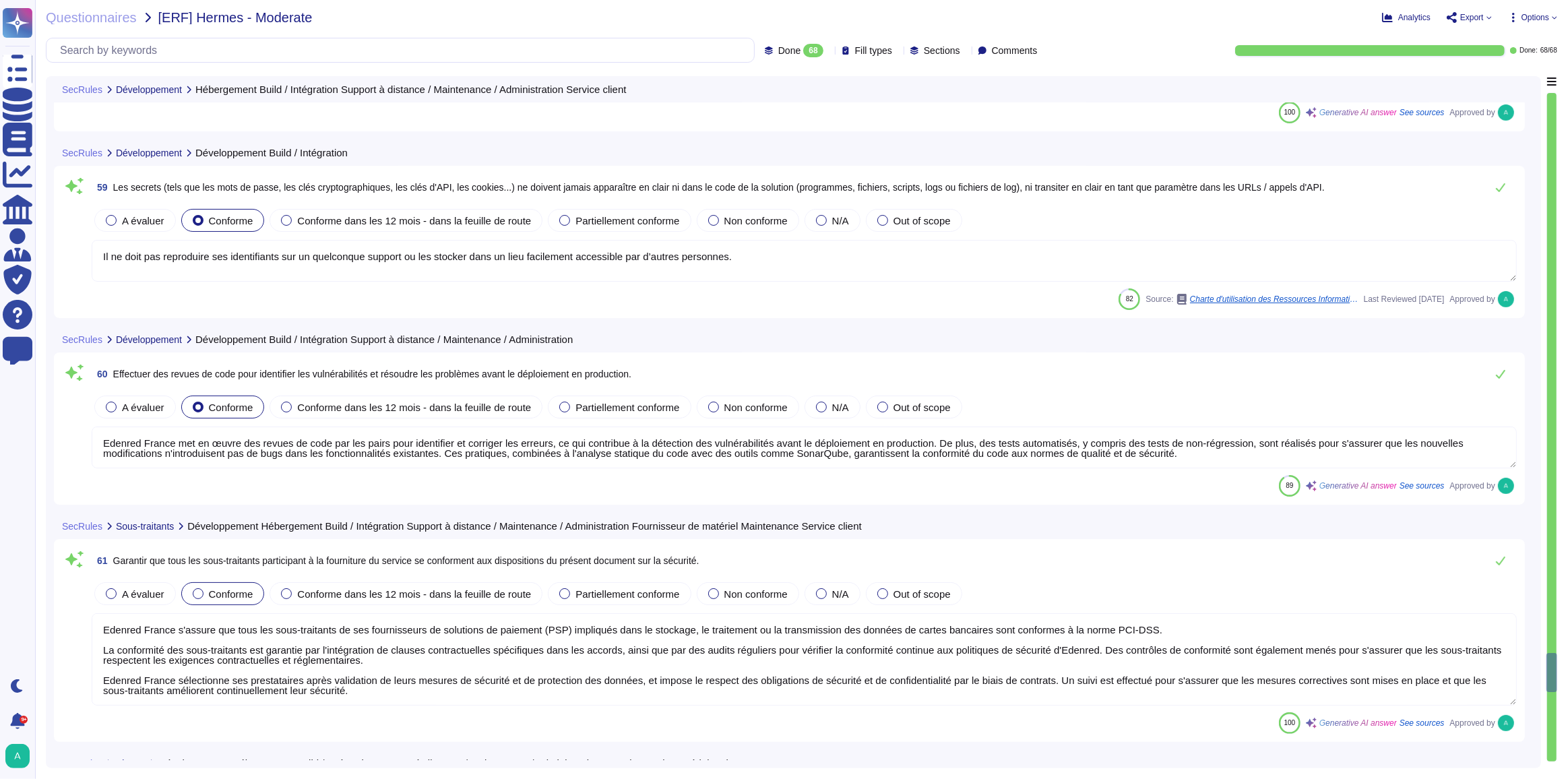
type textarea "Loremip Dolors ame co adipi eli seddoeiu te incididuntutl etdolorema al enimadm…"
type textarea "Il ne doit pas reproduire ses identifiants sur un quelconque support ou les sto…"
type textarea "Edenred France met en œuvre des revues de code par les pairs pour identifier et…"
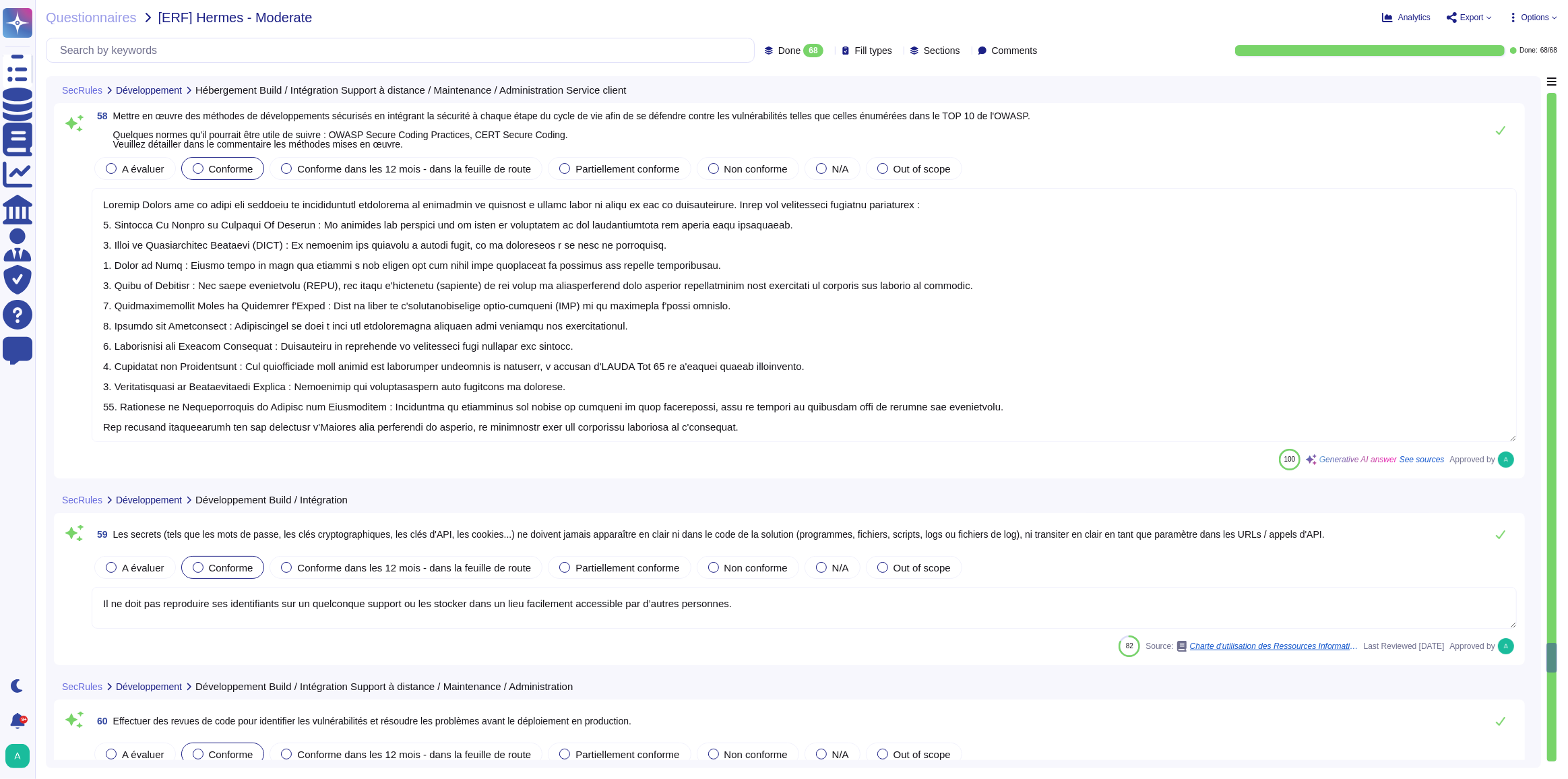
type textarea "Le trafic réseau chez Edenred France est surveillé et filtré à l'aide de pare-f…"
type textarea "Voir le diagramme d'architecture de la solution."
type textarea "Edenred France segmente les environnements de production et de développement/st…"
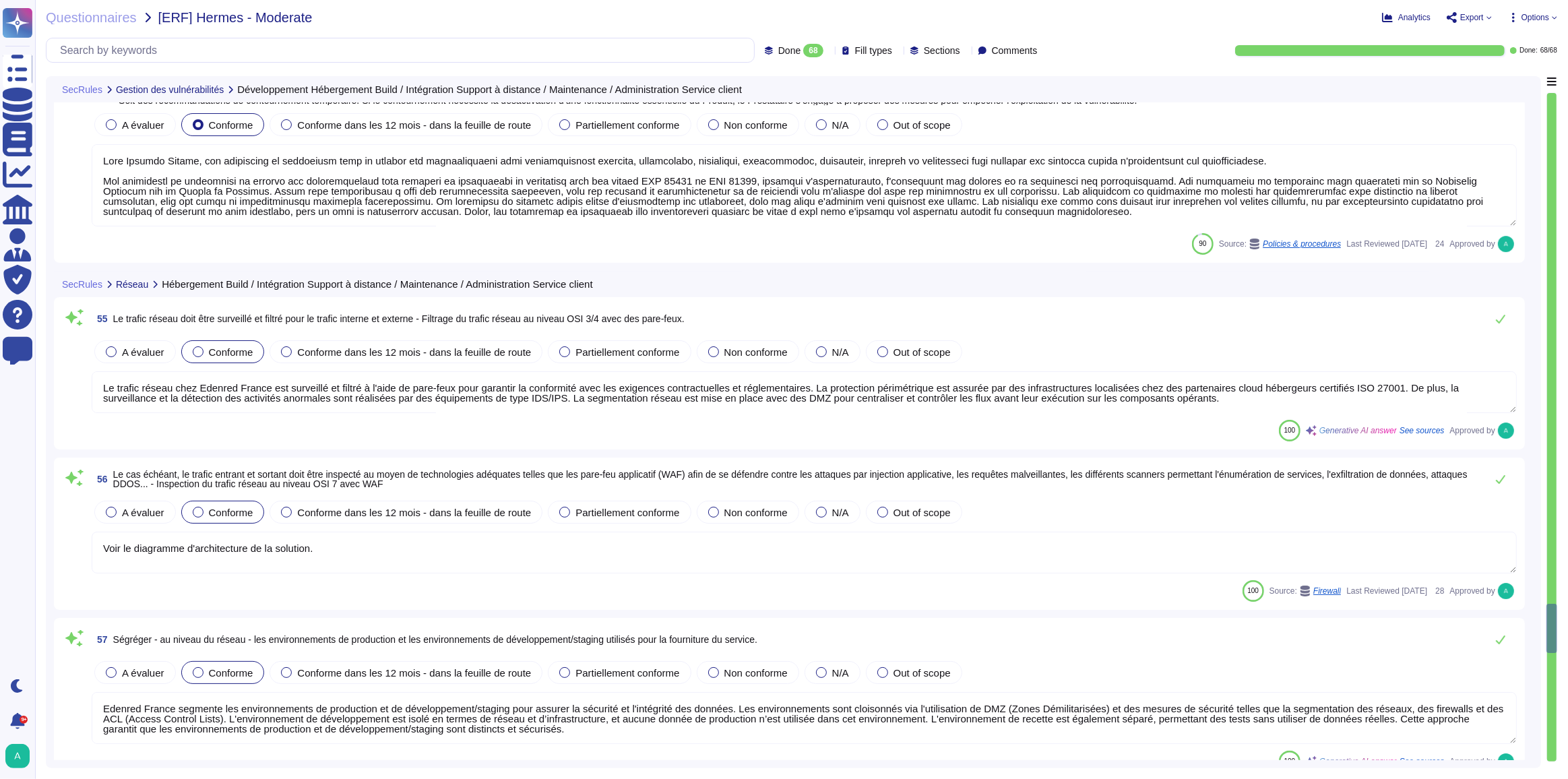
type textarea "Edenred France met en place une veille continue sur les vulnérabilités, y compr…"
type textarea "Lore Ipsumdo Sitame, con adipiscing el seddoeiusm temp in utlabor etd magnaaliq…"
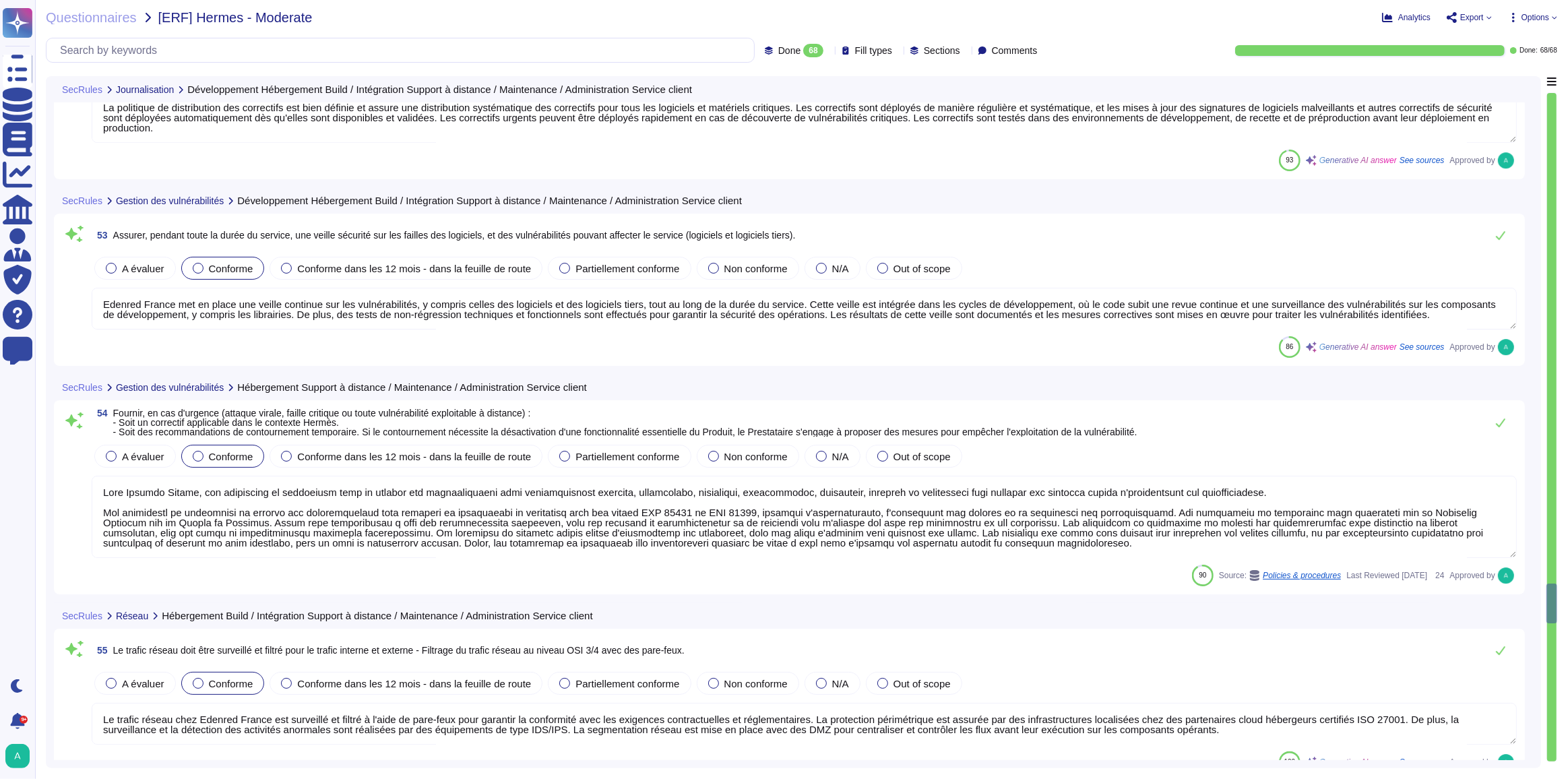
type textarea "Edenred France peut mettre à disposition de ses clients un rapport détaillé des…"
type textarea "Edenred France conserve des journaux d'audit de l'activité des utilisateurs pen…"
type textarea "Le délai maximum pour appliquer les correctifs de sécurité est de 4 jours pour …"
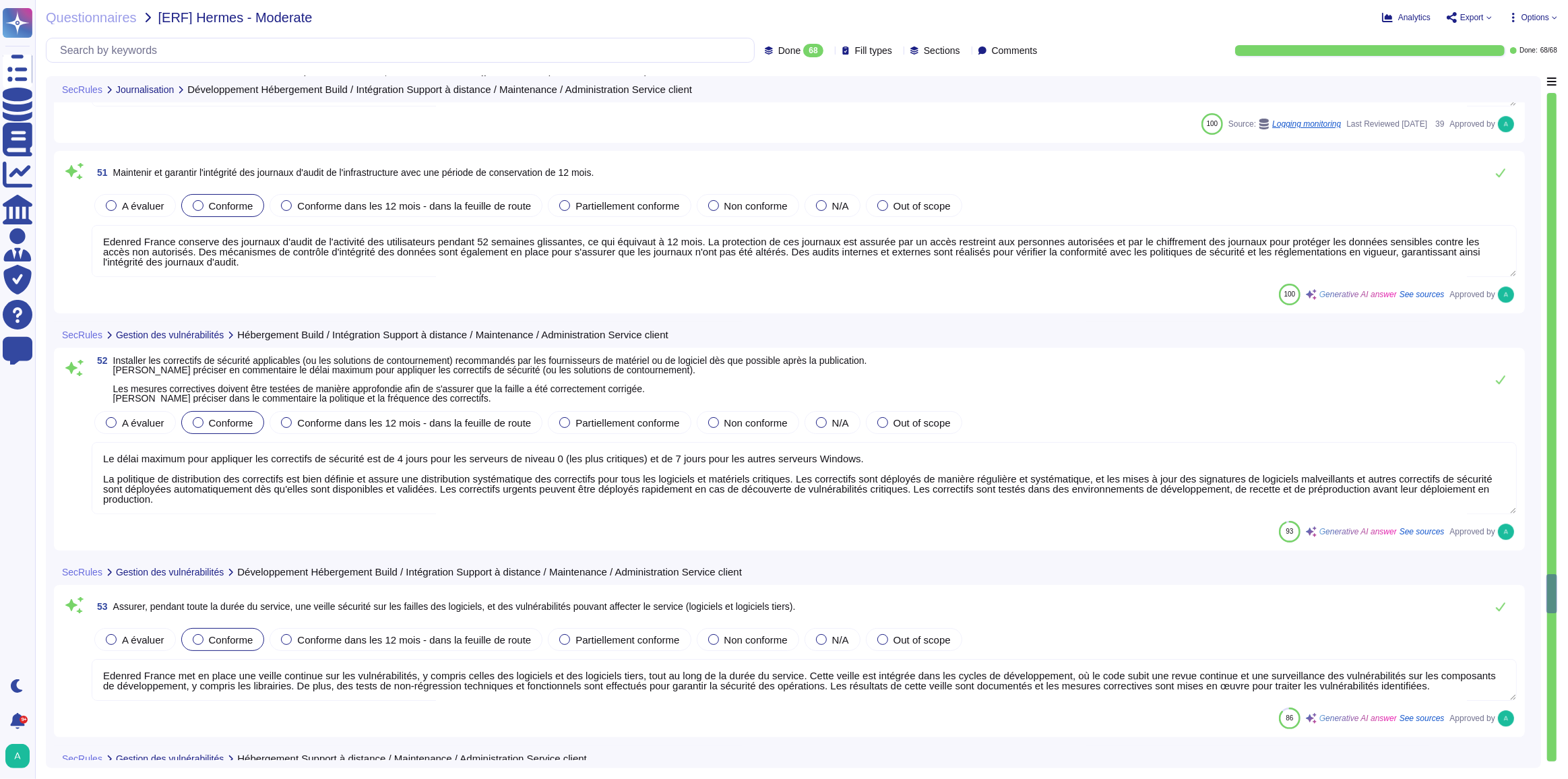
type textarea "Edenred France permet aux administrateurs du client d'accéder aux logs, qui inc…"
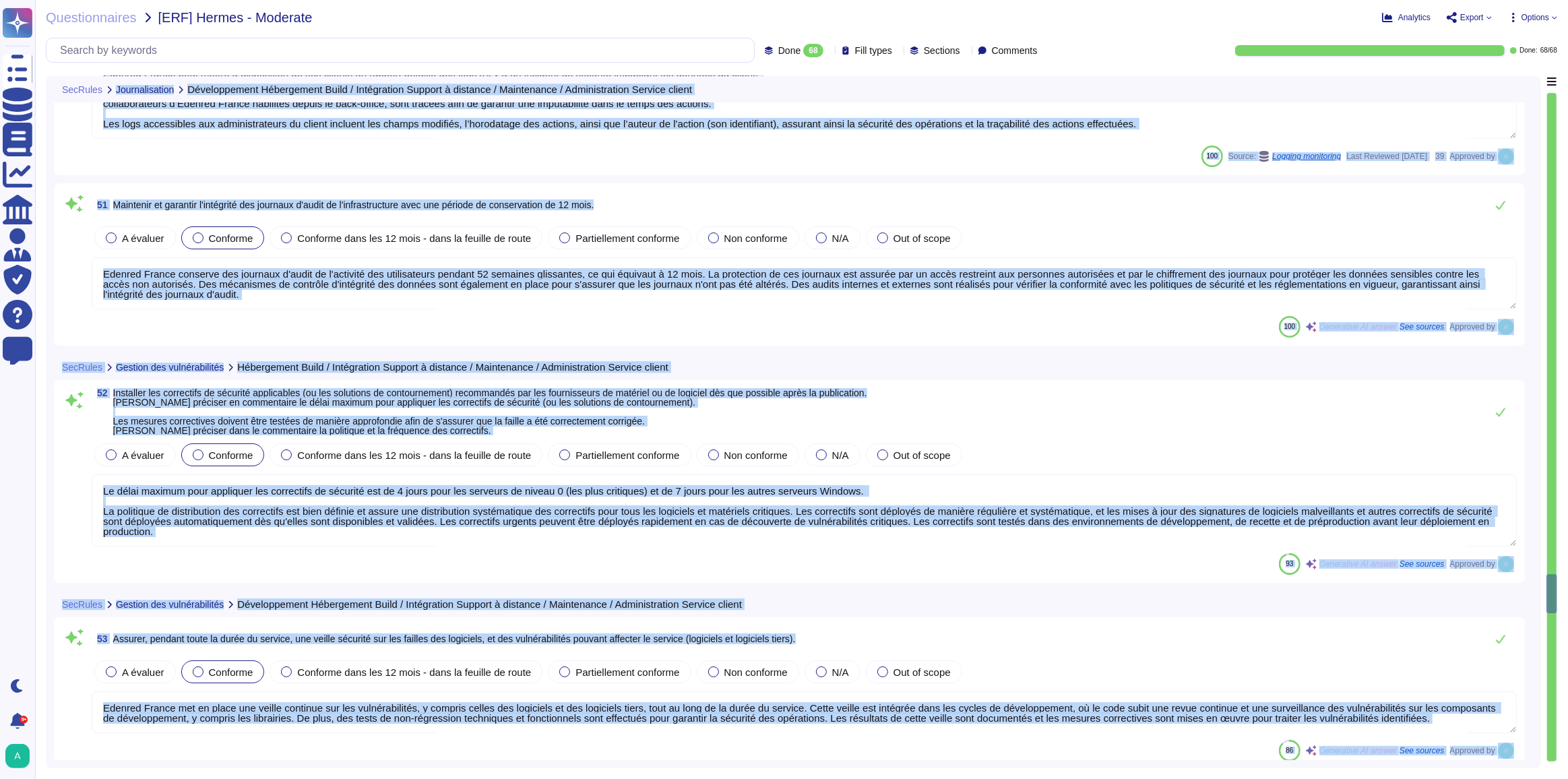
drag, startPoint x: 1555, startPoint y: 591, endPoint x: 1547, endPoint y: 248, distance: 343.1
click at [1543, 250] on div "SecRules Journalisation Développement Hébergement Build / Intégration Support à…" at bounding box center [801, 422] width 1511 height 692
click at [1549, 589] on div at bounding box center [1552, 593] width 11 height 39
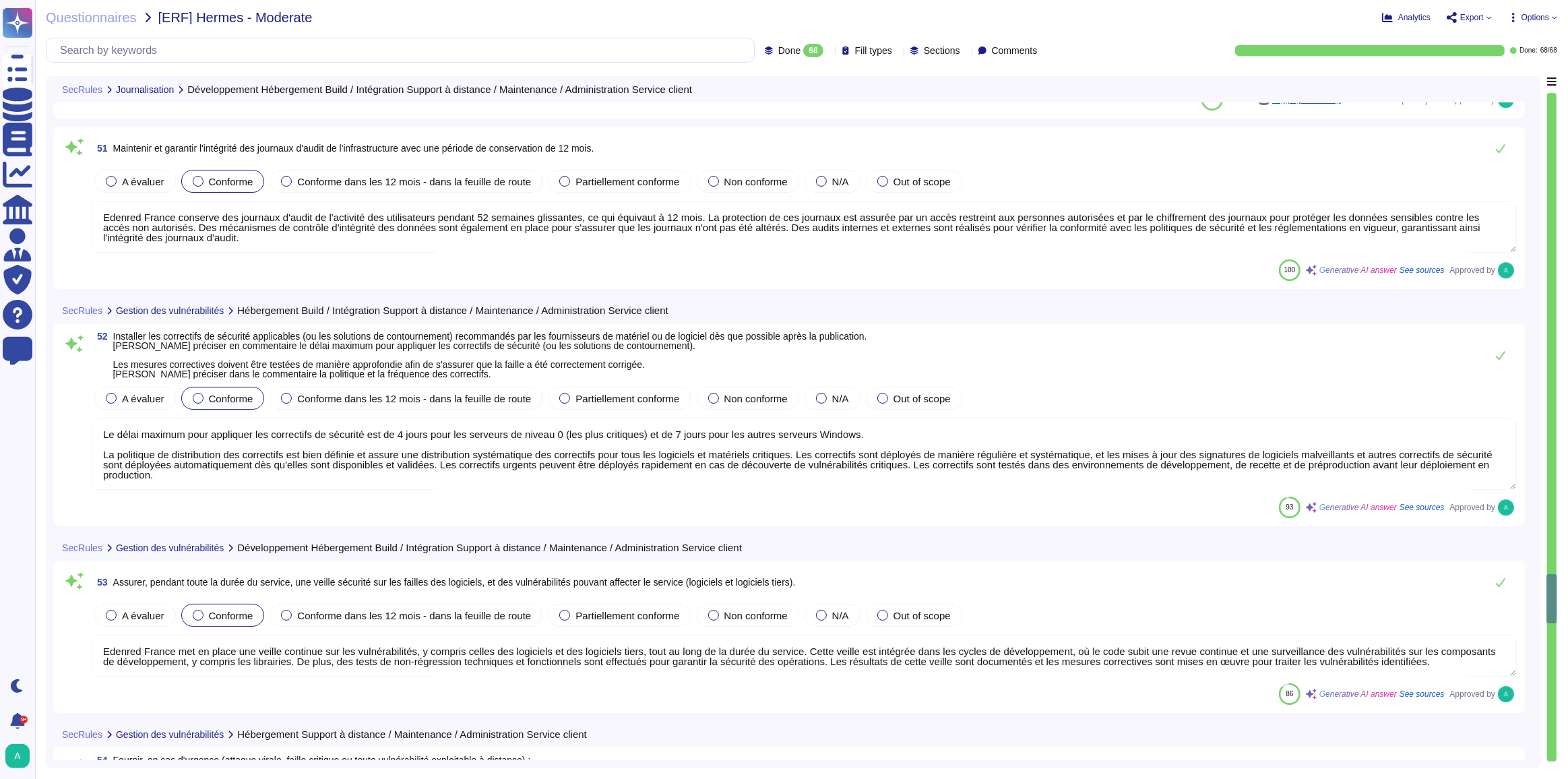
scroll to position [10208, 0]
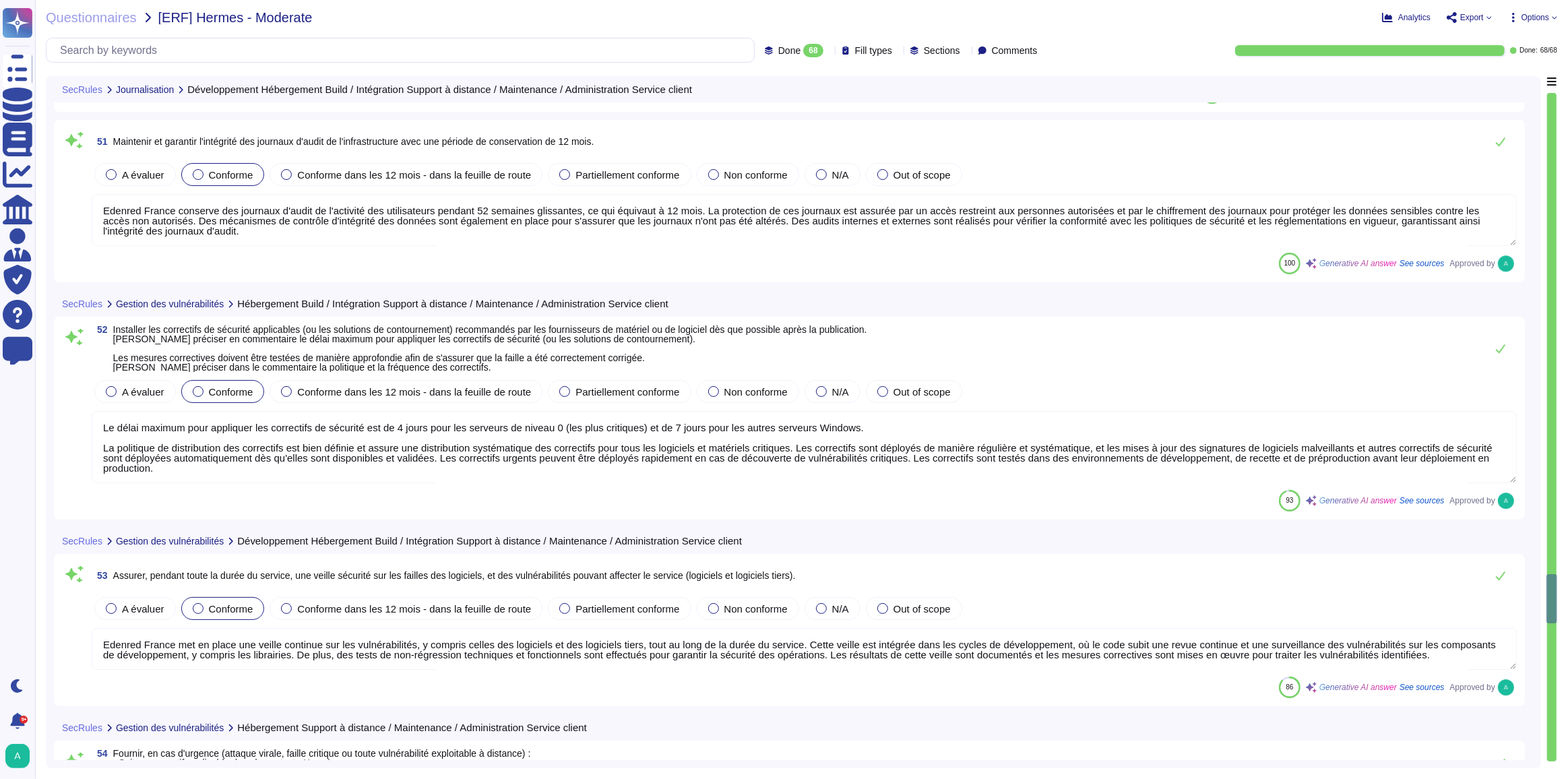
drag, startPoint x: 1553, startPoint y: 596, endPoint x: 1549, endPoint y: 467, distance: 129.1
click at [1549, 467] on div at bounding box center [1552, 426] width 11 height 670
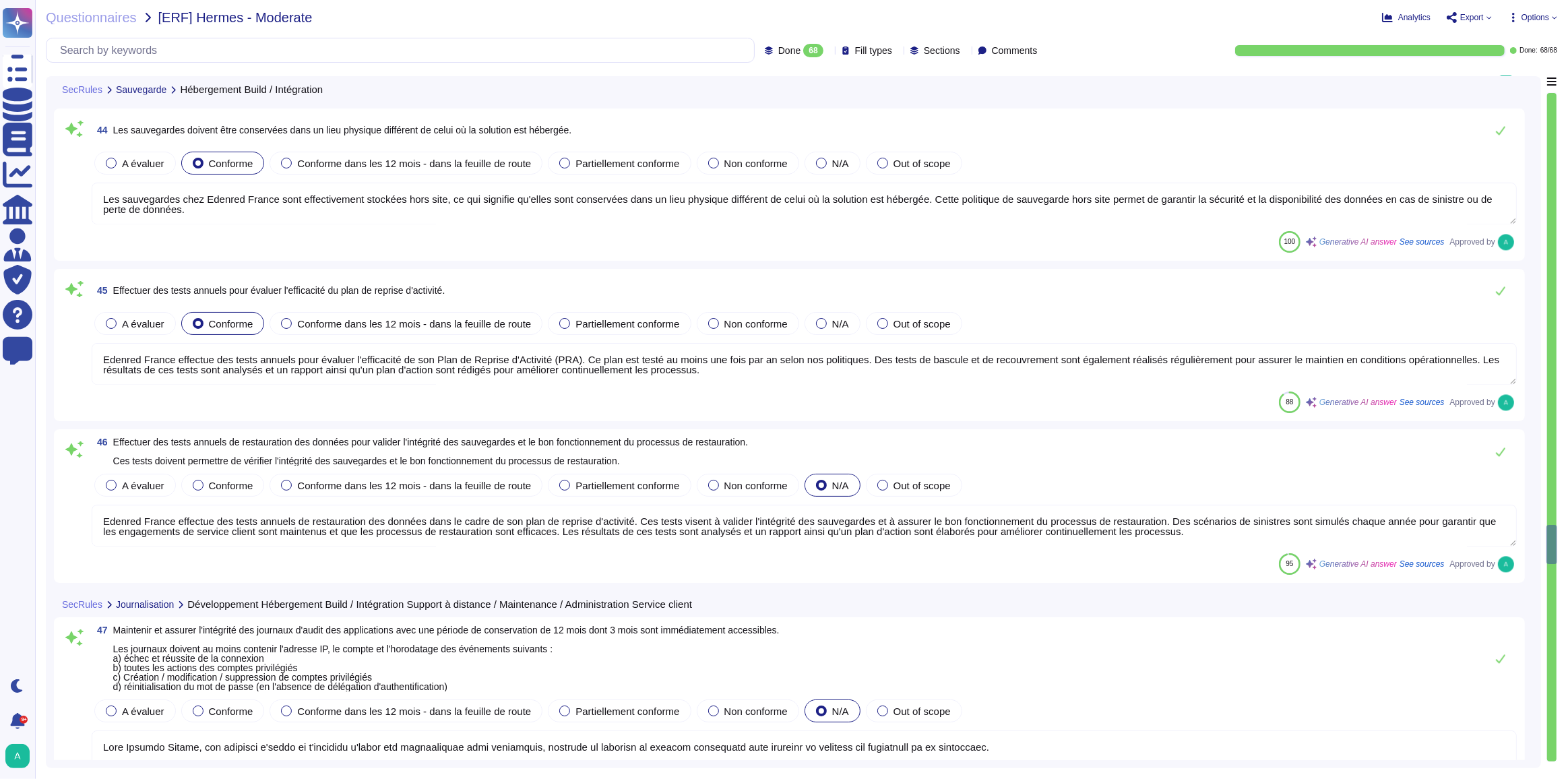
type textarea "Lore ip dolorsita c a'elitsedd ei tempo in utlaboreetdo (MAG), Aliquae Admini v…"
type textarea "Les sauvegardes chez Edenred France sont effectivement stockées hors site, ce q…"
type textarea "Edenred France effectue des tests annuels pour évaluer l'efficacité de son Plan…"
type textarea "Edenred France effectue des tests annuels de restauration des données dans le c…"
type textarea "Lore Ipsumdo Sitame, con adipisci e'seddo ei t'incididu u'labor etd magnaaliqua…"
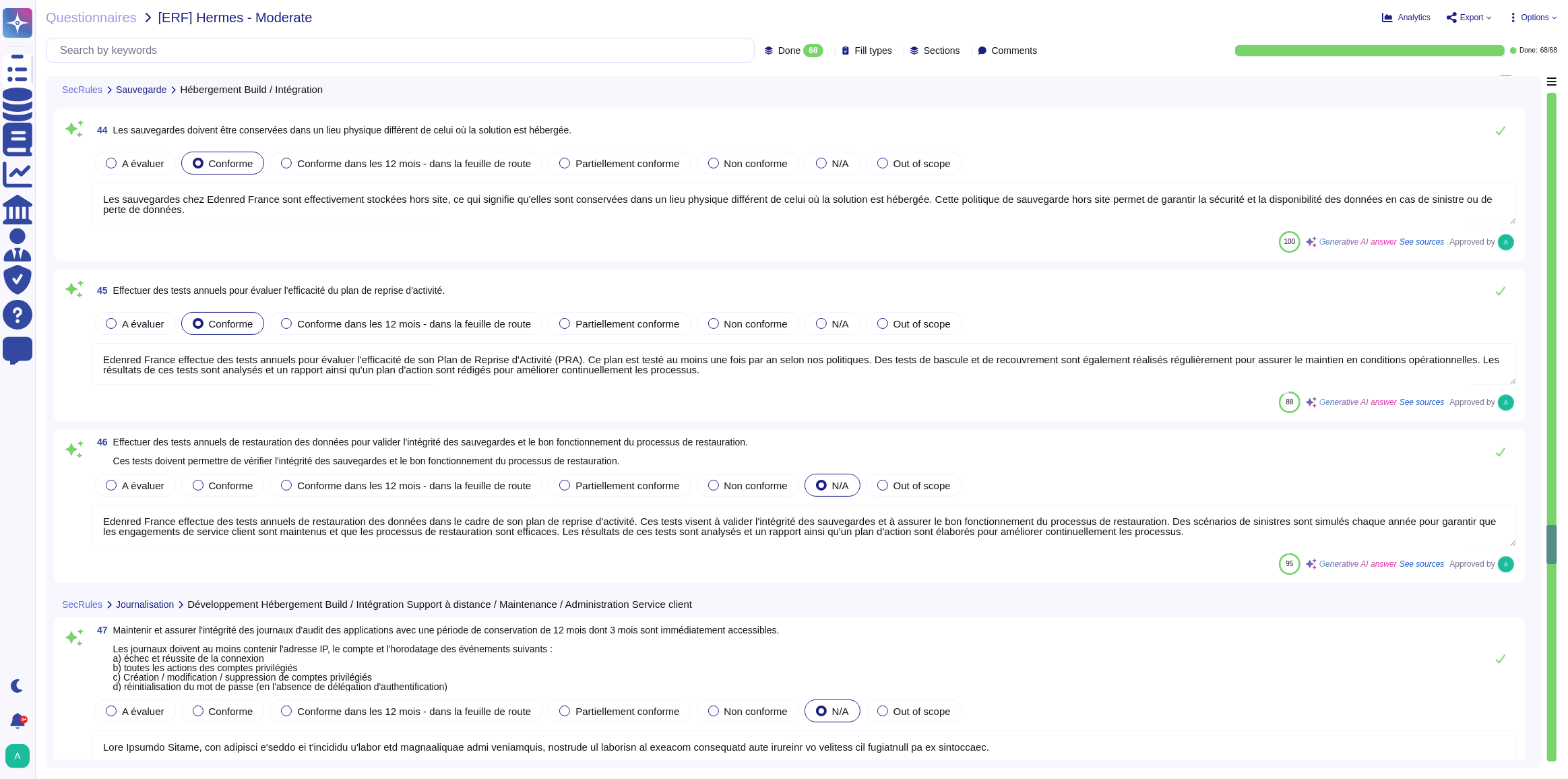
type textarea "[PERSON_NAME] enregistre chronologiquement les actions réalisées par les Utilis…"
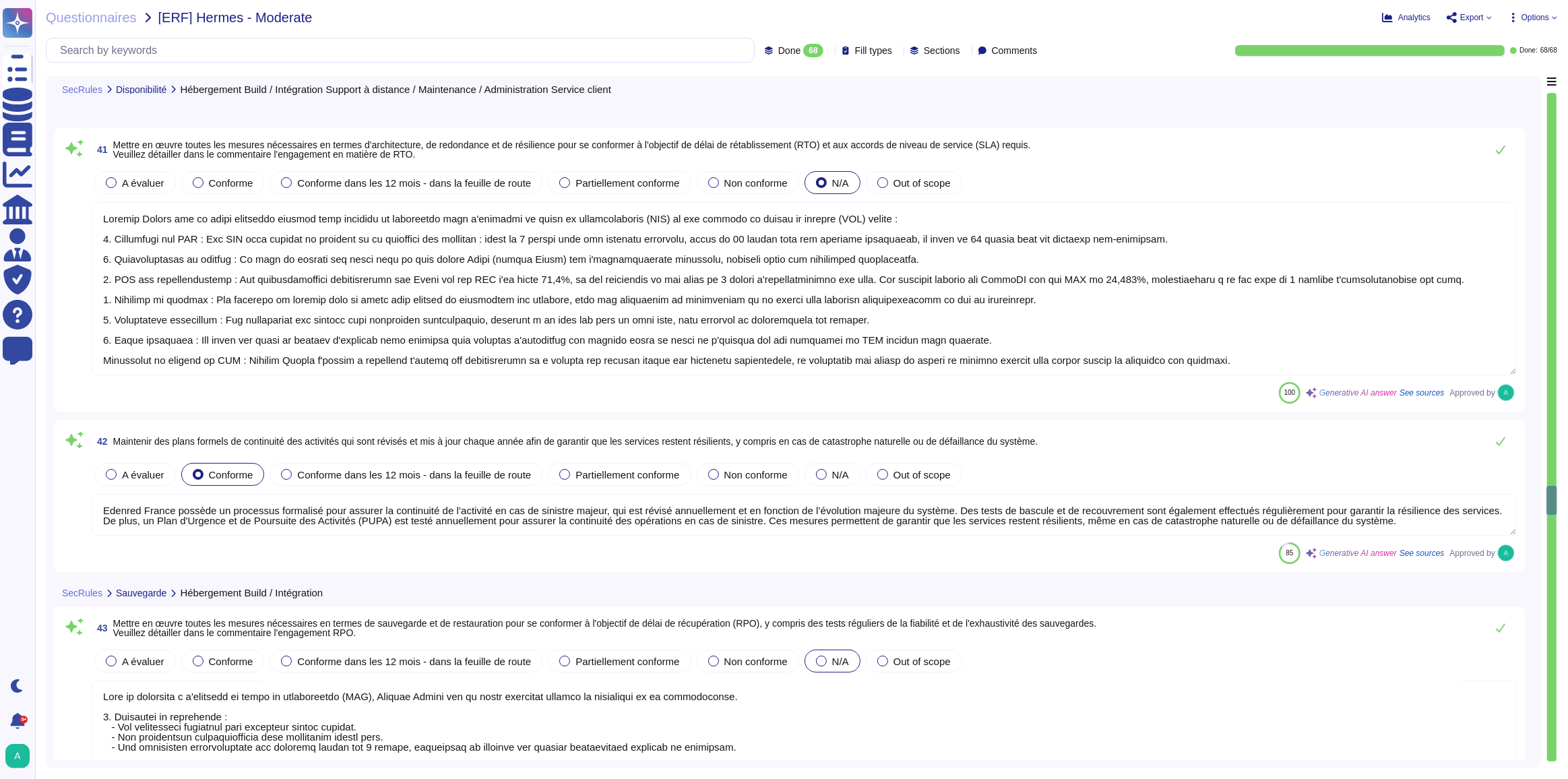
type textarea "Loremip Dolors ame co adipi elitseddo eiusmod temp incididu ut laboreetdo magn …"
type textarea "Edenred France possède un processus formalisé pour assurer la continuité de l’a…"
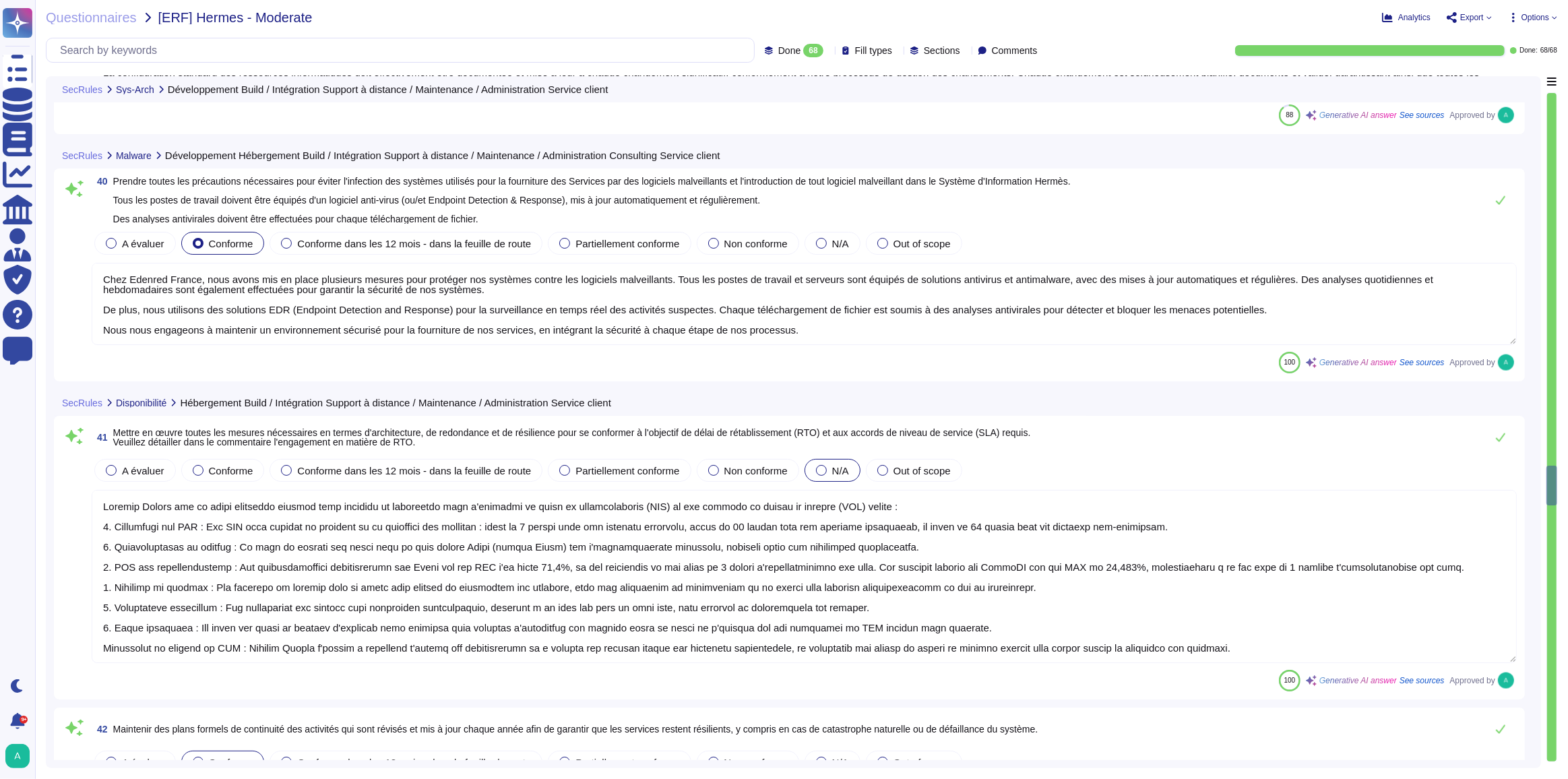
type textarea "La configuration standard des ressources informatiques doit effectivement être …"
type textarea "Chez Edenred France, nous avons mis en place plusieurs mesures pour protéger no…"
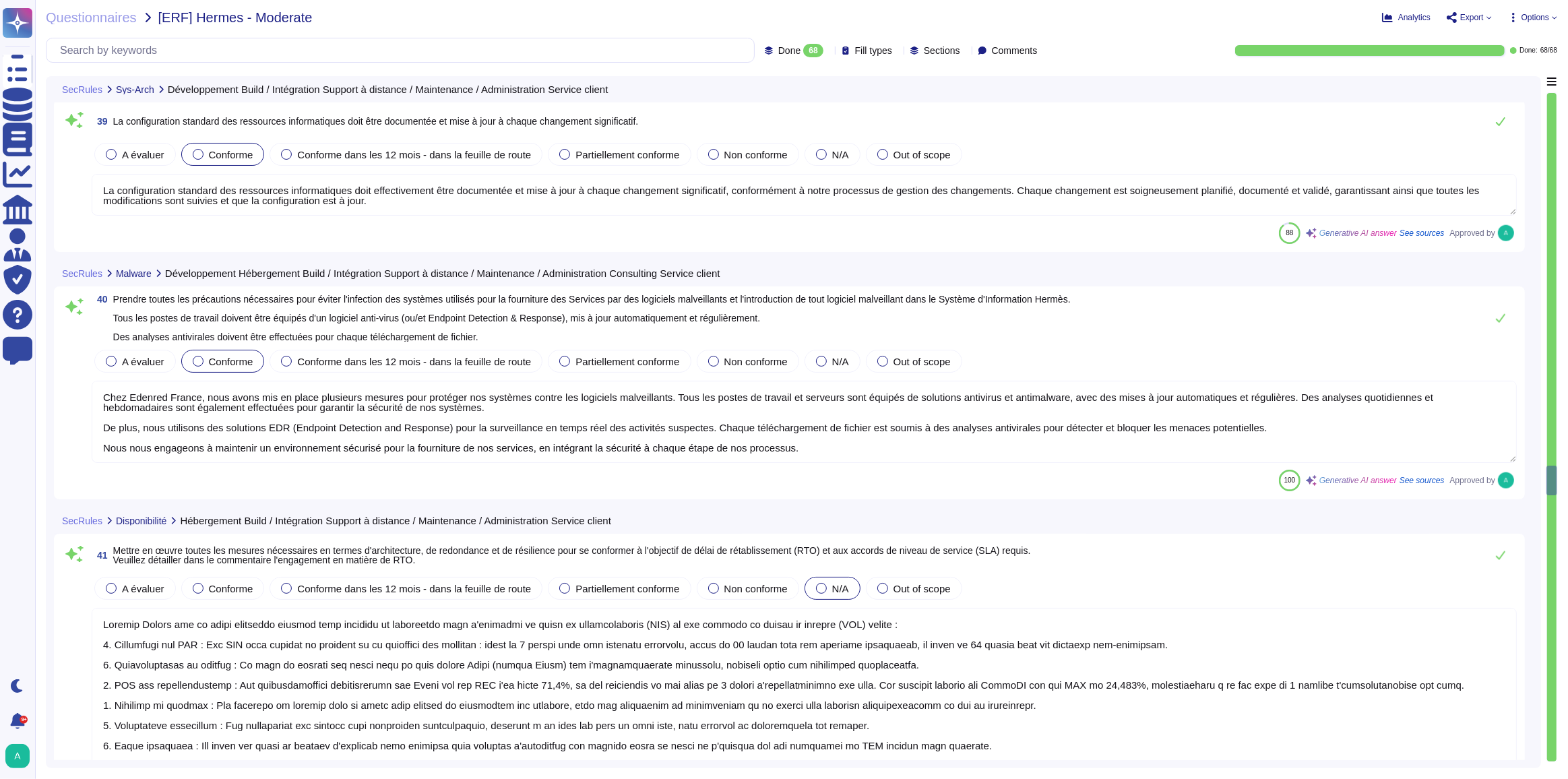
scroll to position [7736, 0]
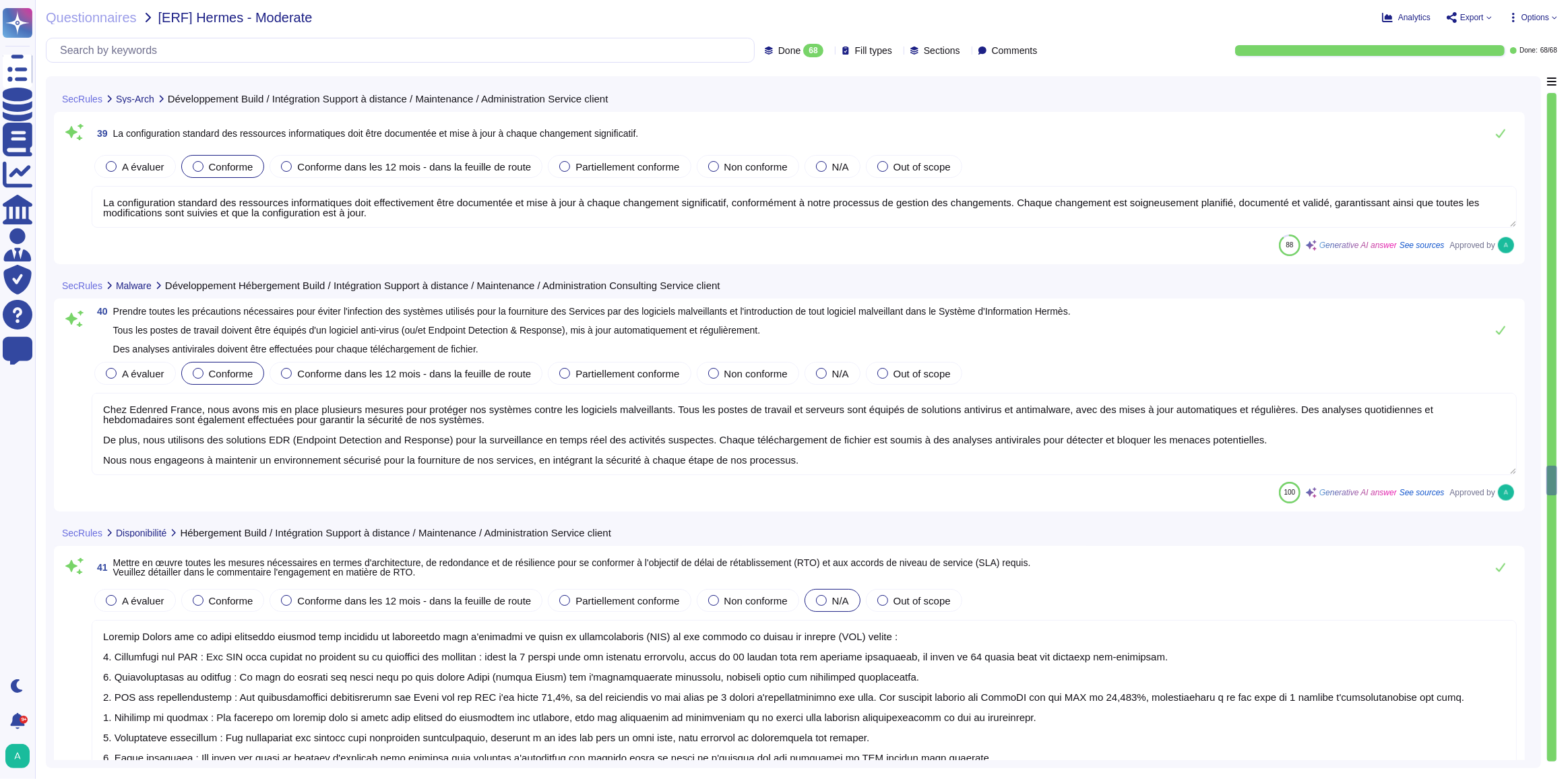
type textarea "Chez Edenred France, il est essentiel de modifier et d'adapter la configuration…"
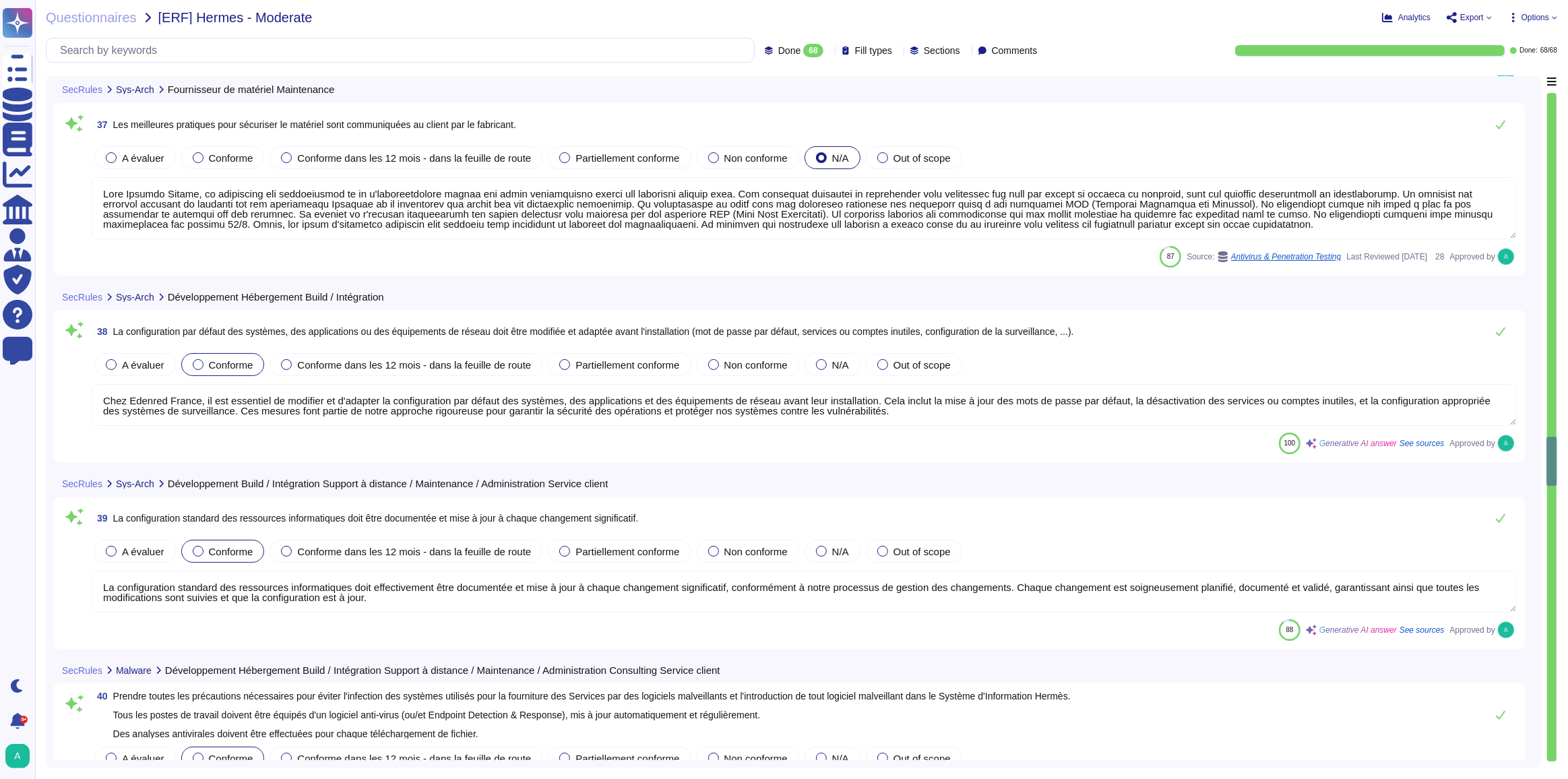
type textarea "Lore Ipsumdo Sitame, co adipiscing eli seddoeiusmod te in u'laboreetdolore magn…"
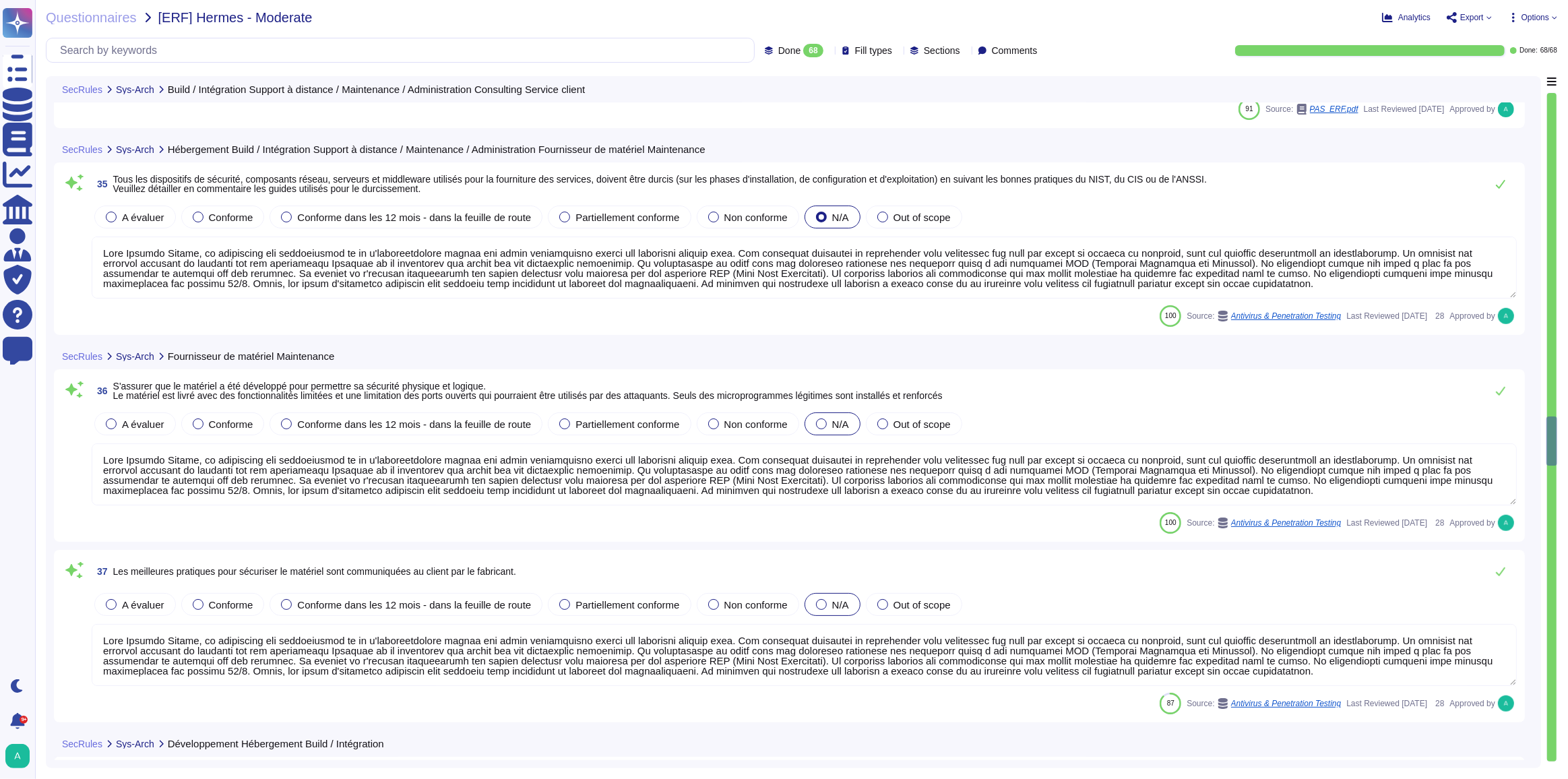
type textarea "Les accès à distance pour l’administration de la production passent par le cana…"
type textarea "Lore Ipsumdo Sitame, co adipiscing eli seddoeiusmod te in u'laboreetdolore magn…"
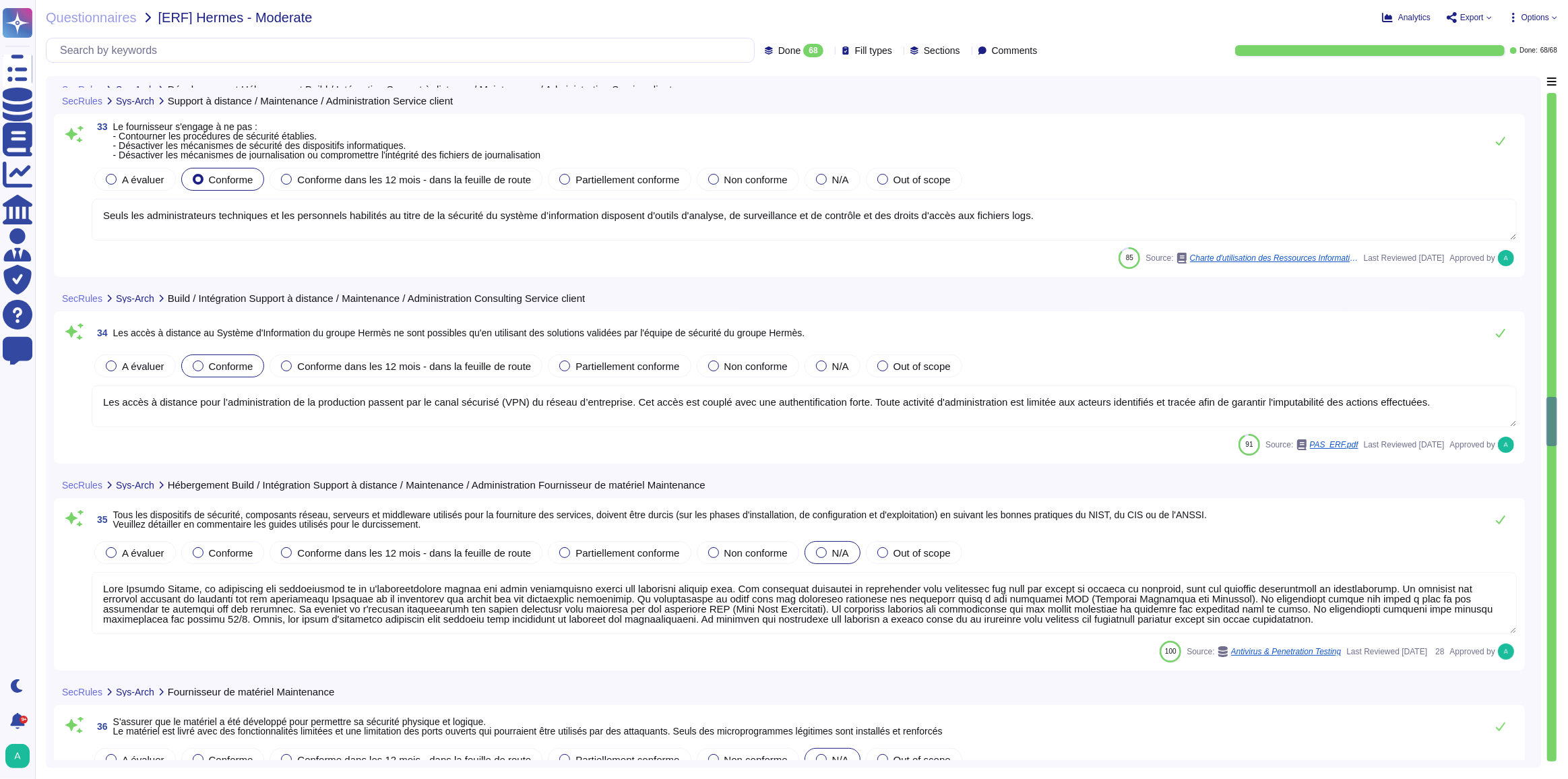
type textarea "La connexion d'un équipement privé et extérieur sur le réseau d'Edenred ou aux …"
type textarea "Seuls les administrateurs techniques et les personnels habilités au titre de la…"
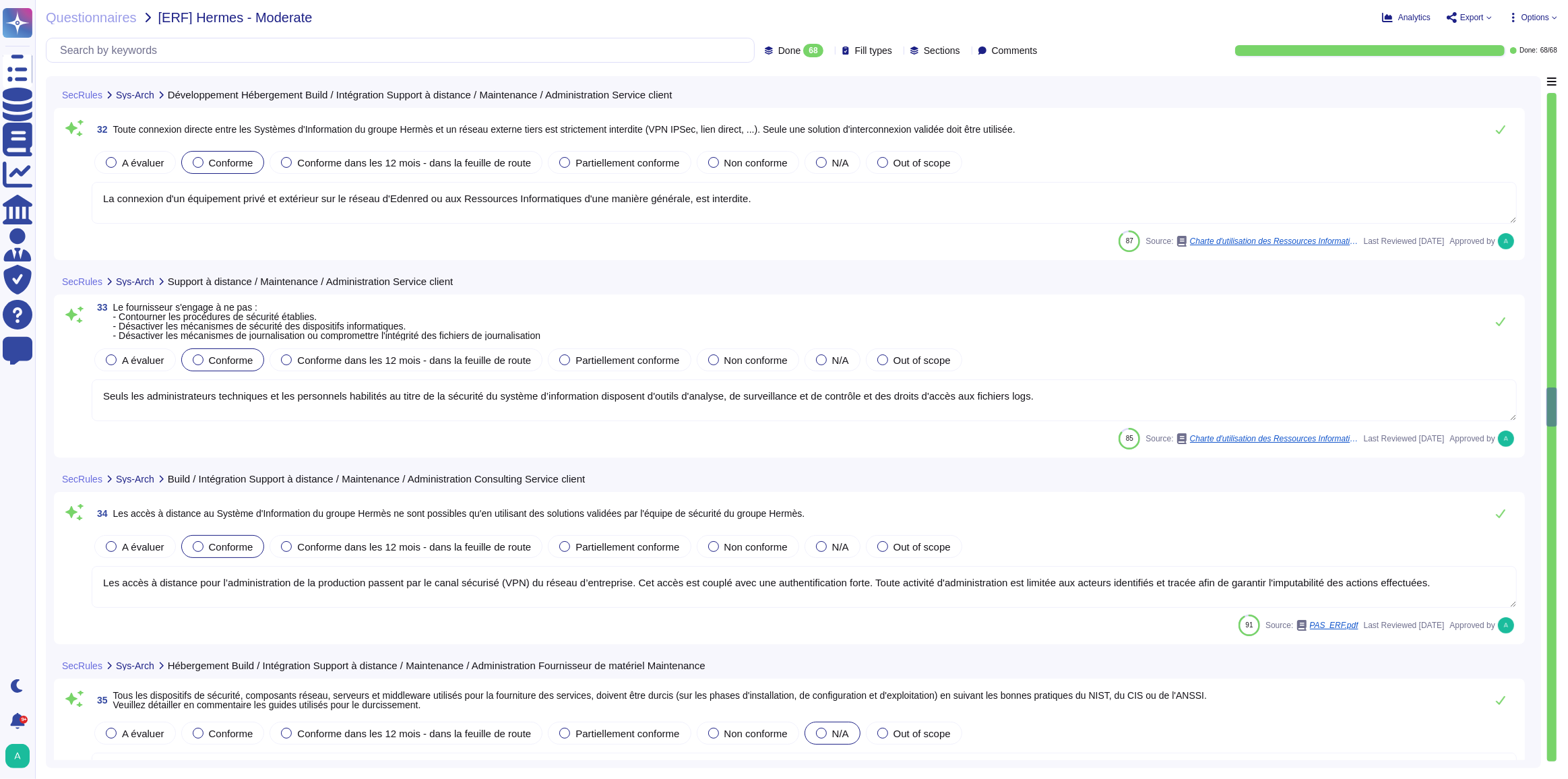
type textarea "Chez Edenred France, l'accès aux systèmes déployés, qu'ils soient logiciels ou …"
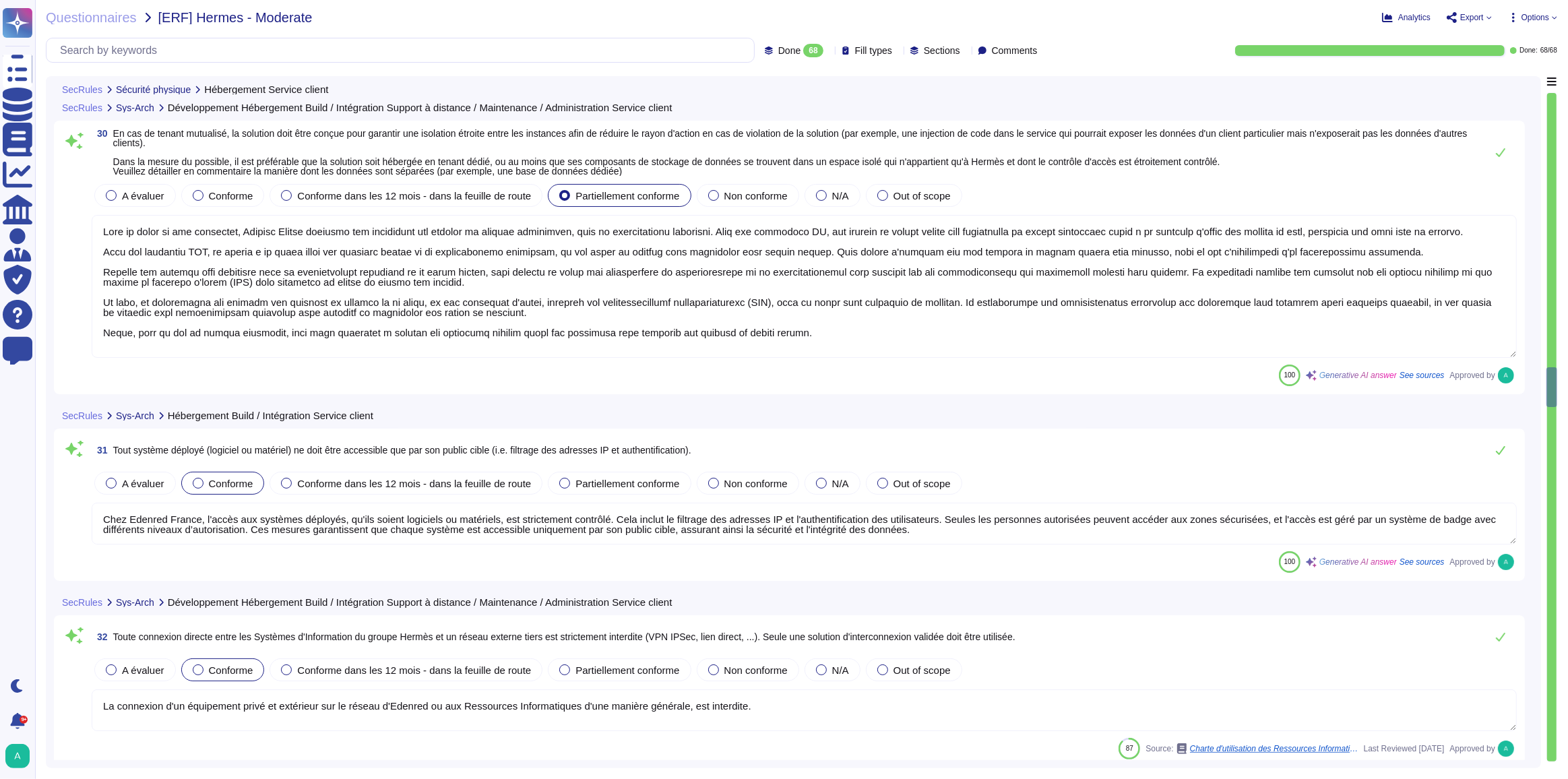
type textarea "Edenred France s'appuie sur des sous-traitants certifiés PCI-DSS pour la sécuri…"
type textarea "Lore ip dolor si ame consectet, Adipisc Elitse doeiusmo tem incididunt utl etdo…"
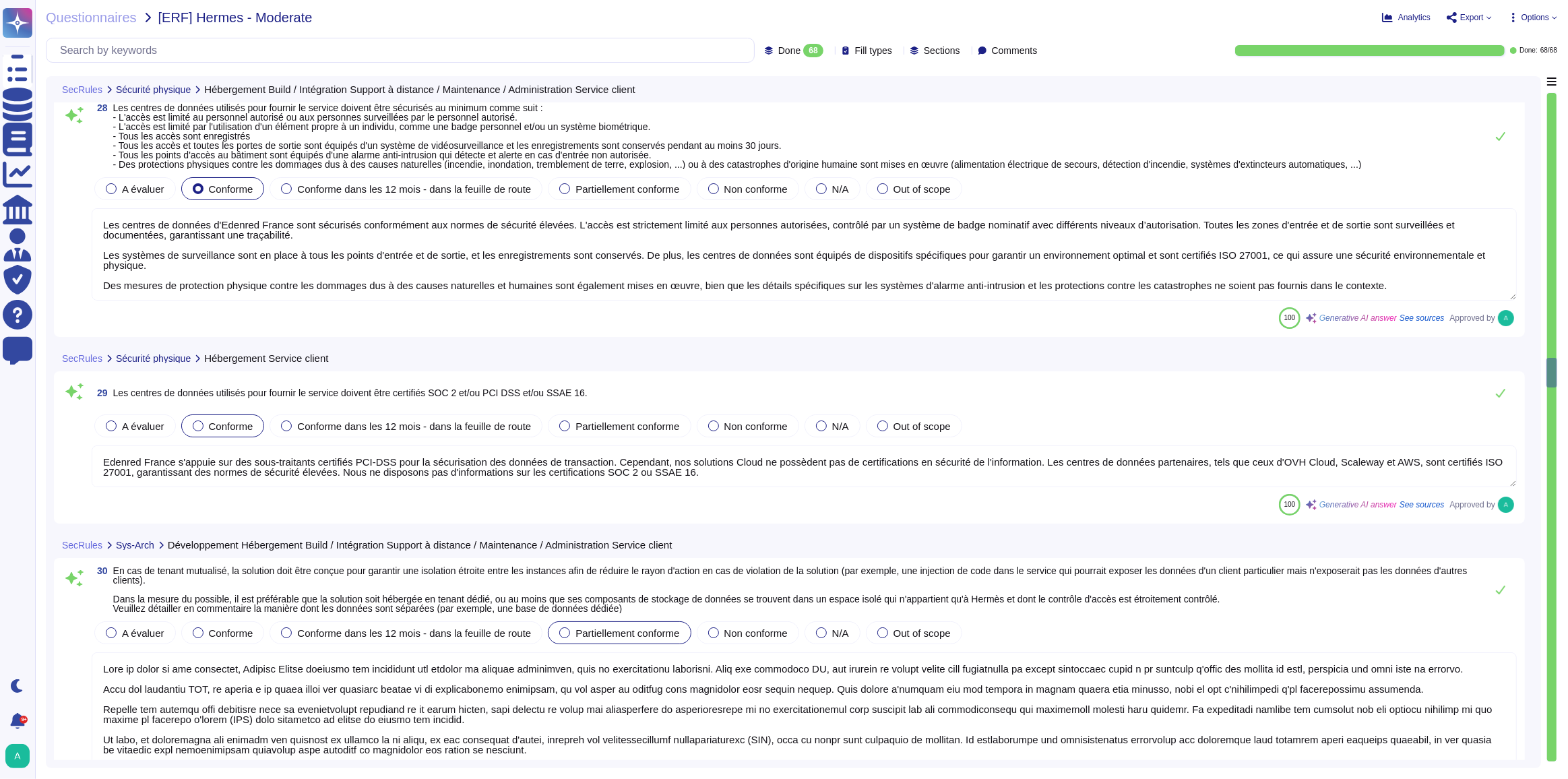
type textarea "Les centres de données d'Edenred France sont sécurisés conformément aux normes …"
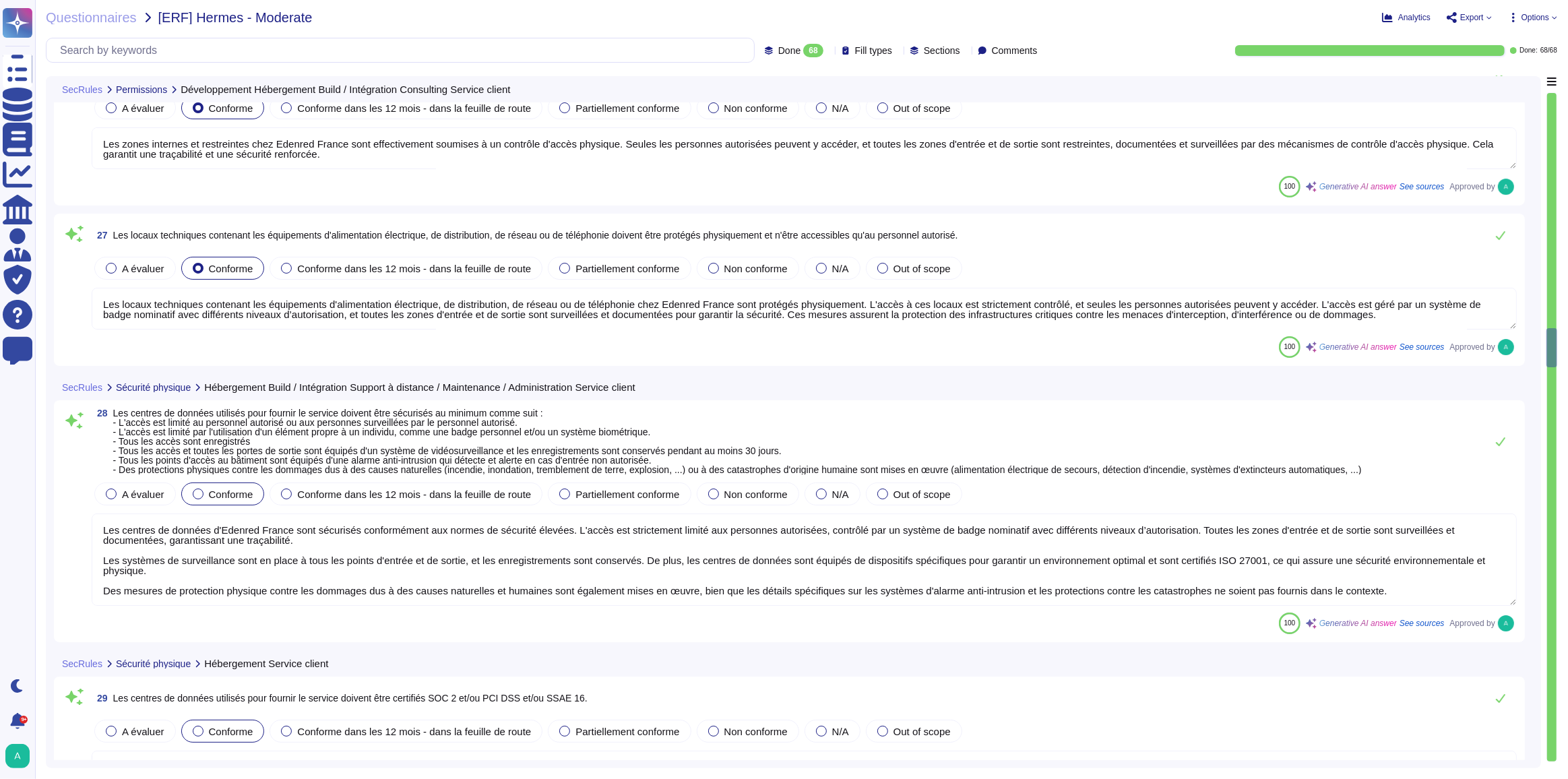
type textarea "Les accès clients sont limités au service applicatif souscrit. Aucun accès aux …"
type textarea "Les zones internes et restreintes chez Edenred France sont effectivement soumis…"
type textarea "Les locaux techniques contenant les équipements d'alimentation électrique, de d…"
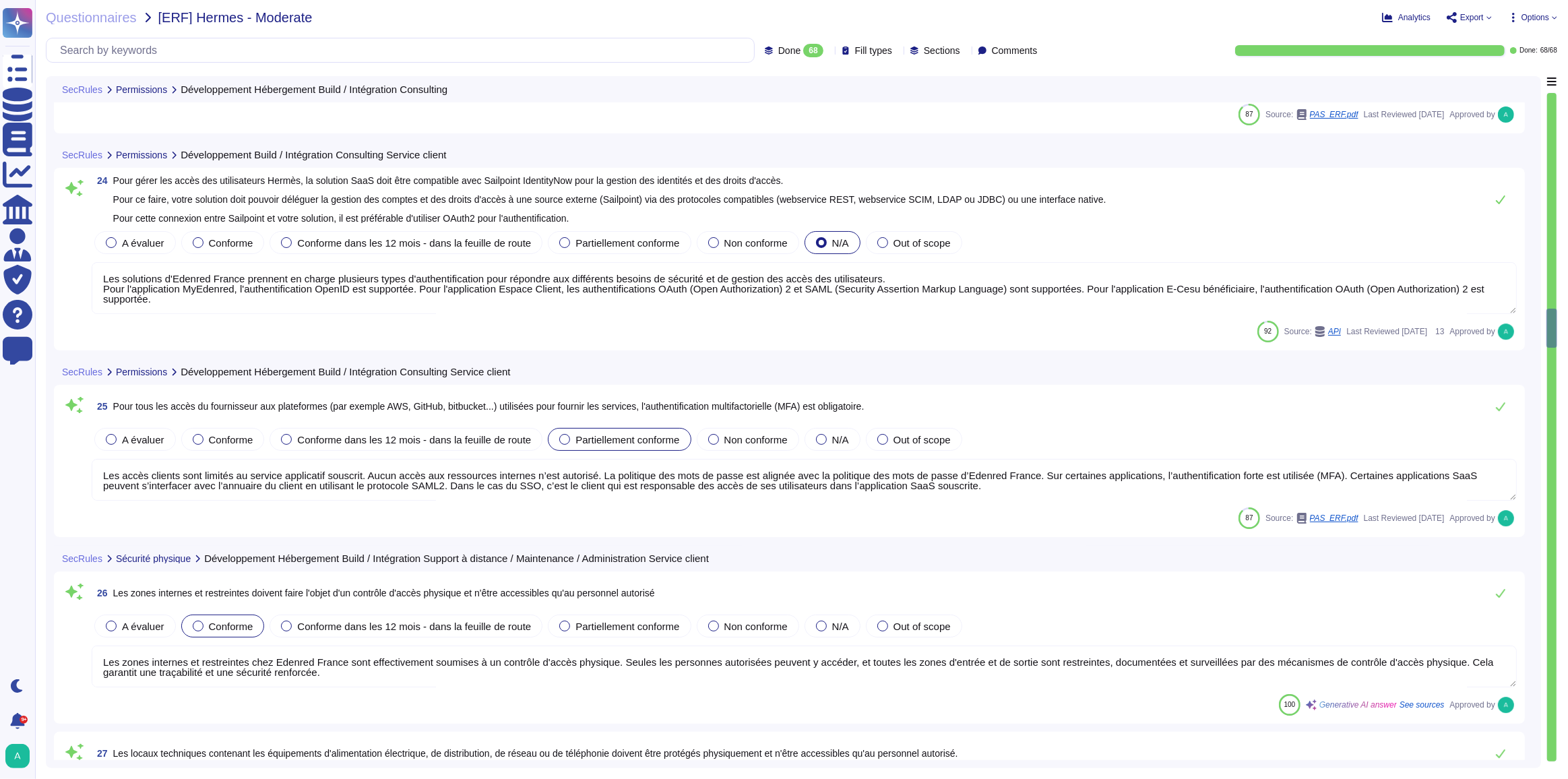
type textarea "Pour les comptes avec des privilèges plus élevés, la complexité et la longueur …"
type textarea "Les solutions d'Edenred France prennent en charge plusieurs types d'authentific…"
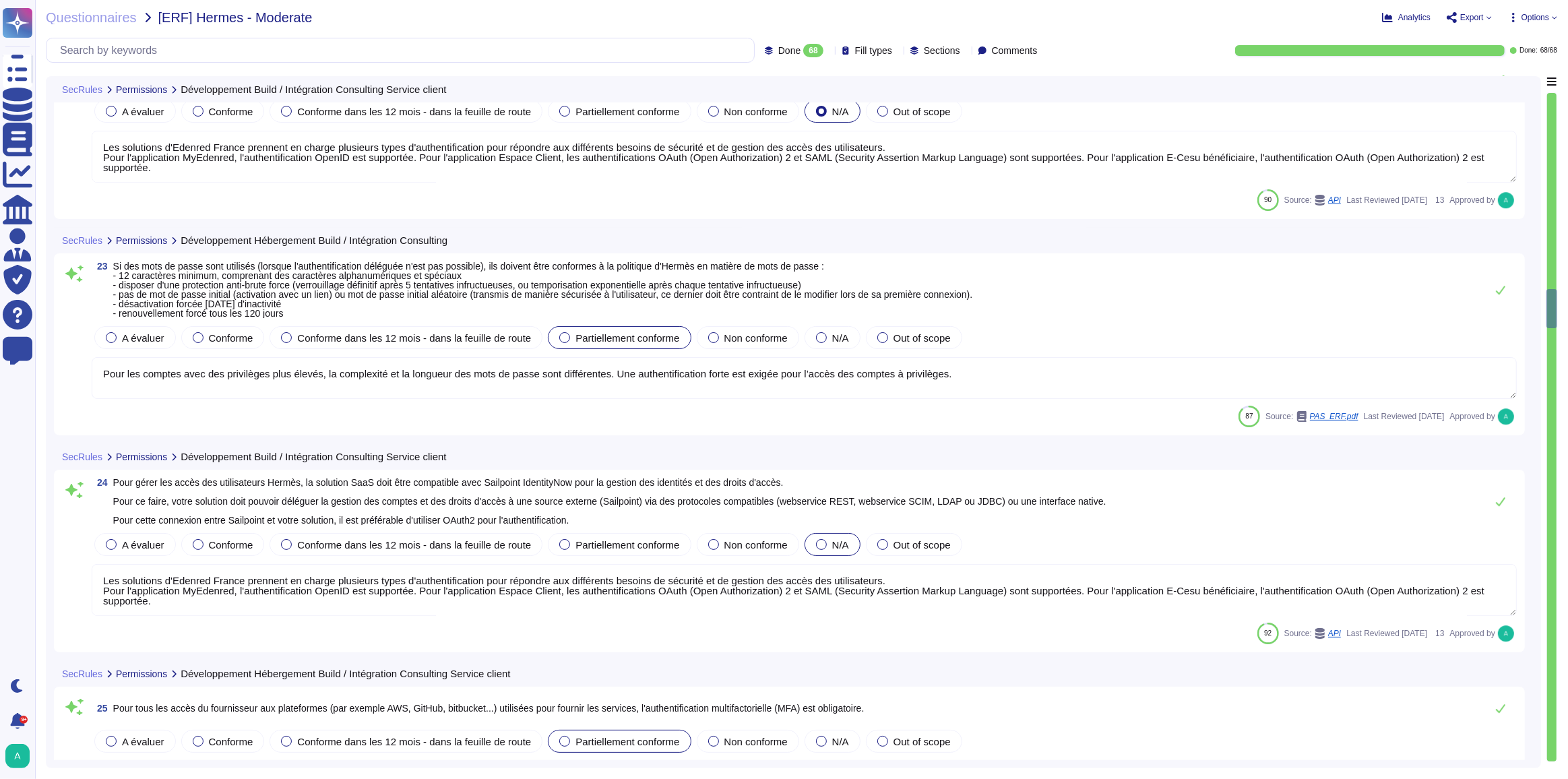
type textarea "La solution d'Edenred France permet la délégation de l'authentification au clie…"
type textarea "Les solutions d'Edenred France prennent en charge plusieurs types d'authentific…"
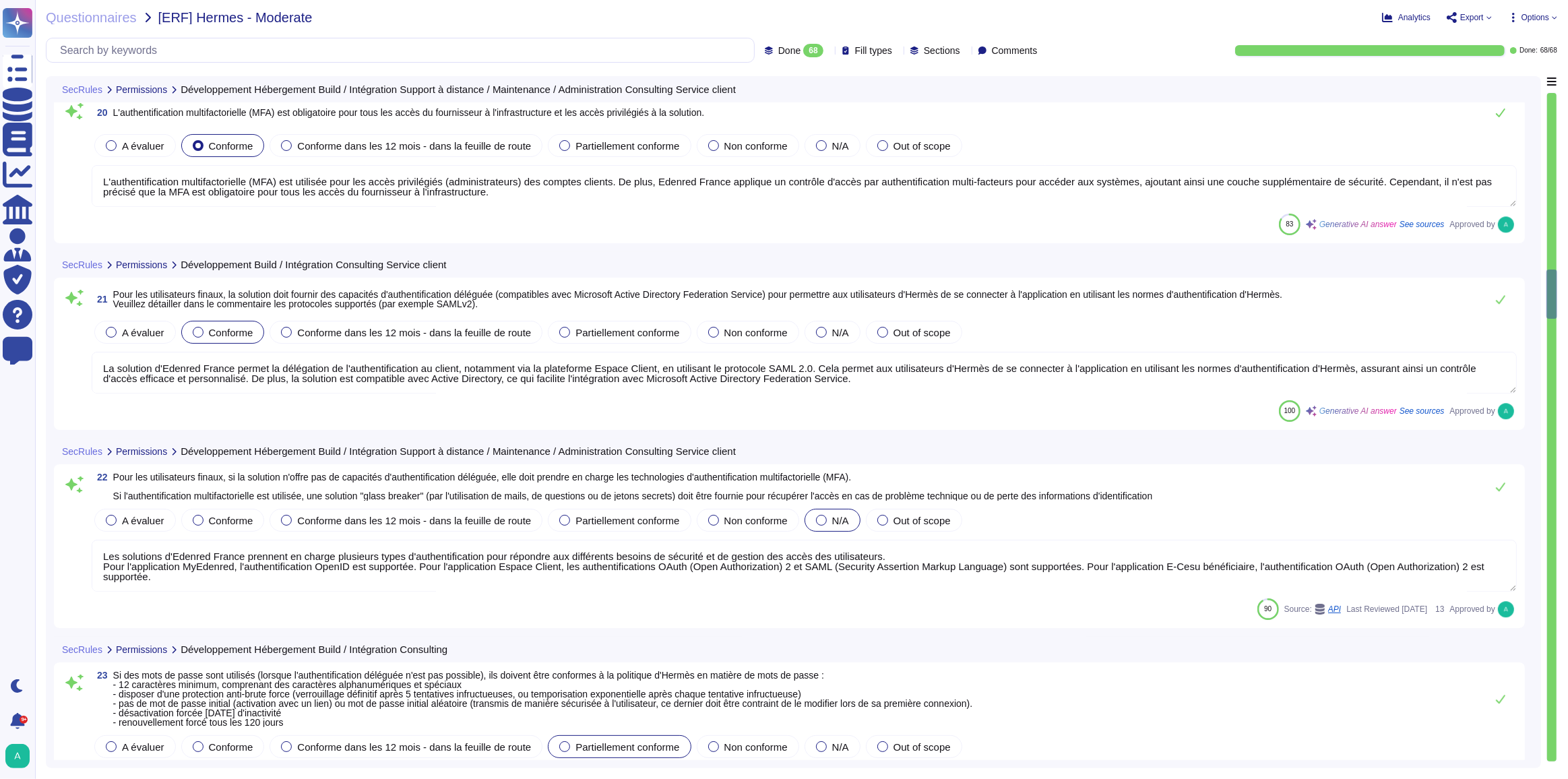
type textarea "En conséquence, l'Utilisateur assume la responsabilité des opérations réalisées…"
type textarea "L'authentification multifactorielle (MFA) est utilisée pour les accès privilégi…"
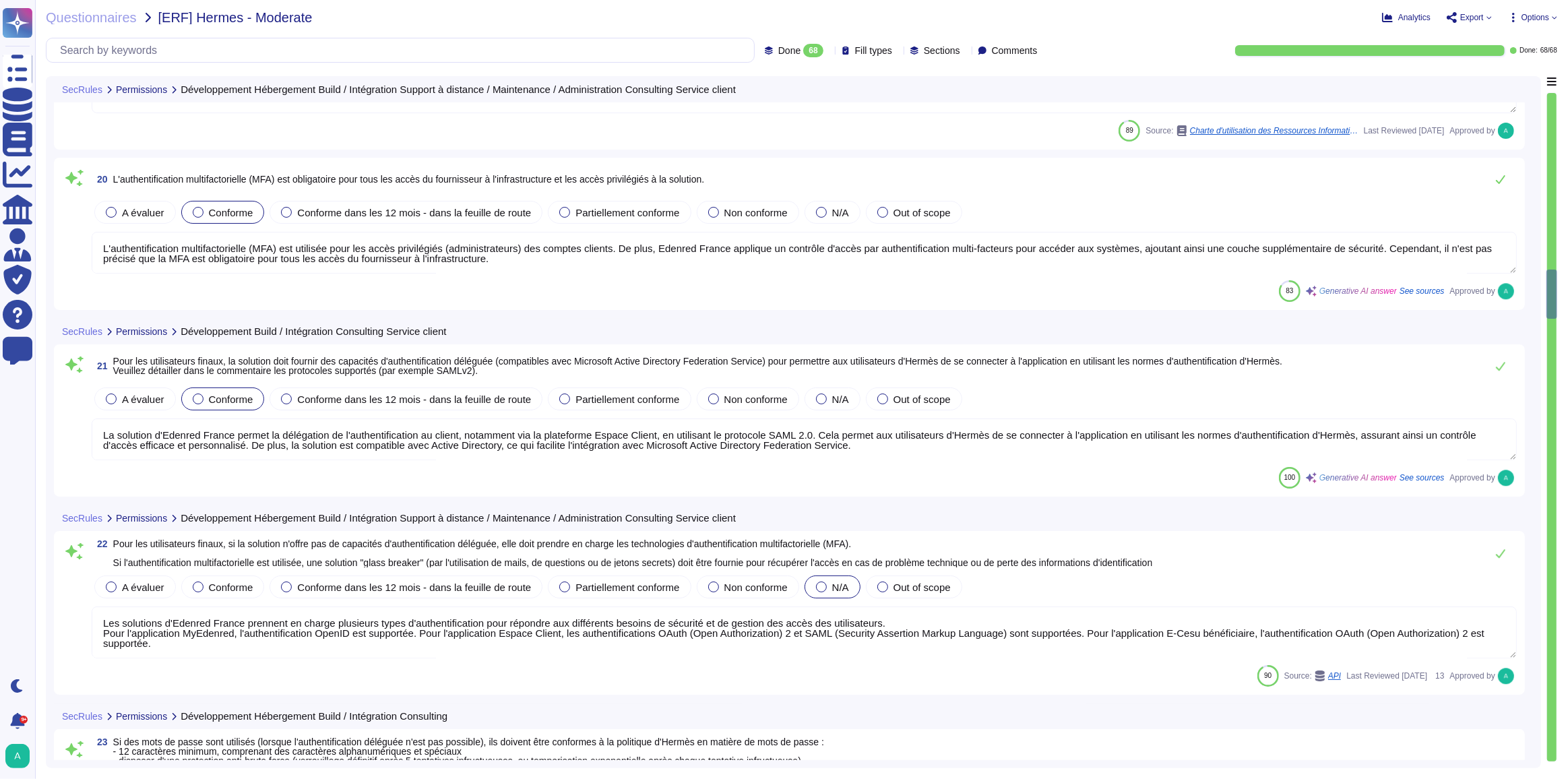
click at [1553, 17] on icon at bounding box center [1556, 17] width 6 height 6
click at [1487, 19] on span "Export" at bounding box center [1469, 17] width 45 height 11
click at [1496, 81] on p "Download" at bounding box center [1520, 100] width 48 height 37
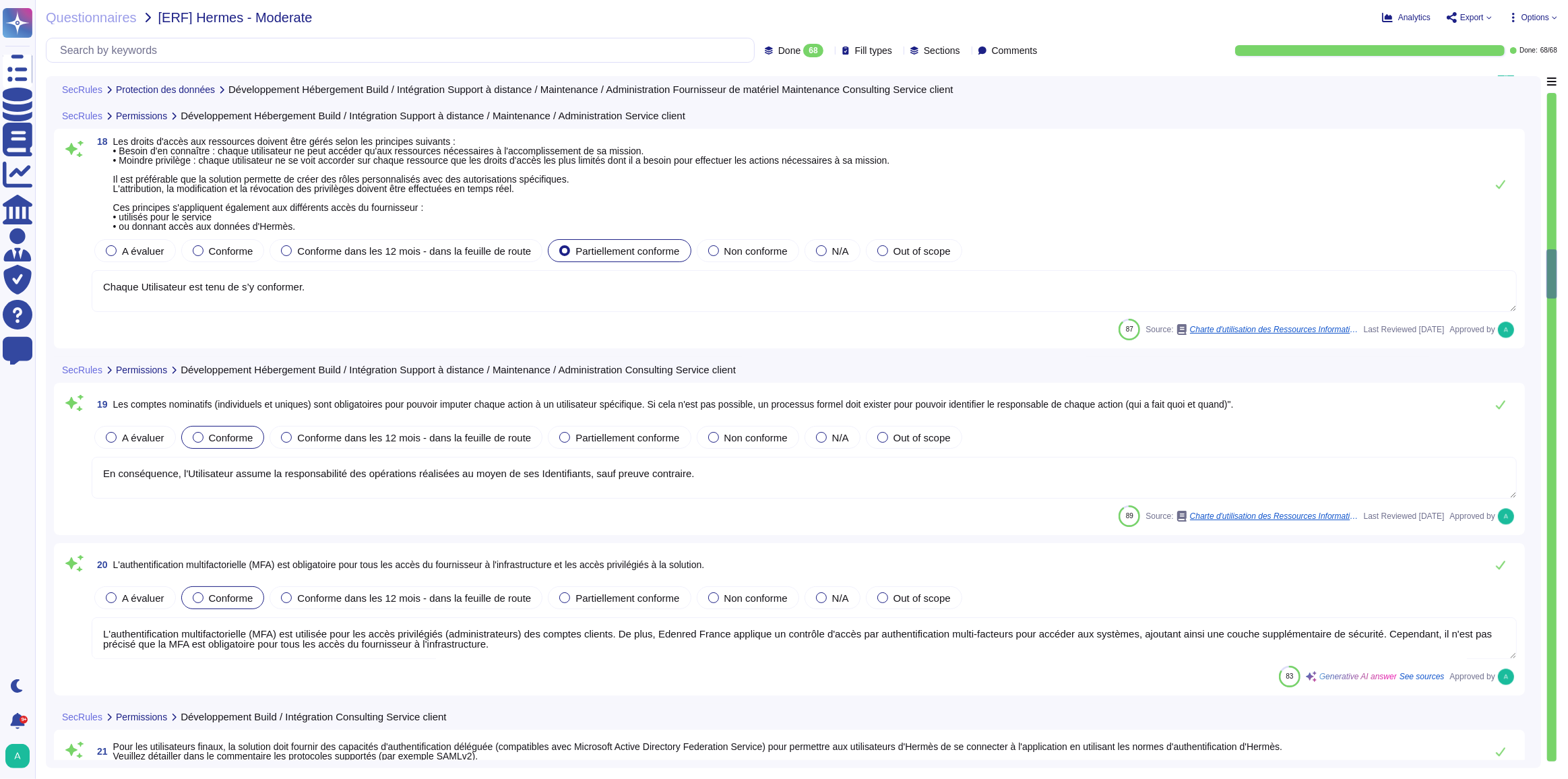
type textarea "Edenred France garantit l'effacement ou la destruction des données sur demande,…"
type textarea "Chaque Utilisateur est tenu de s’y conformer."
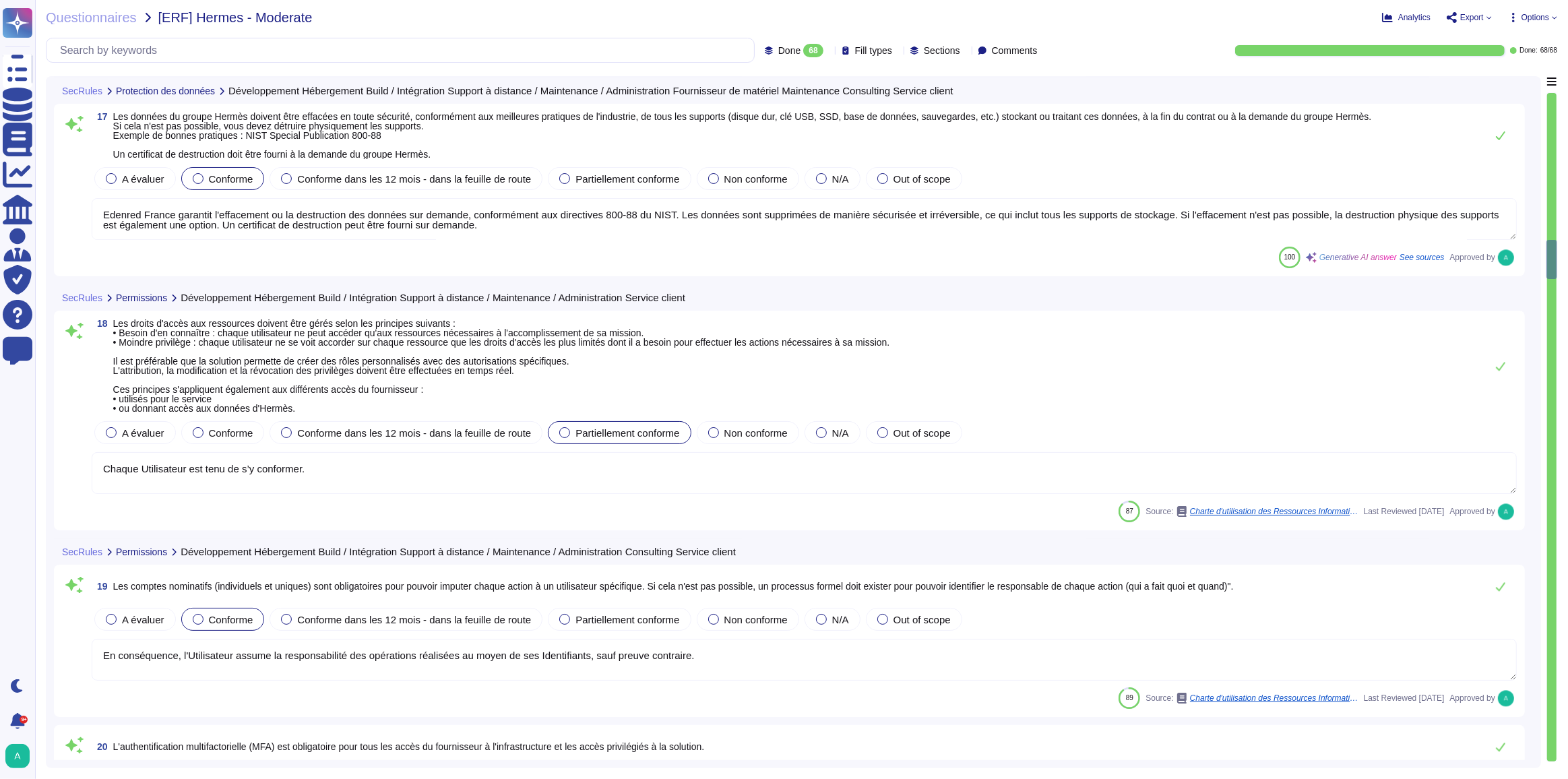
type textarea "Les bases de données sont chiffrées au repos."
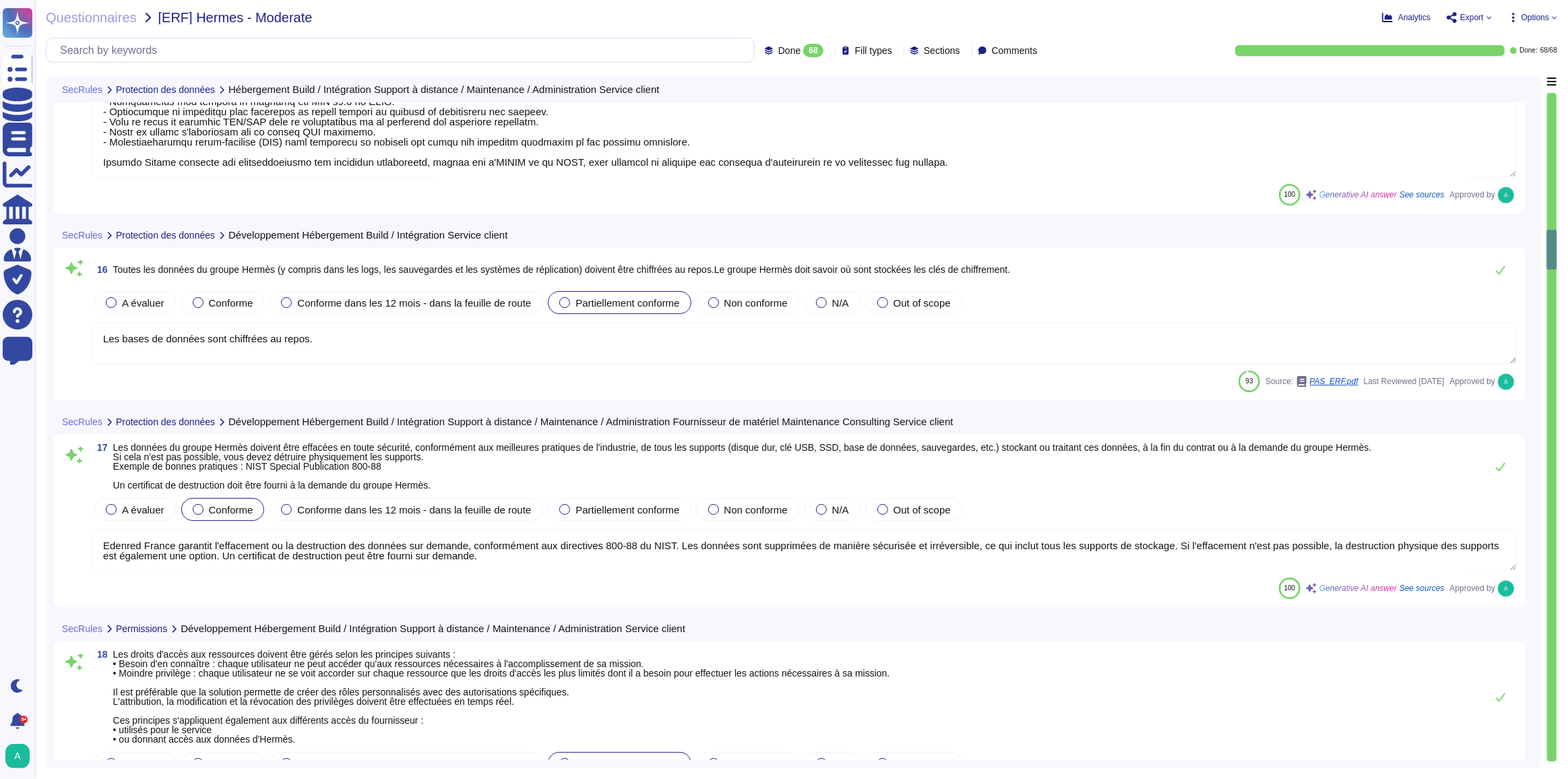
type textarea "Loremip Dolors ametcon adipiscin elitseddoe temporinc utla et doloremagna ali e…"
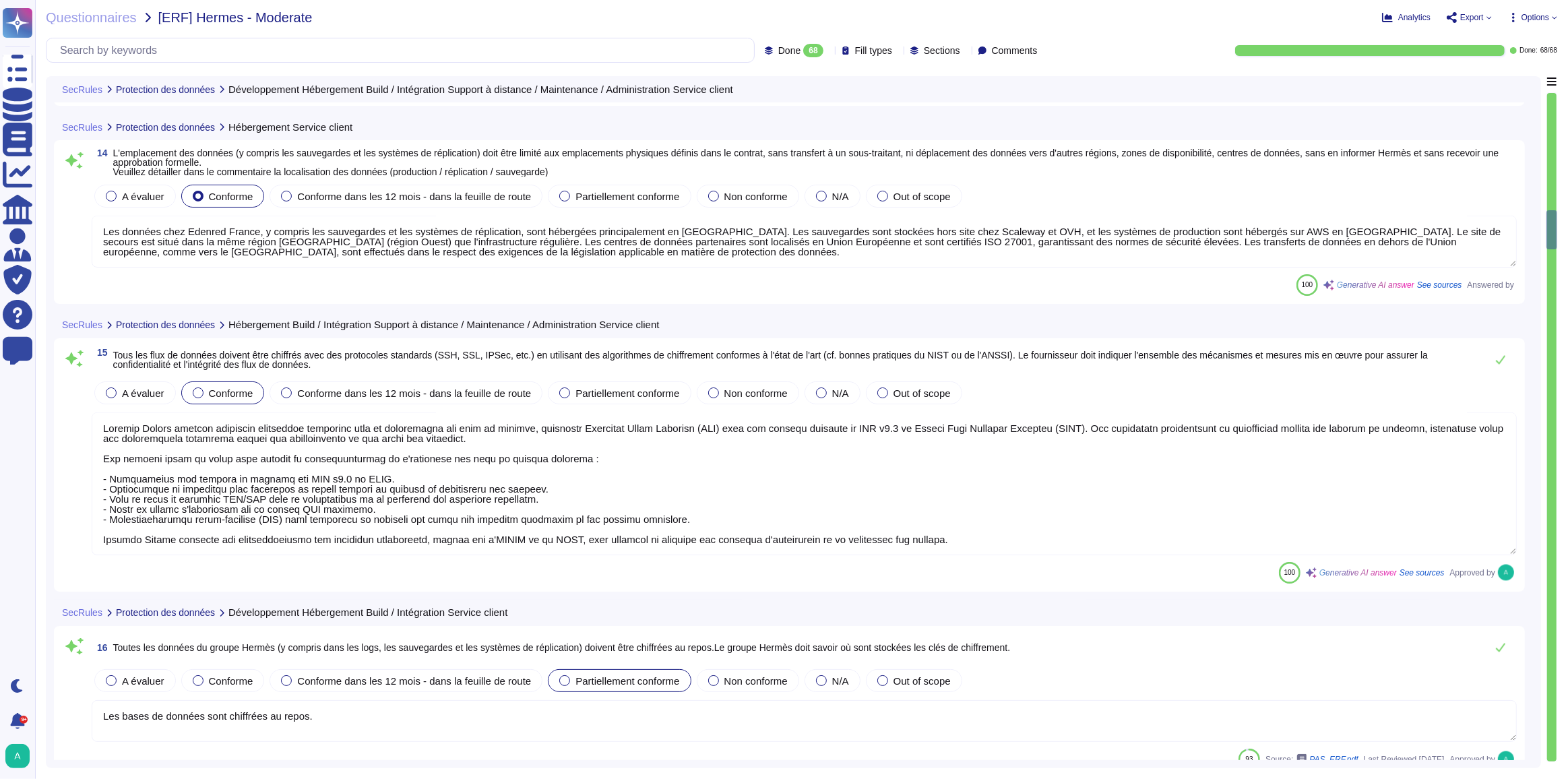
type textarea "Edenred France assure que les données de production sont cloisonnées et que l'e…"
type textarea "Les données chez Edenred France, y compris les sauvegardes et les systèmes de r…"
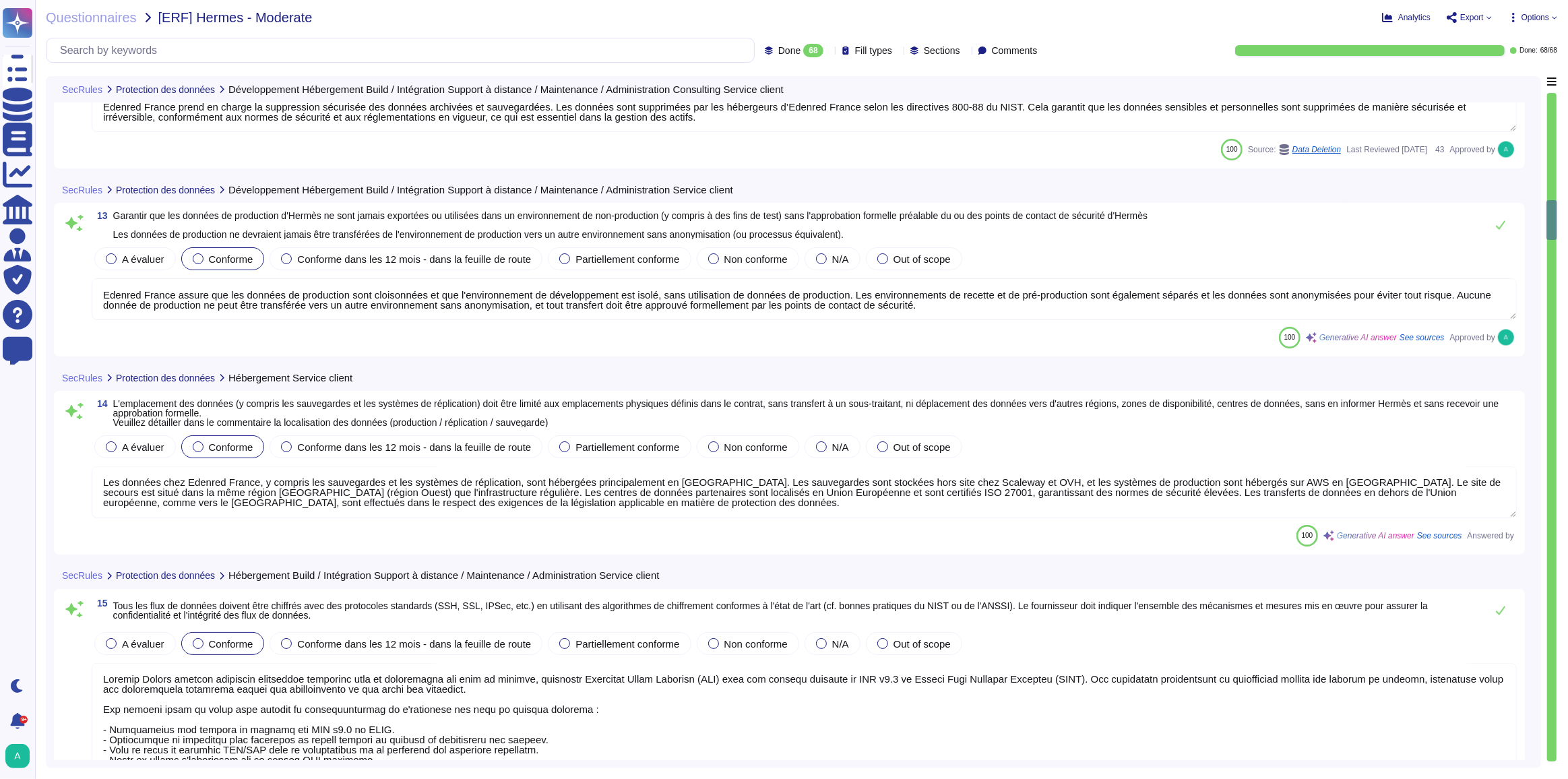
type textarea "Edenred France prend en charge la suppression sécurisée des données archivées e…"
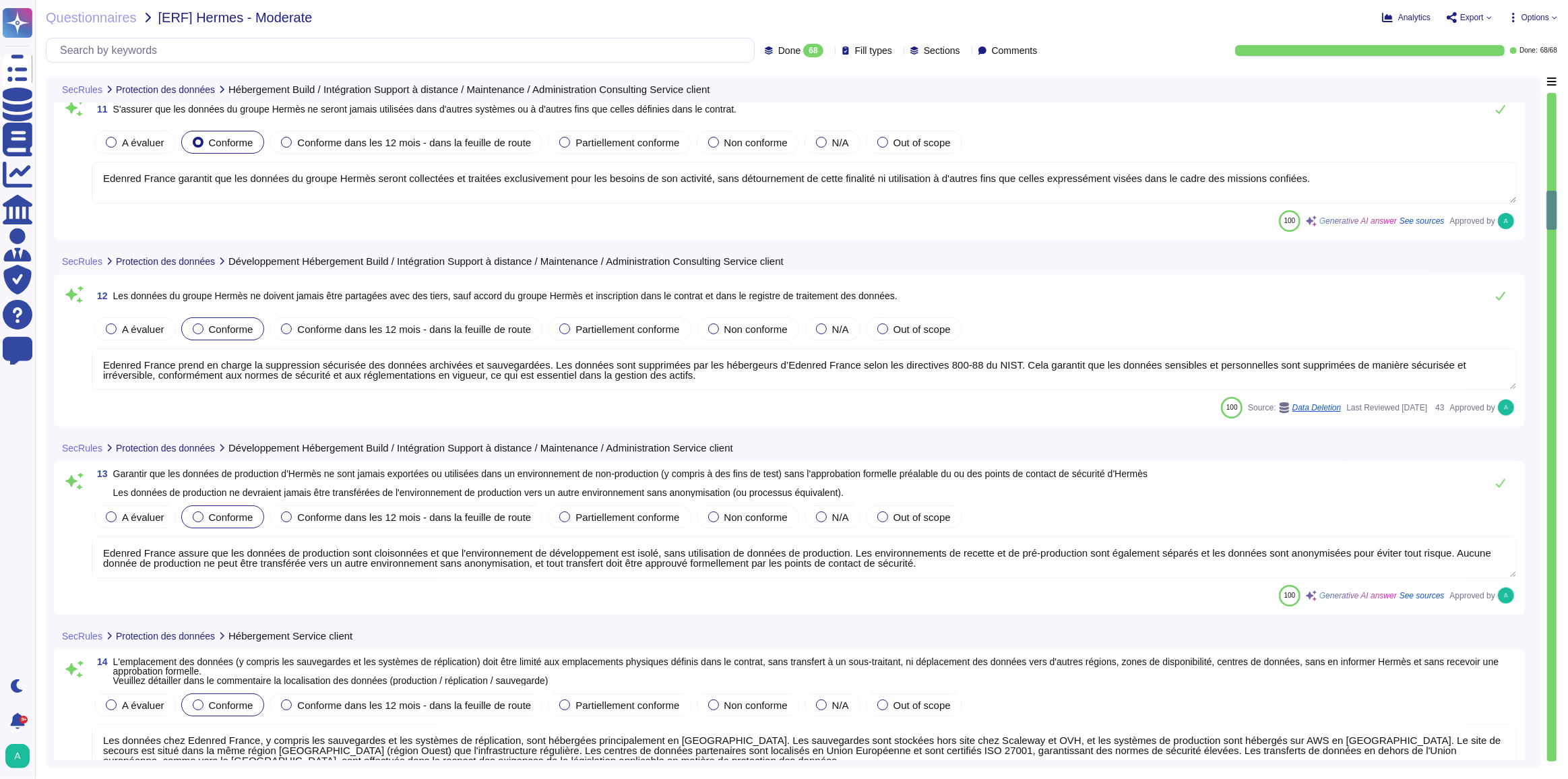
type textarea "Edenred France garantit que les données du groupe Hermès seront collectées et t…"
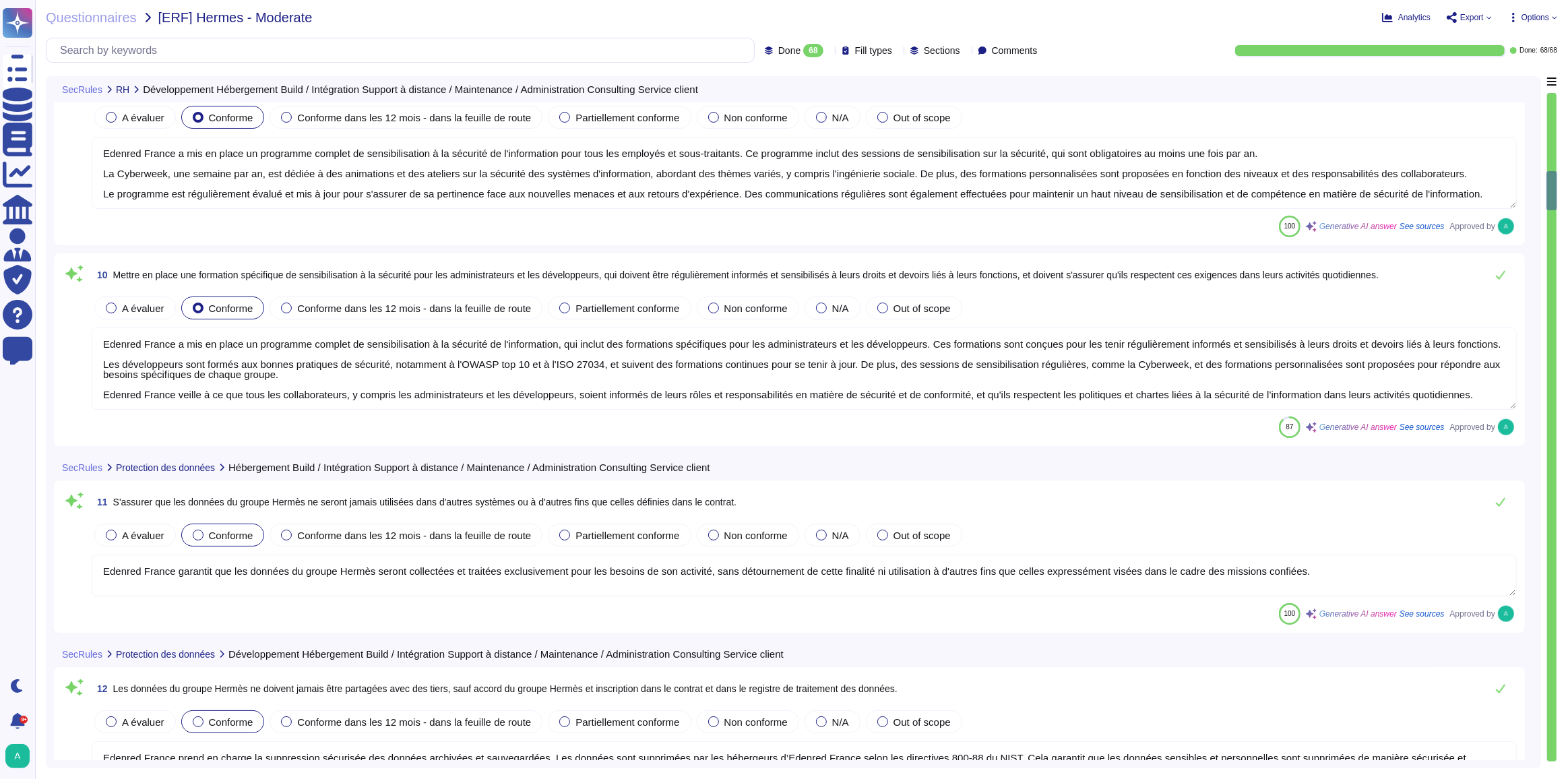
type textarea "Edenred France dispose d'une Politique de Sécurité du Système d'Information (PS…"
type textarea "Edenred France a mis en place un programme complet de sensibilisation à la sécu…"
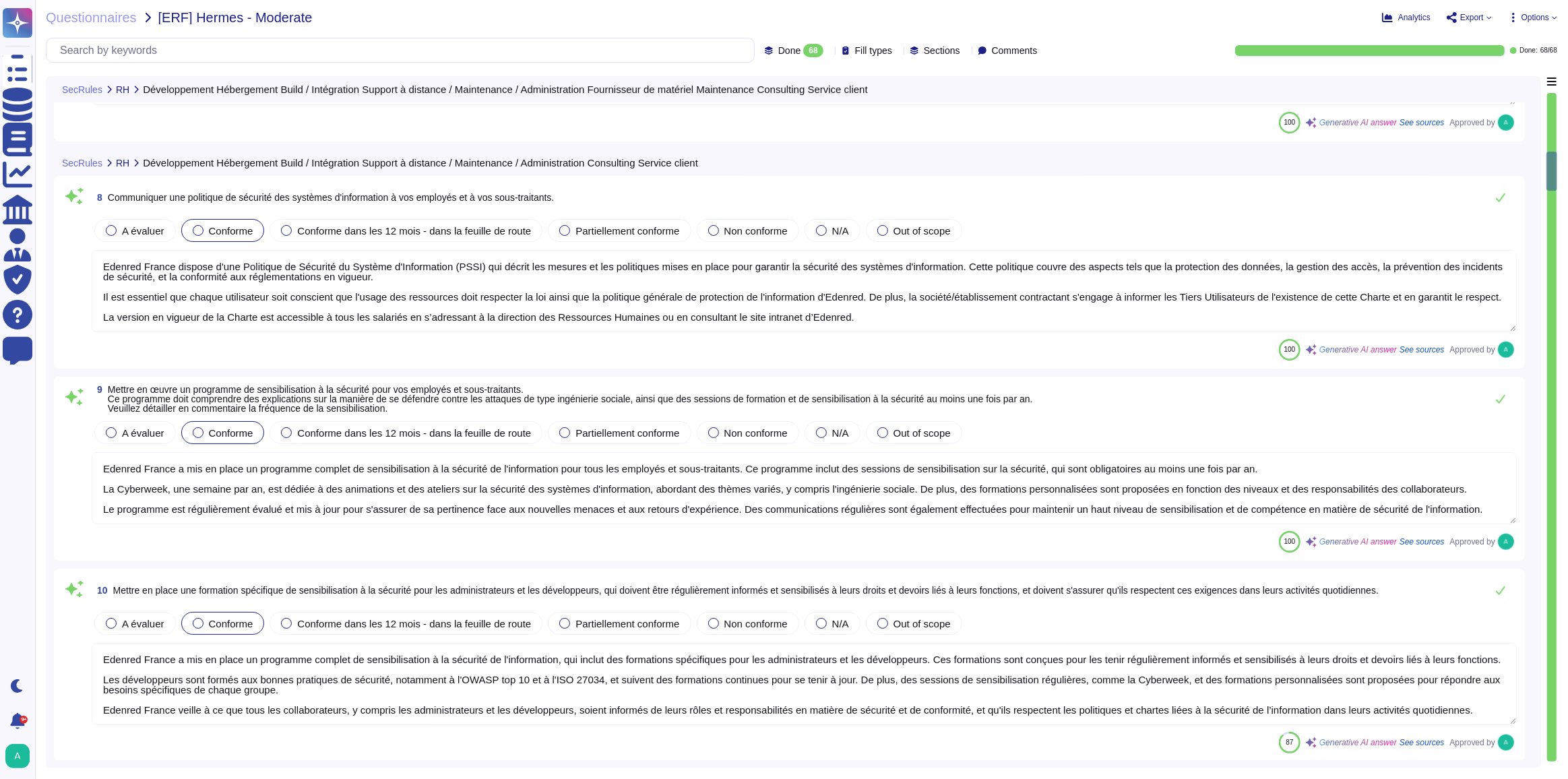
type textarea "Lore Ipsumdo Sitame, consec adi elitsed doeiusmod temporinci utla et doloremagn…"
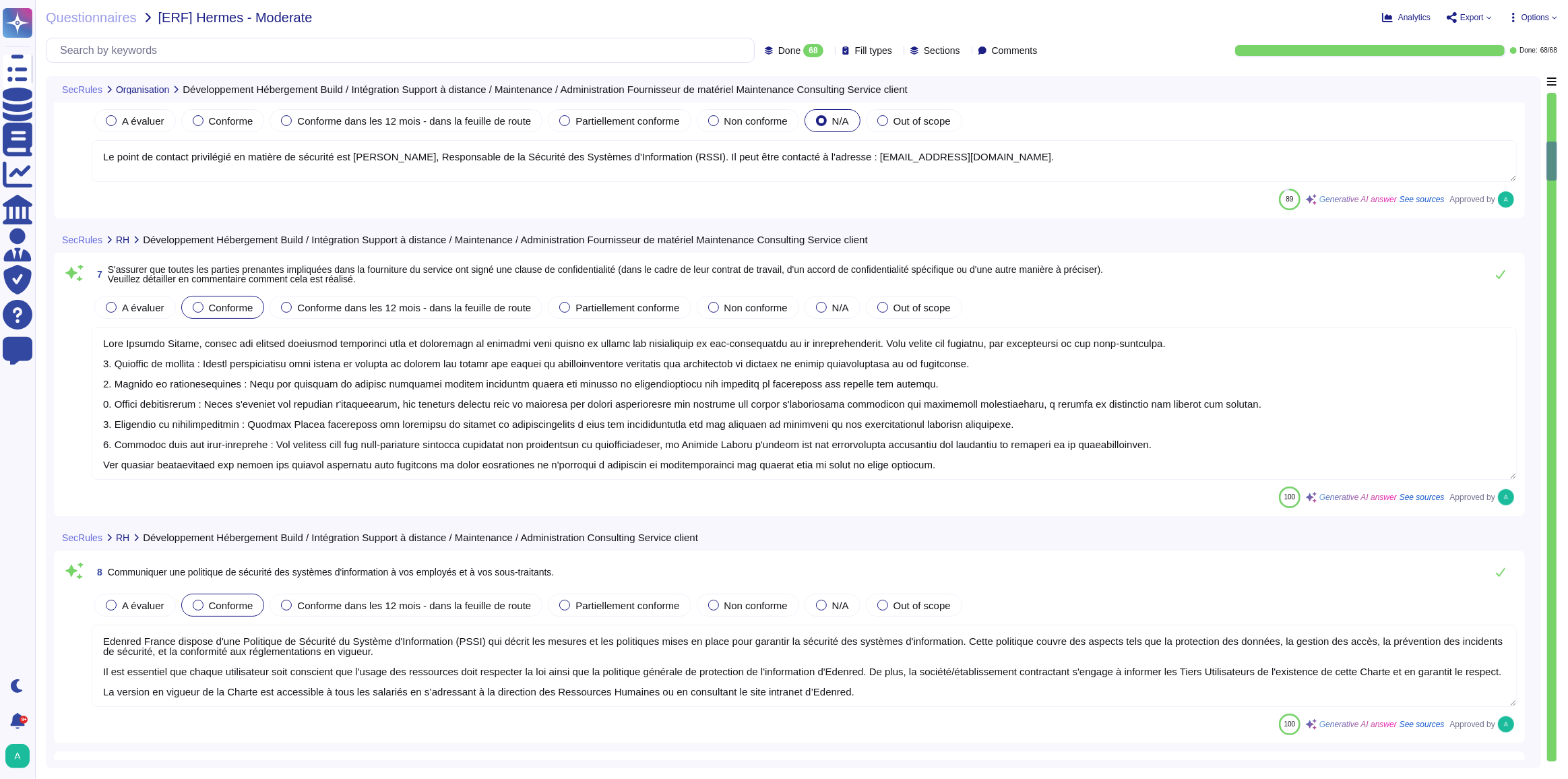
type textarea "Le point de contact privilégié en matière de sécurité est [PERSON_NAME], Respon…"
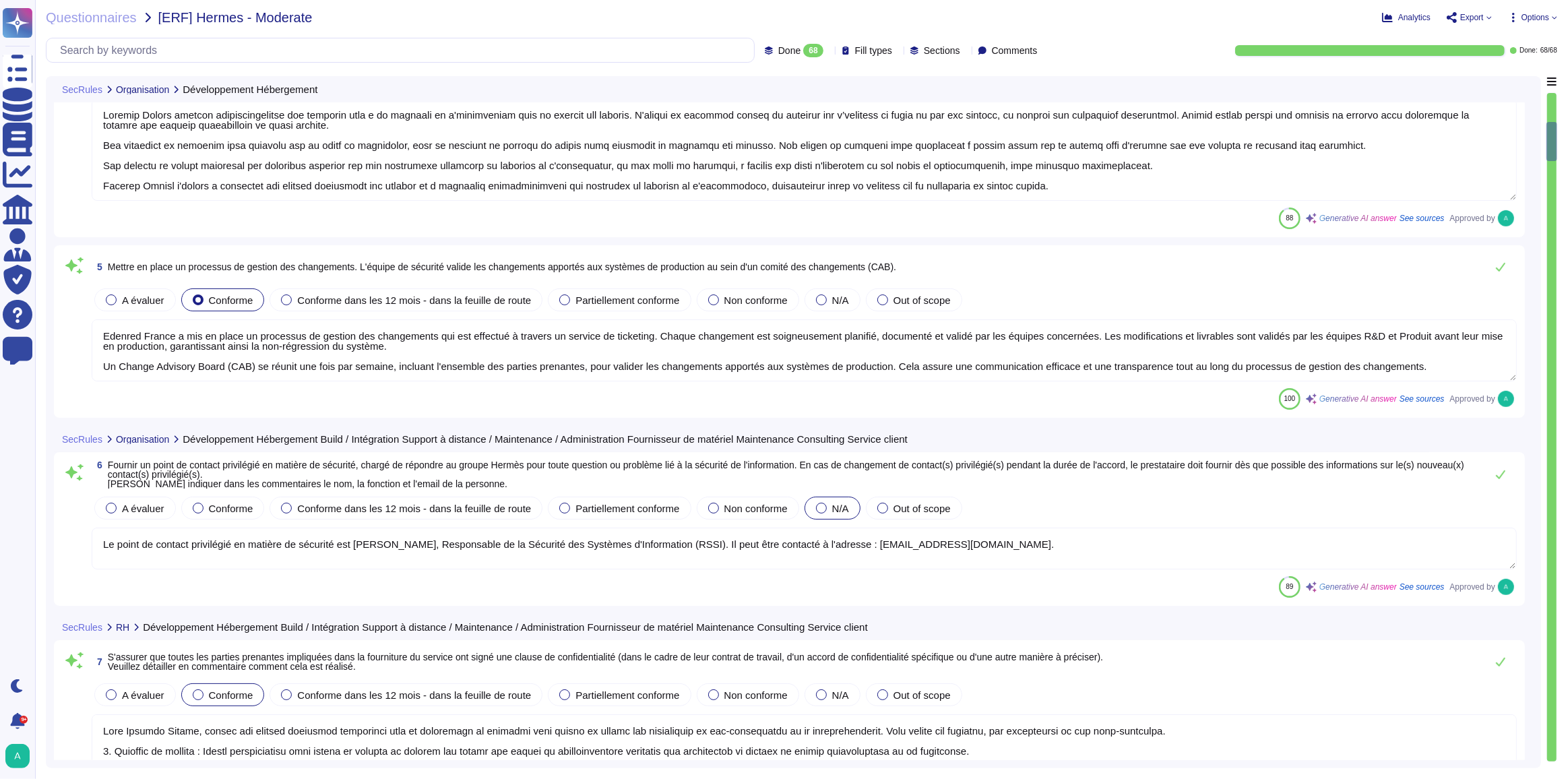
type textarea "Loremip Dolors ametcon adipiscingelitse doe temporin utla e do magnaali en a'mi…"
type textarea "Edenred France a mis en place un processus de gestion des changements qui est e…"
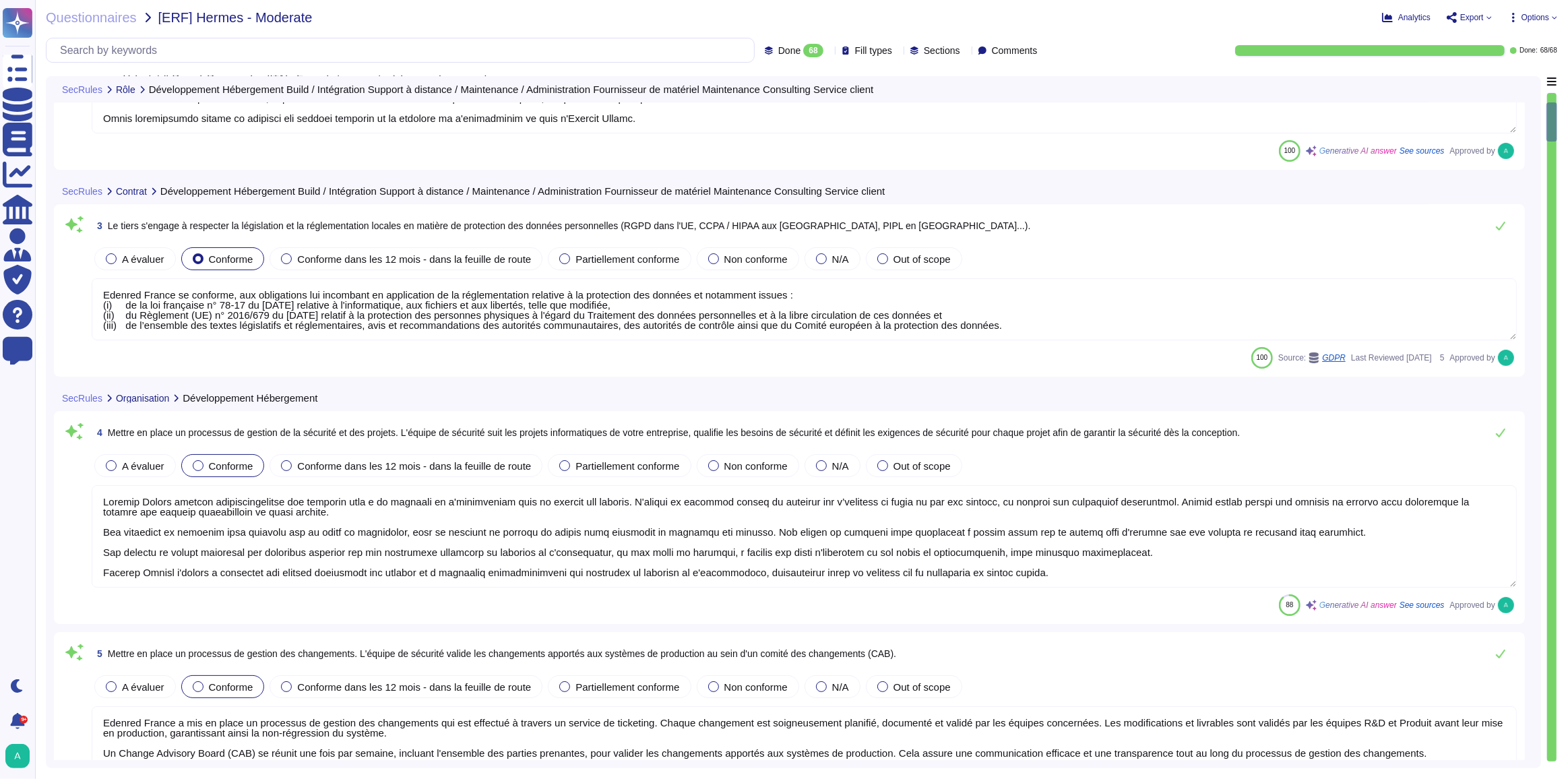
type textarea "Loremip Dolors a con ad elits doe temporincidi utlaboreet dolo ma aliquae ad mi…"
type textarea "Edenred France se conforme, aux obligations lui incombant en application de la …"
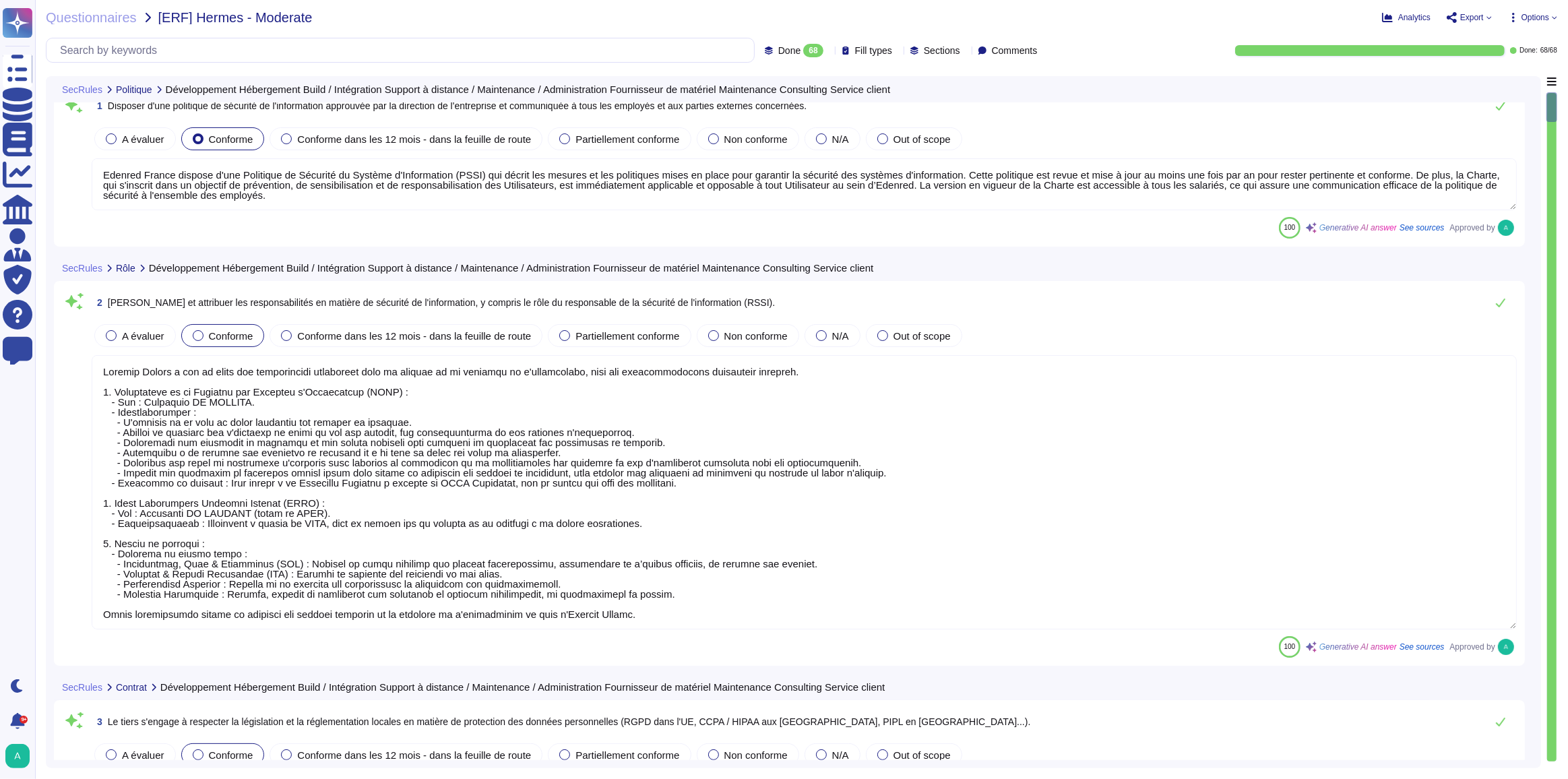
scroll to position [6, 0]
type textarea "Edenred France dispose d'une Politique de Sécurité du Système d'Information (PS…"
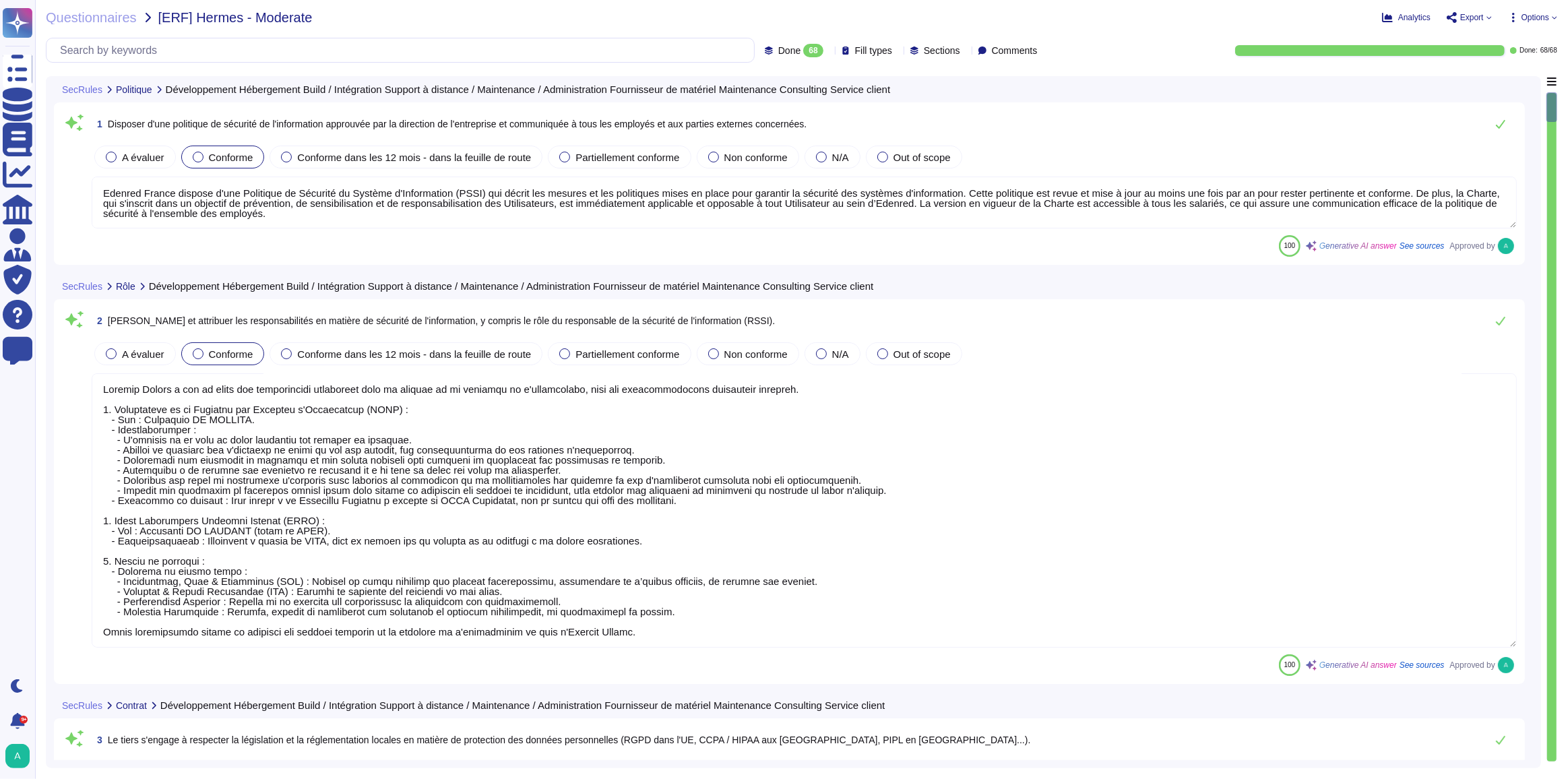
scroll to position [0, 0]
drag, startPoint x: 1550, startPoint y: 115, endPoint x: 1553, endPoint y: 155, distance: 40.1
click at [1553, 158] on div at bounding box center [1552, 426] width 11 height 670
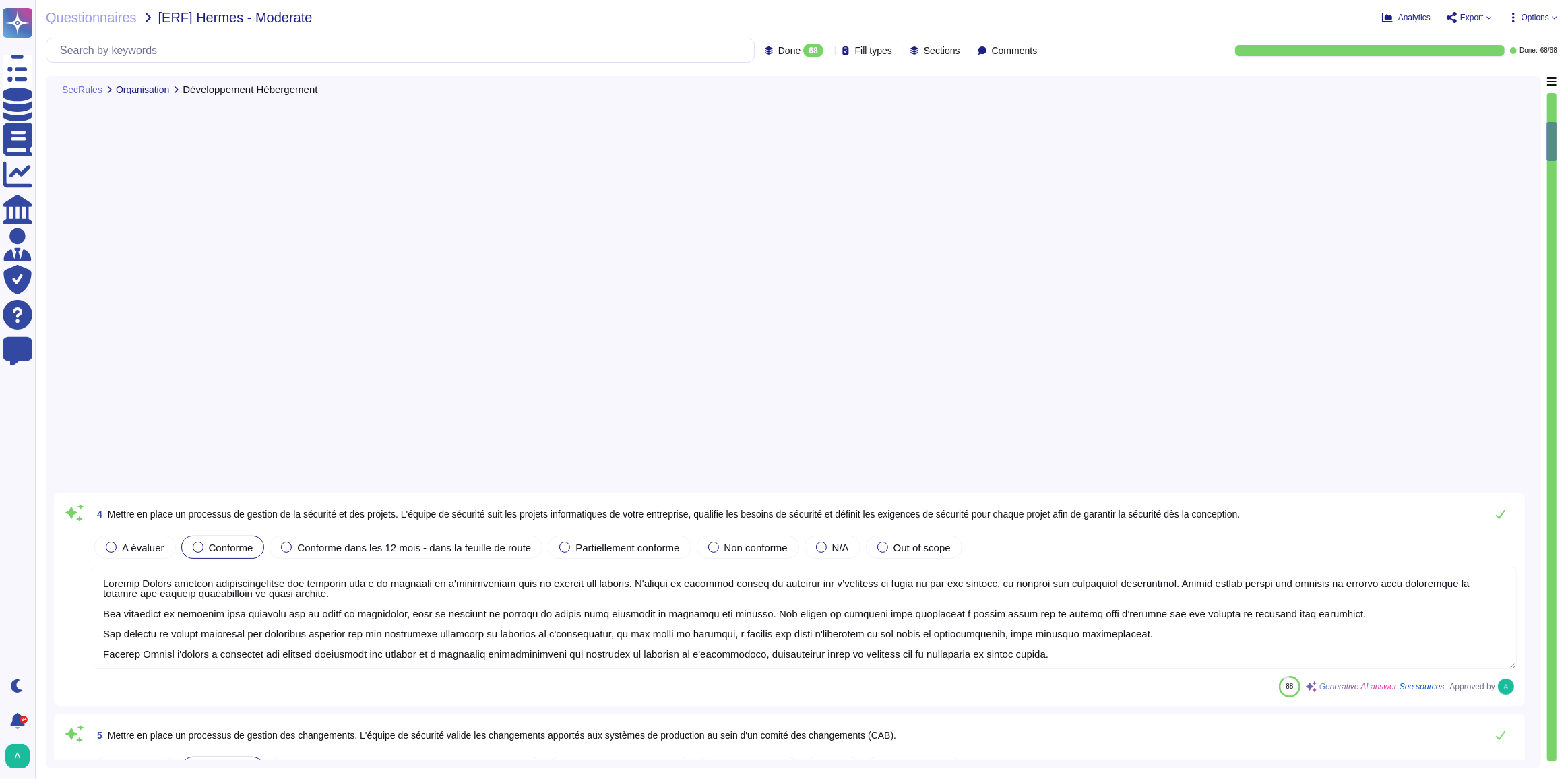
type textarea "Edenred France a mis en place un processus de gestion des changements qui est e…"
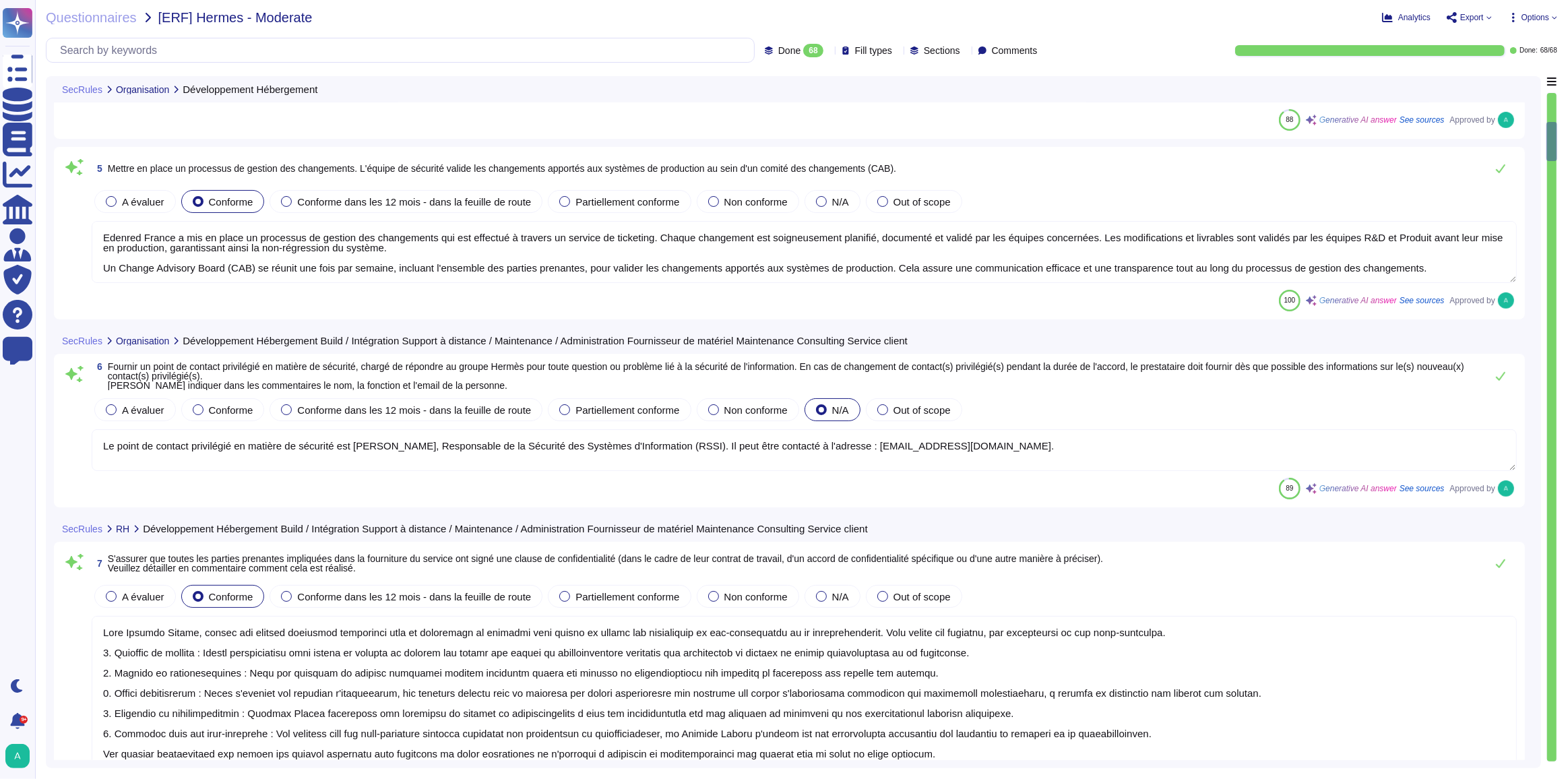
type textarea "Le point de contact privilégié en matière de sécurité est [PERSON_NAME], Respon…"
type textarea "Lore Ipsumdo Sitame, consec adi elitsed doeiusmod temporinci utla et doloremagn…"
type textarea "Edenred France dispose d'une Politique de Sécurité du Système d'Information (PS…"
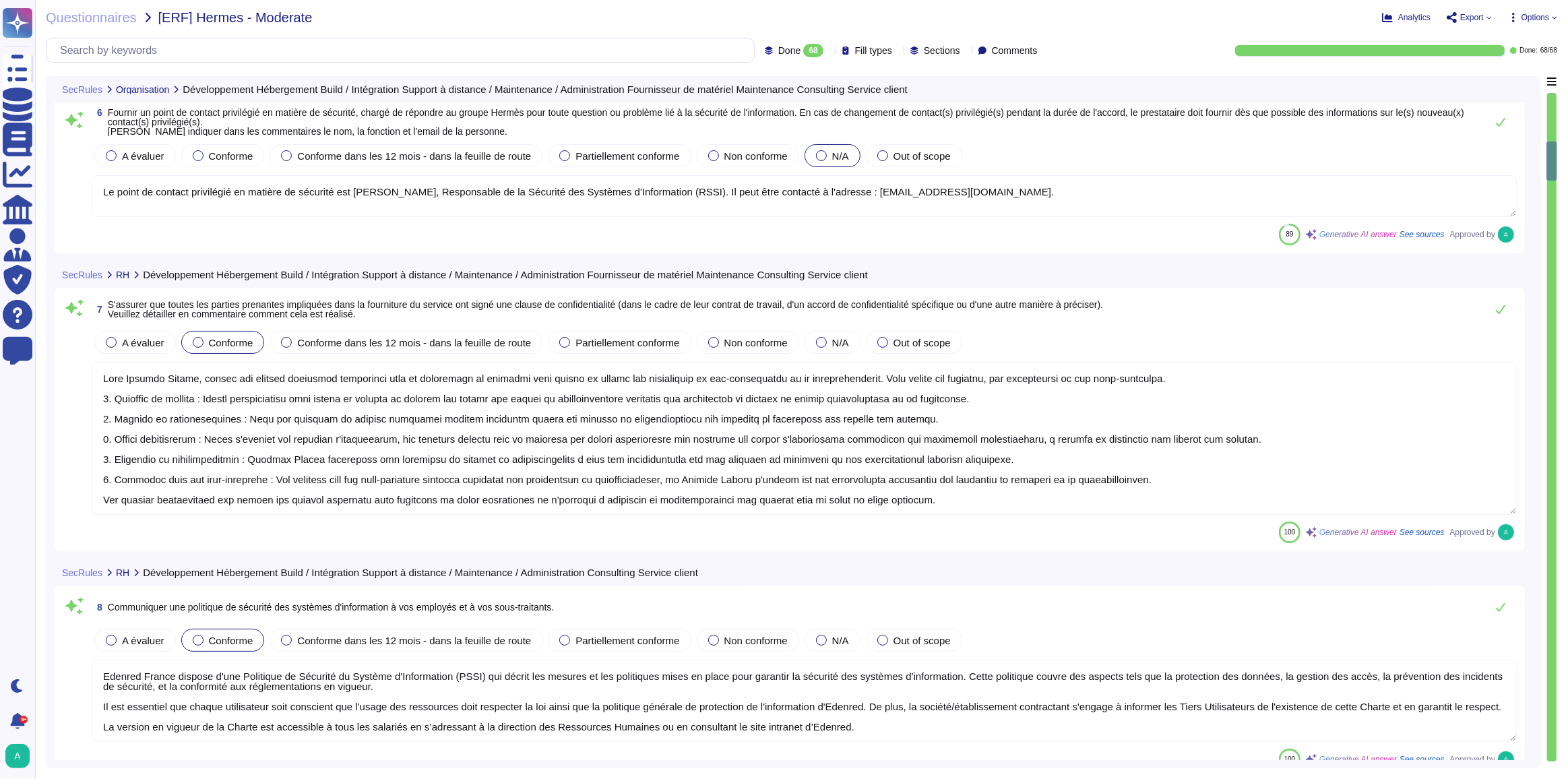
type textarea "Edenred France a mis en place un programme complet de sensibilisation à la sécu…"
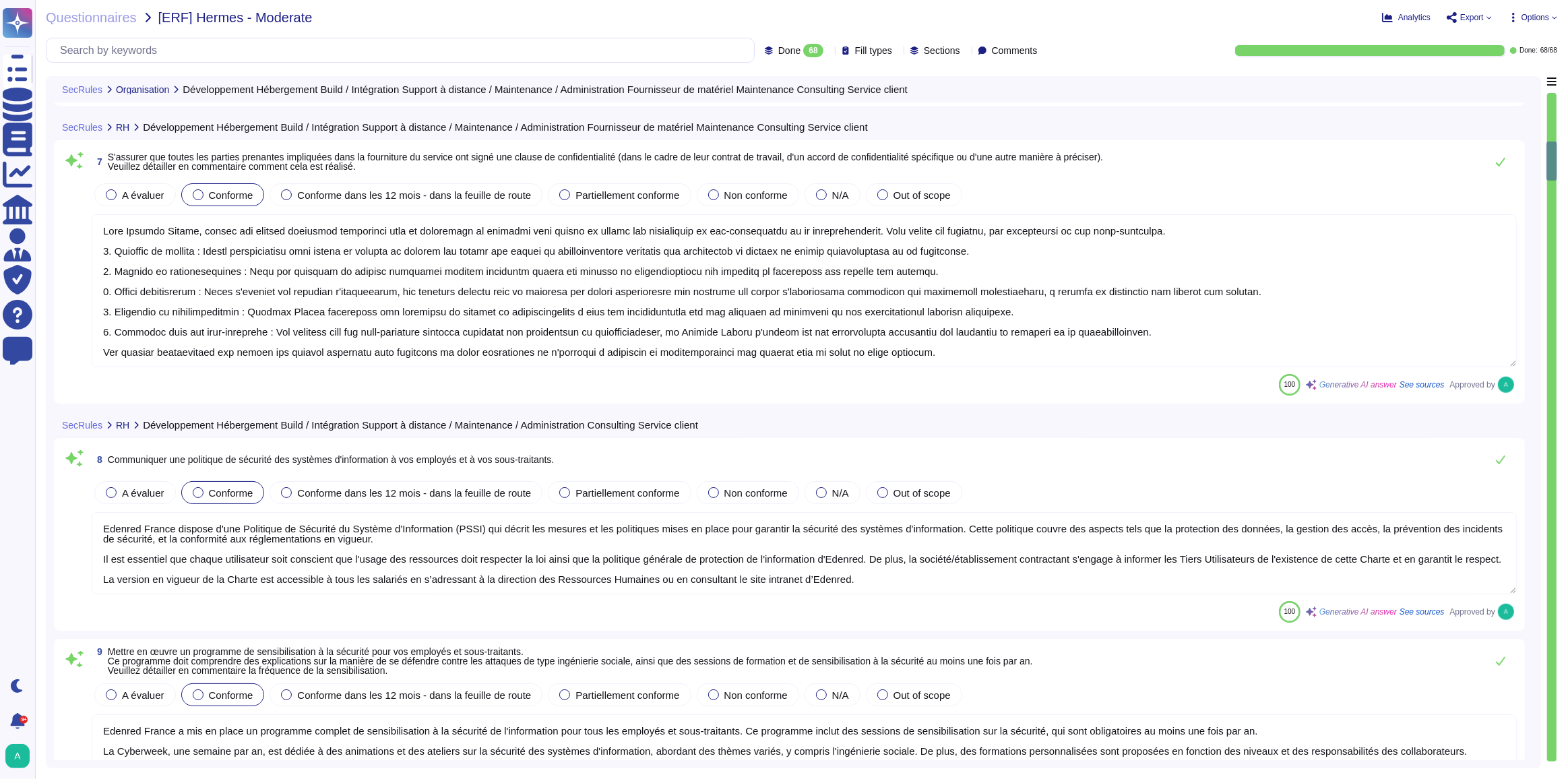
type textarea "Edenred France garantit que les données du groupe Hermès seront collectées et t…"
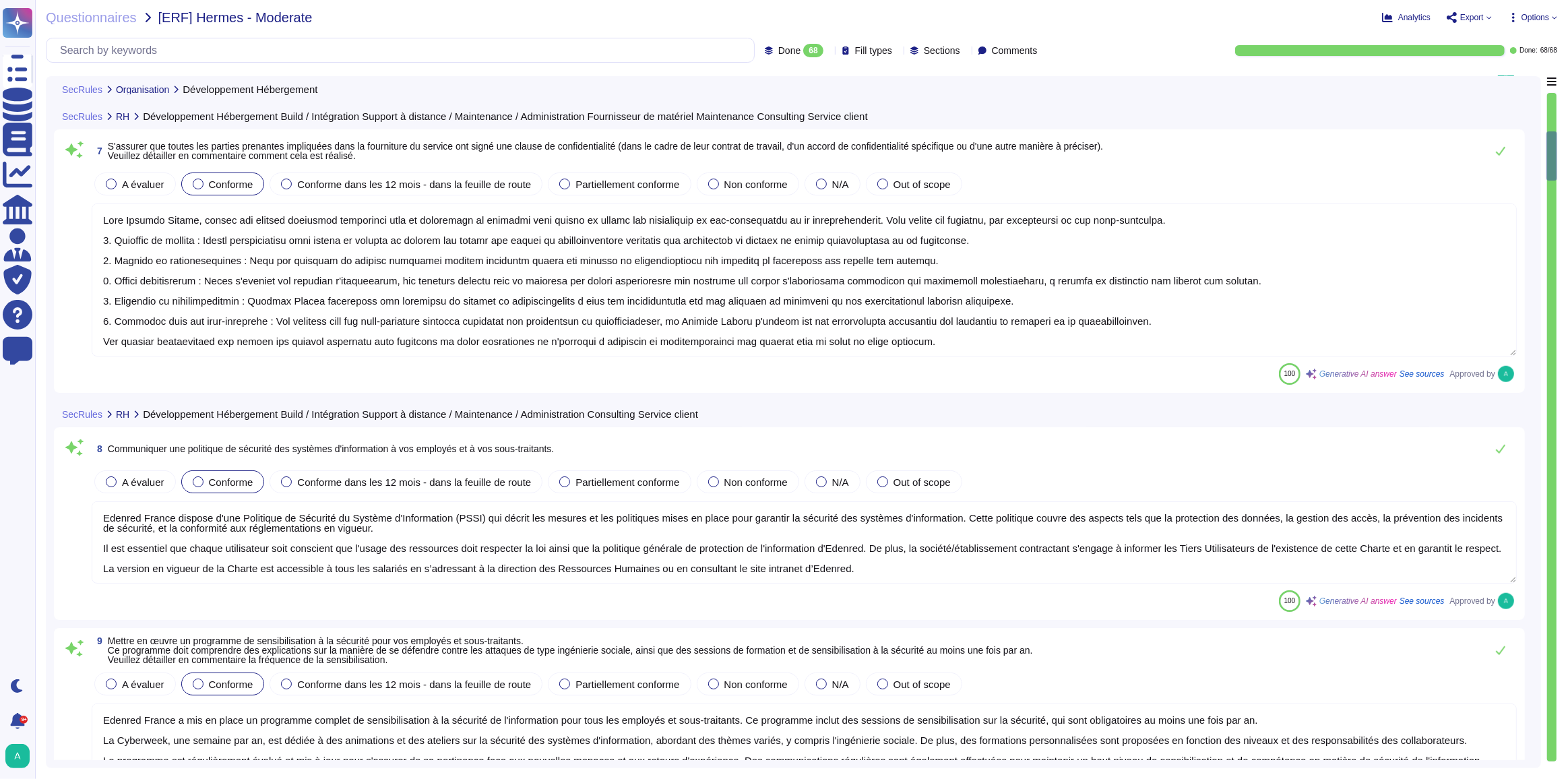
type textarea "Loremip Dolors ametcon adipiscingelitse doe temporin utla e do magnaali en a'mi…"
type textarea "Edenred France a mis en place un processus de gestion des changements qui est e…"
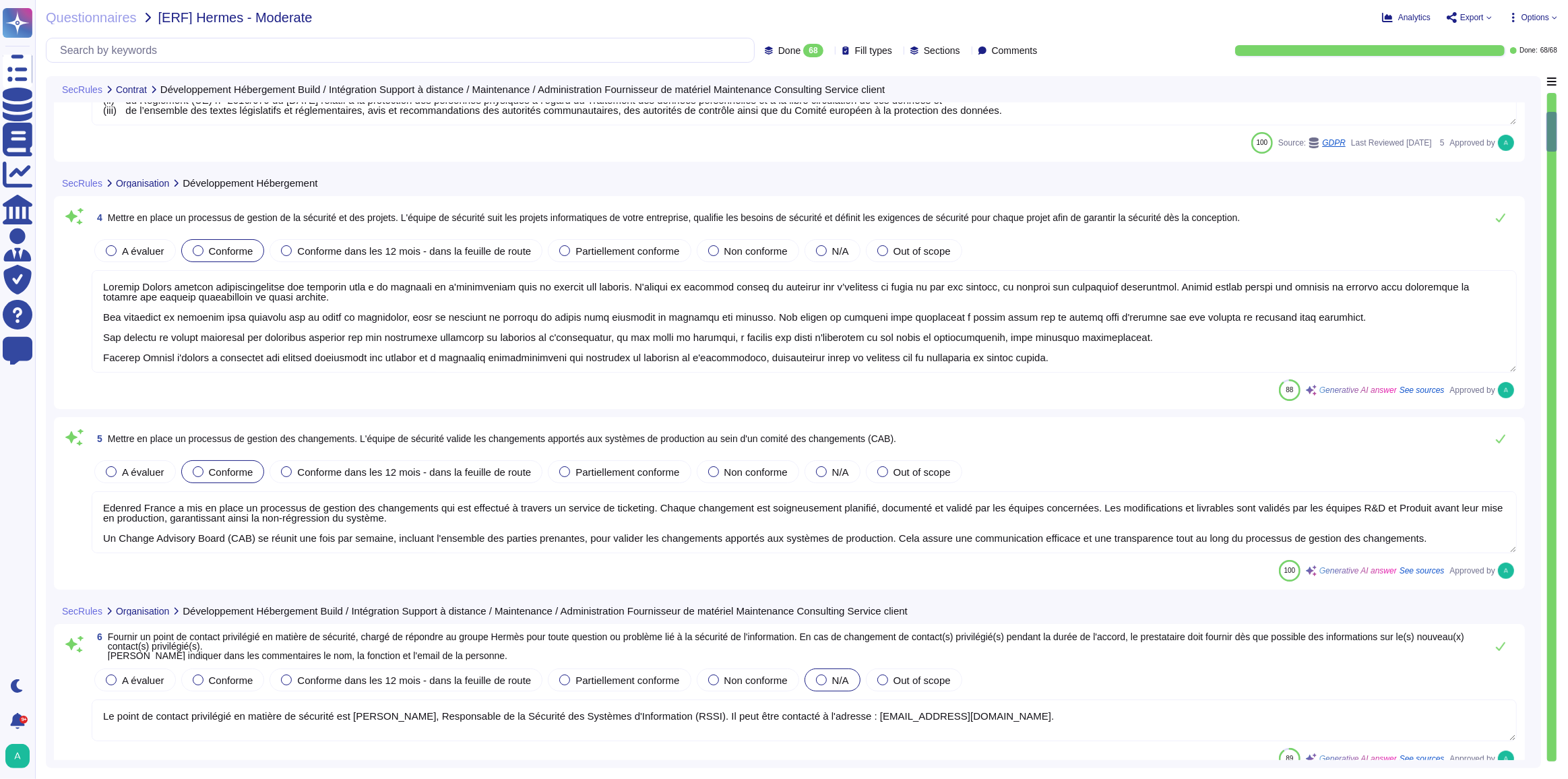
type textarea "Edenred France se conforme, aux obligations lui incombant en application de la …"
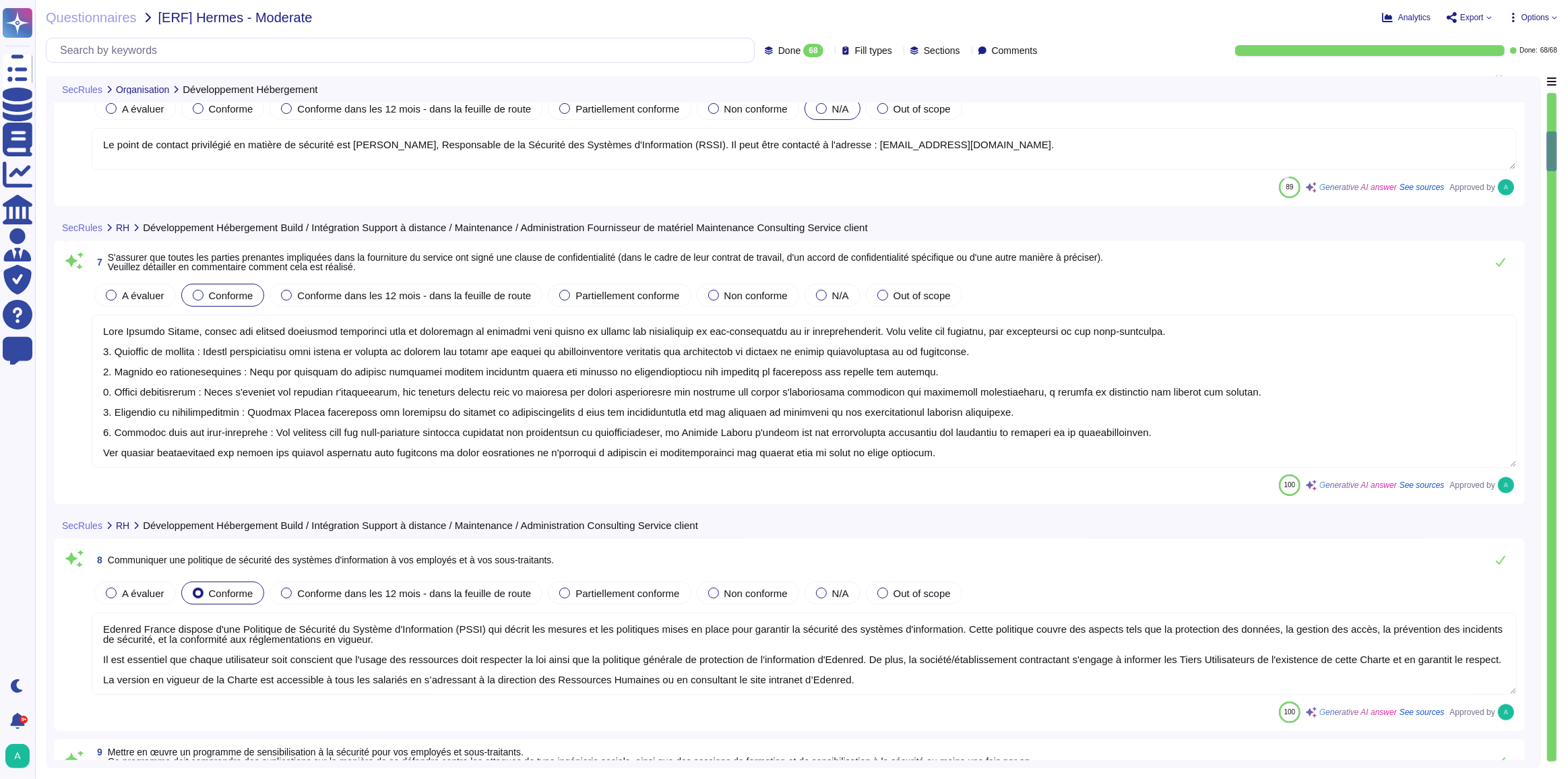
type textarea "Edenred France dispose d'une Politique de Sécurité du Système d'Information (PS…"
type textarea "Edenred France a mis en place un programme complet de sensibilisation à la sécu…"
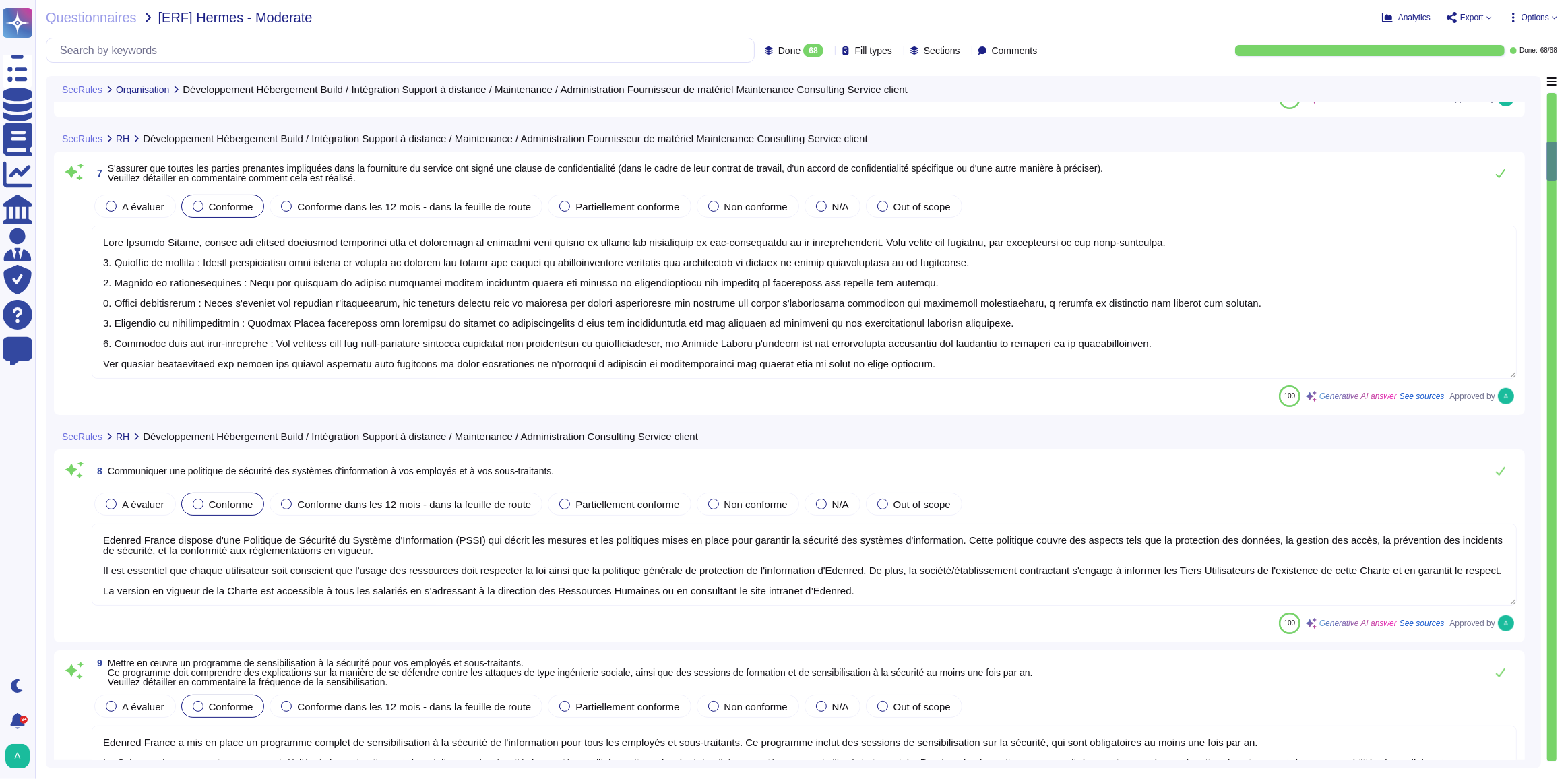
type textarea "Edenred France garantit que les données du groupe Hermès seront collectées et t…"
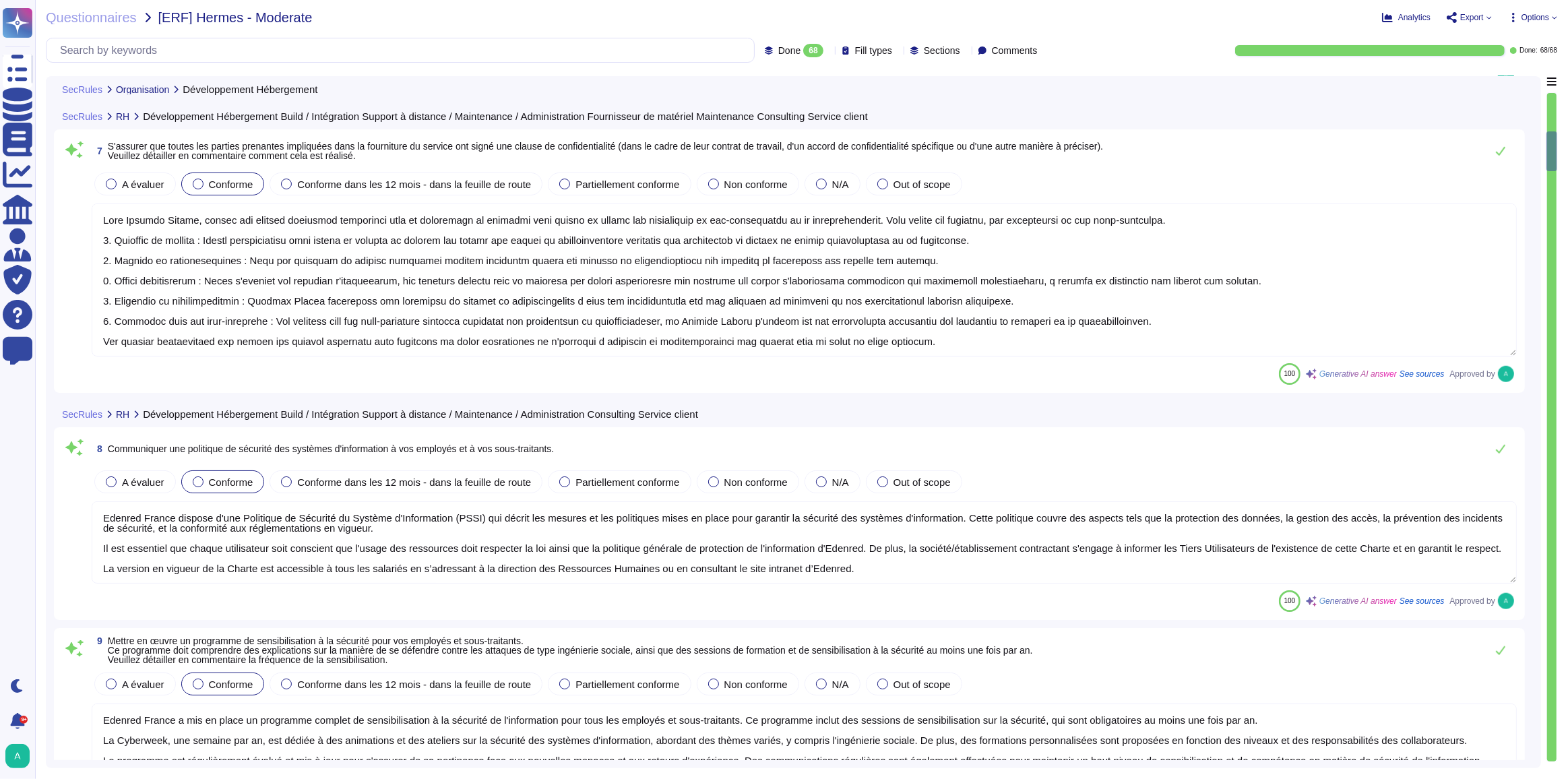
type textarea "Loremip Dolors ametcon adipiscingelitse doe temporin utla e do magnaali en a'mi…"
type textarea "Edenred France a mis en place un processus de gestion des changements qui est e…"
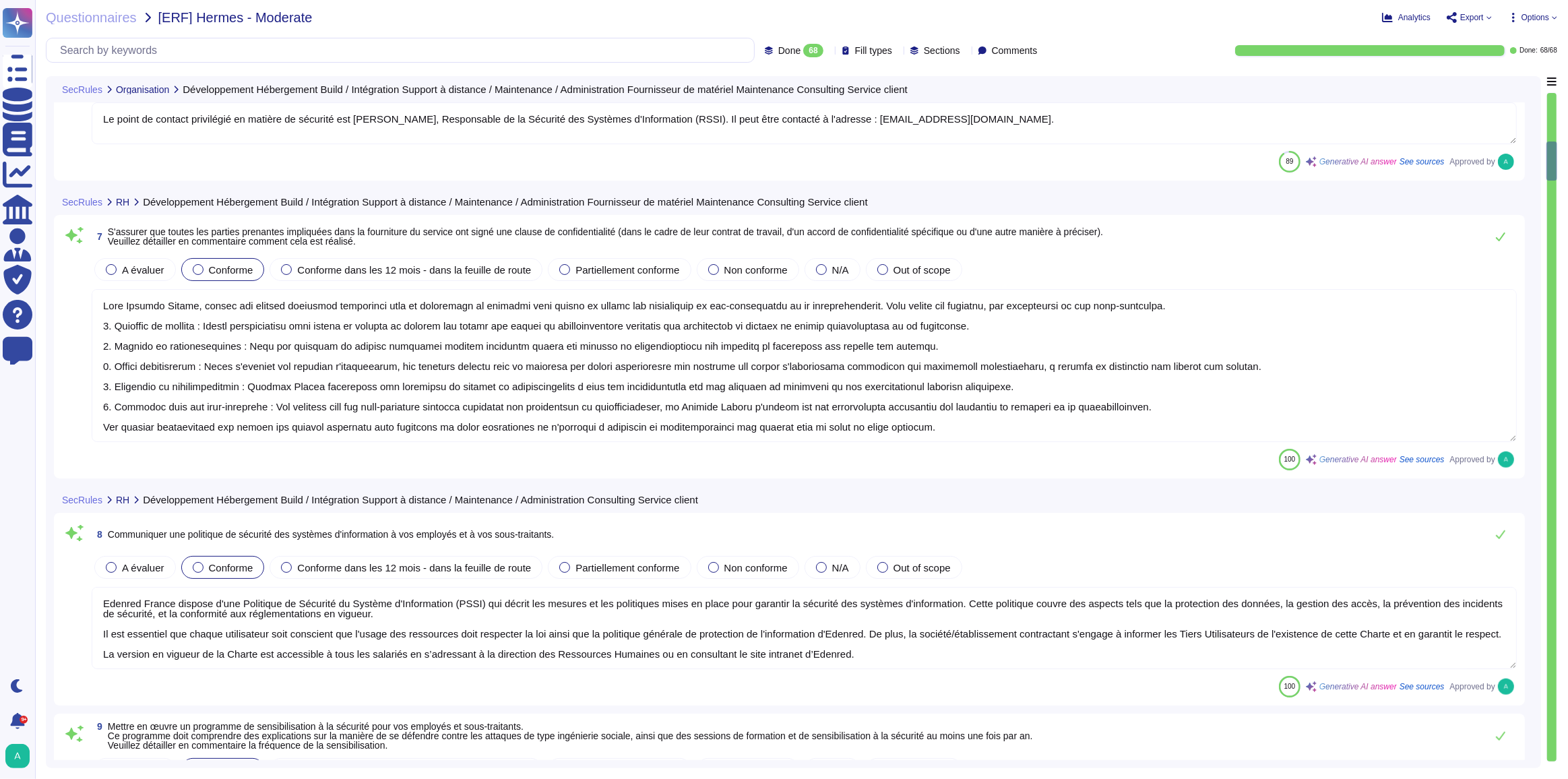
type textarea "Edenred France a mis en place un programme complet de sensibilisation à la sécu…"
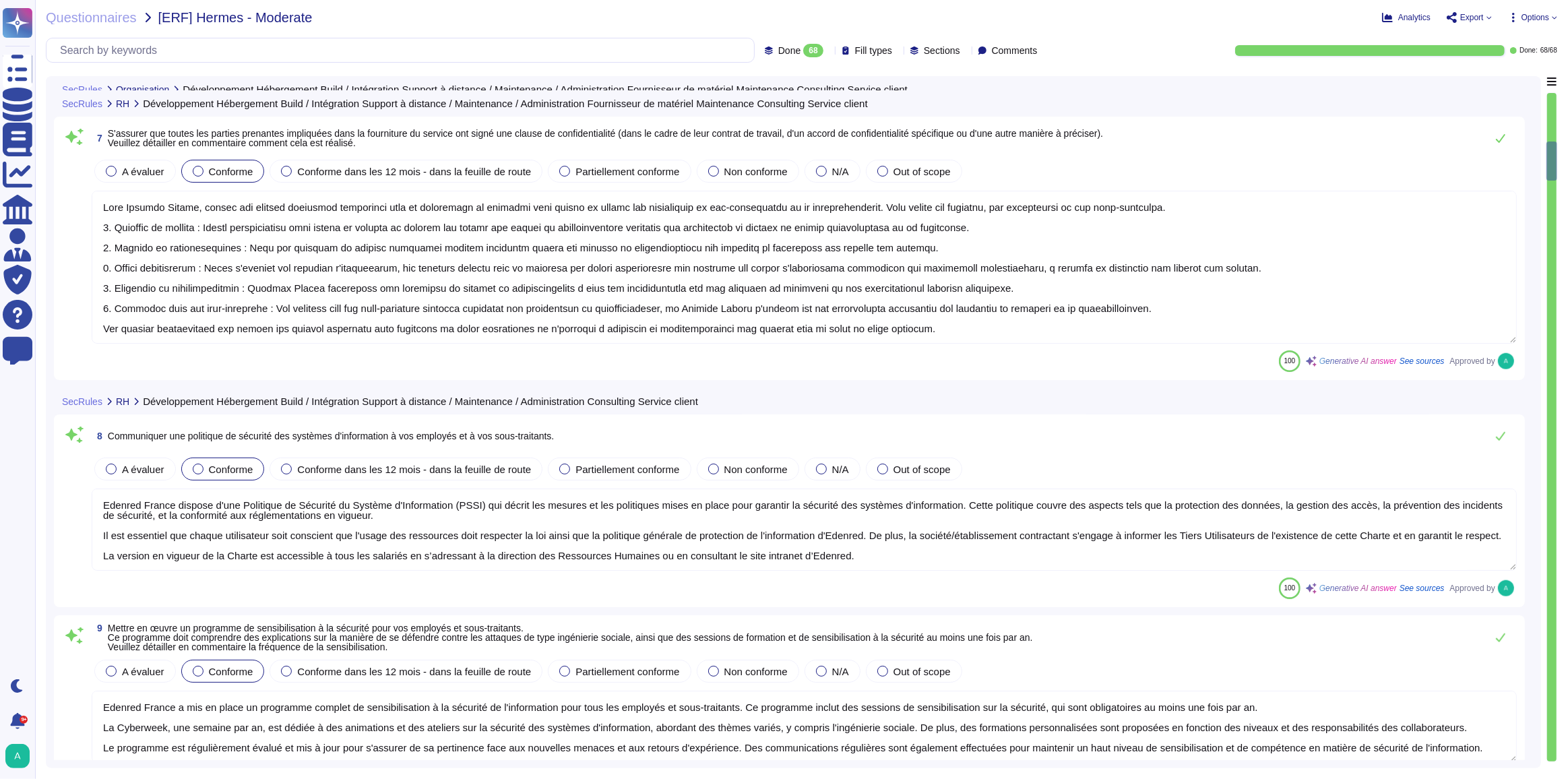
type textarea "Edenred France garantit que les données du groupe Hermès seront collectées et t…"
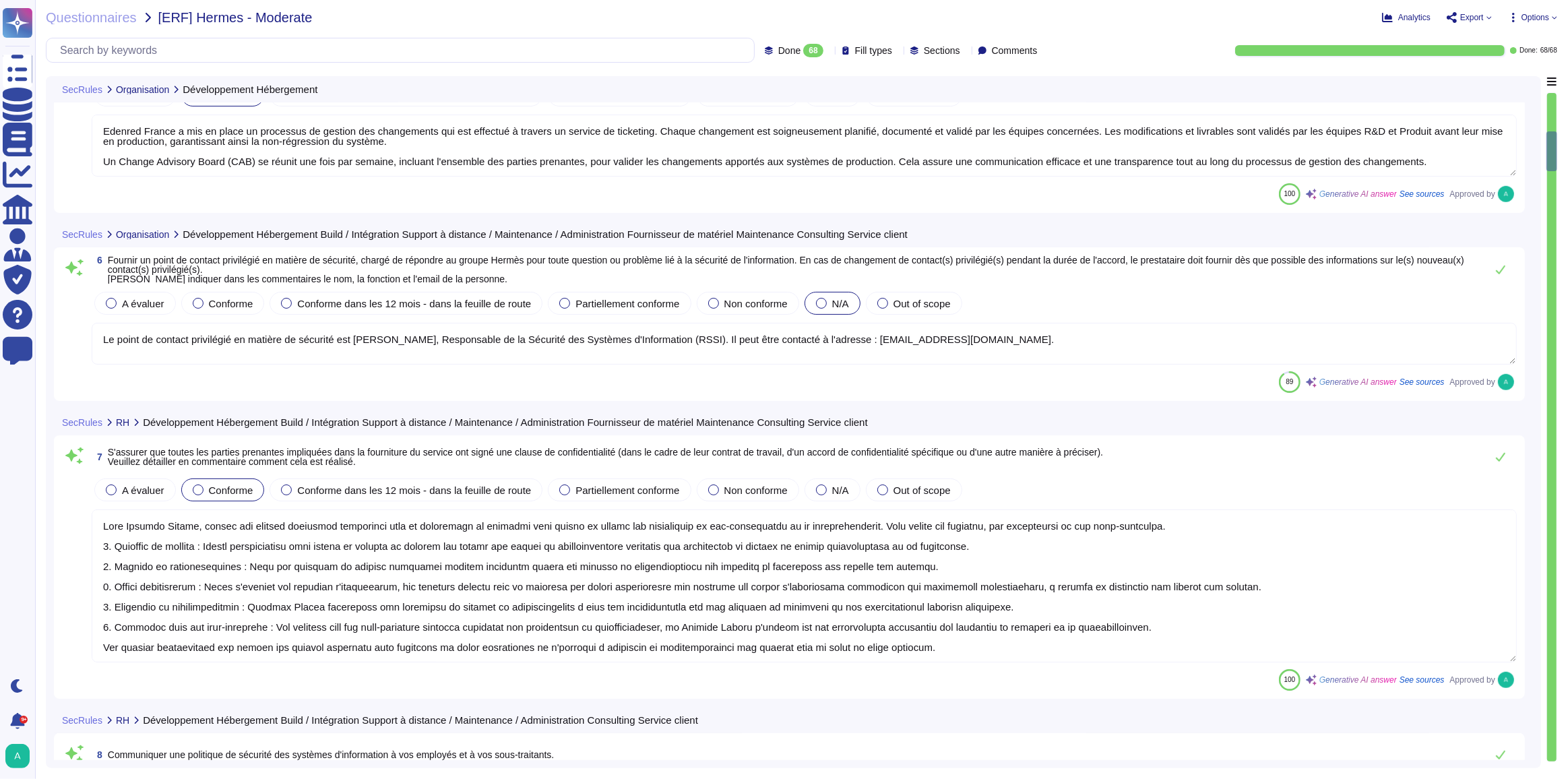
type textarea "Loremip Dolors ametcon adipiscingelitse doe temporin utla e do magnaali en a'mi…"
type textarea "Edenred France a mis en place un processus de gestion des changements qui est e…"
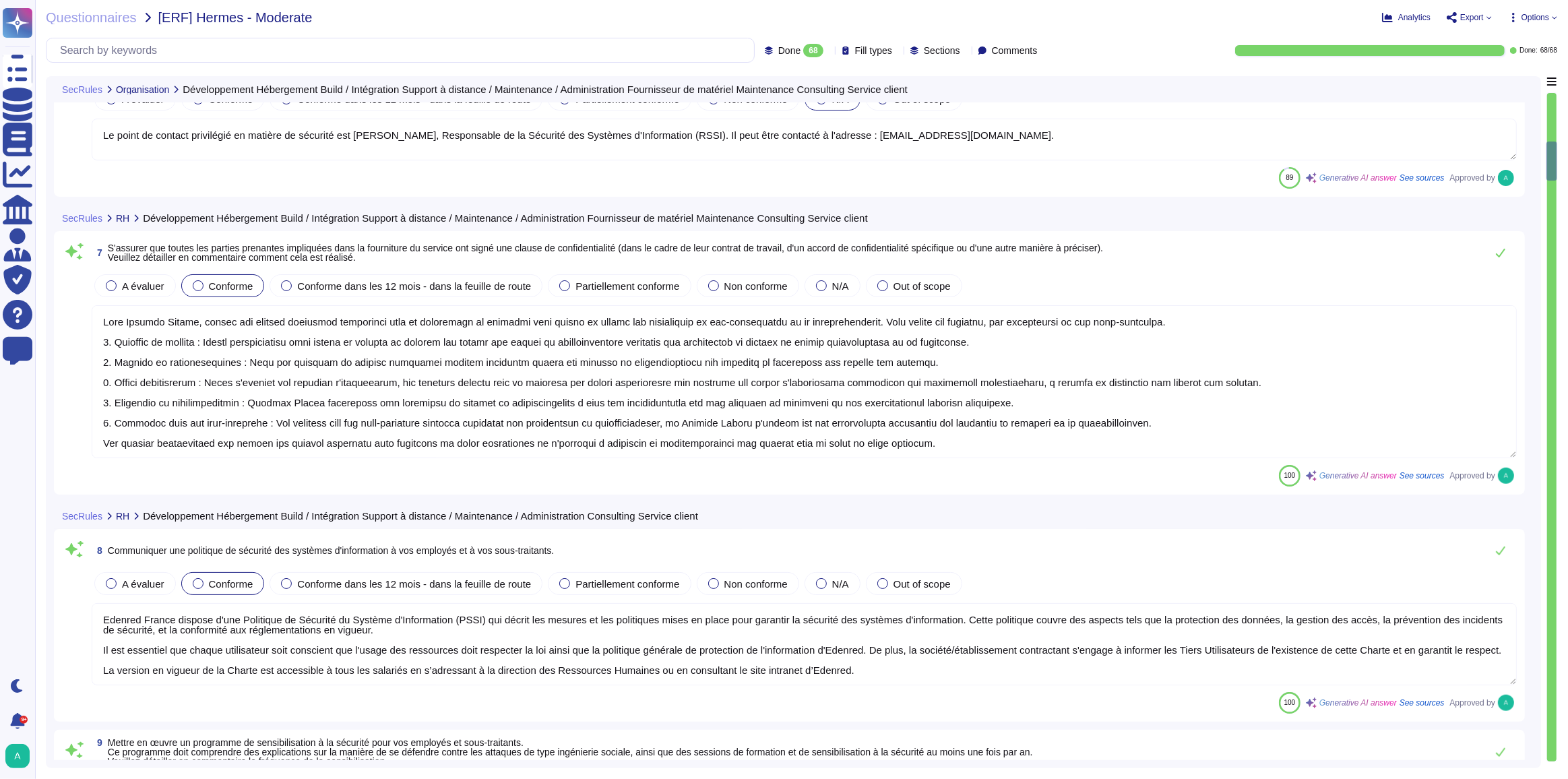
type textarea "Edenred France a mis en place un programme complet de sensibilisation à la sécu…"
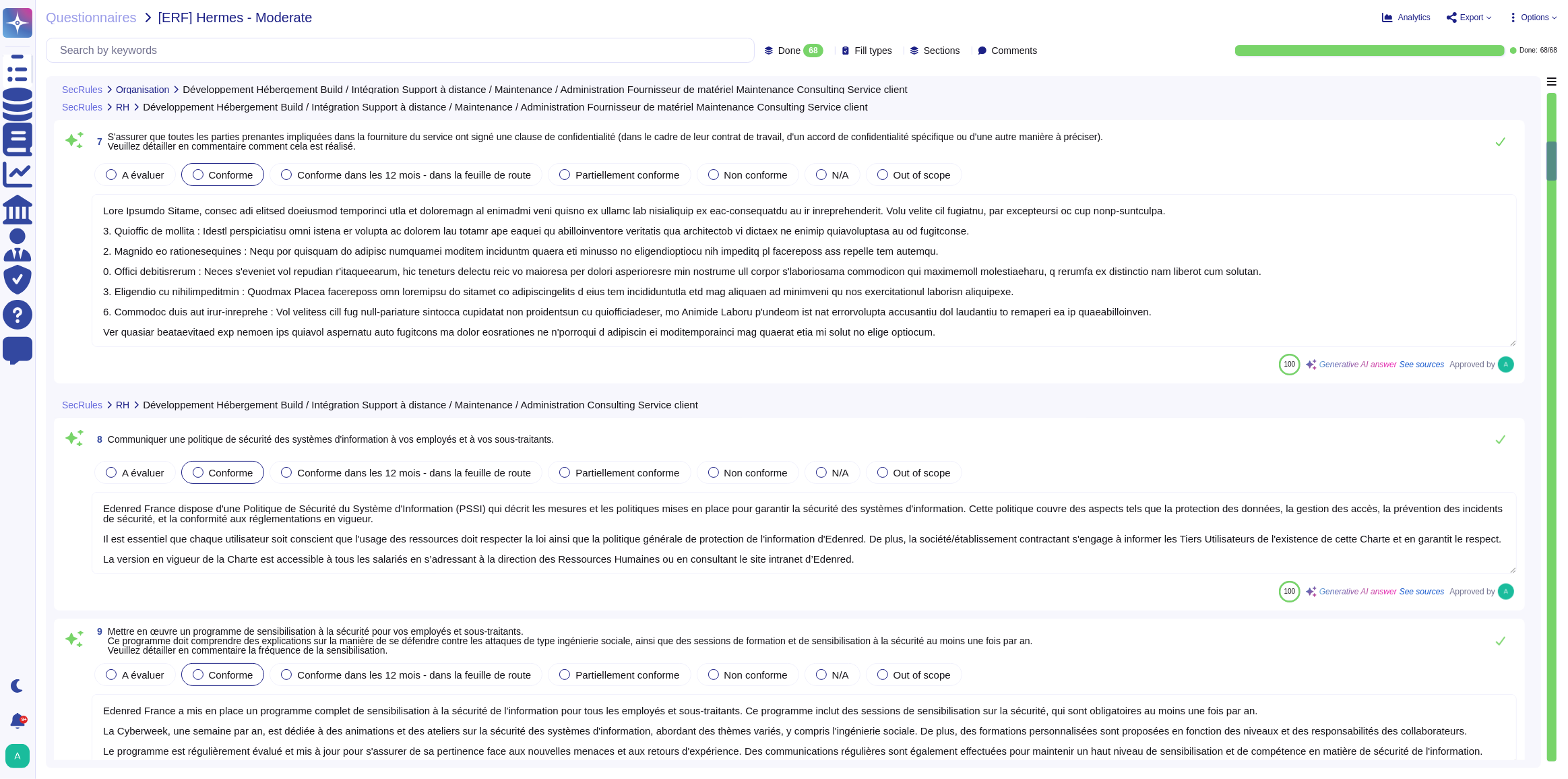
scroll to position [1386, 0]
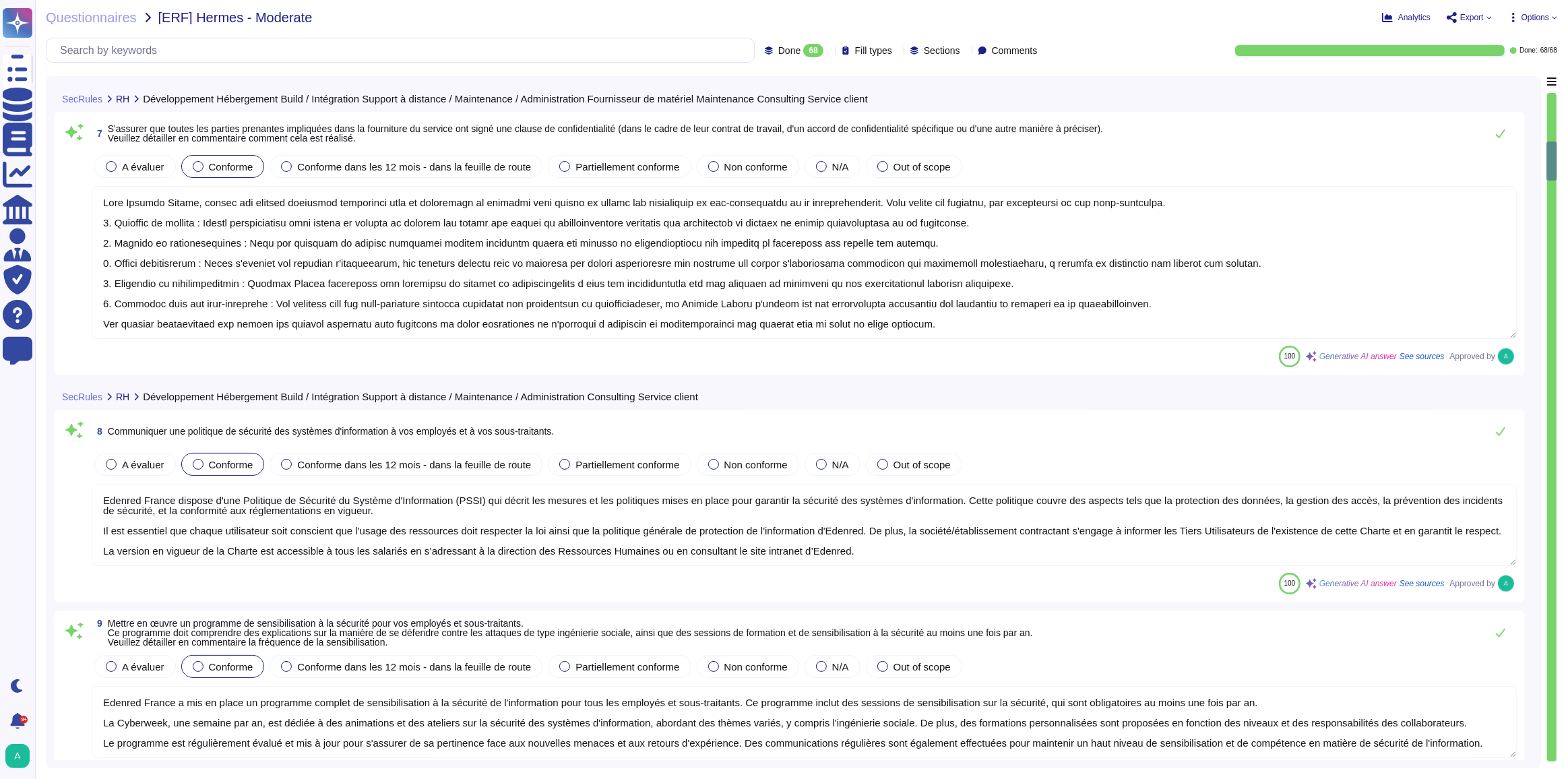
type textarea "Edenred France garantit que les données du groupe Hermès seront collectées et t…"
